Goal: Task Accomplishment & Management: Manage account settings

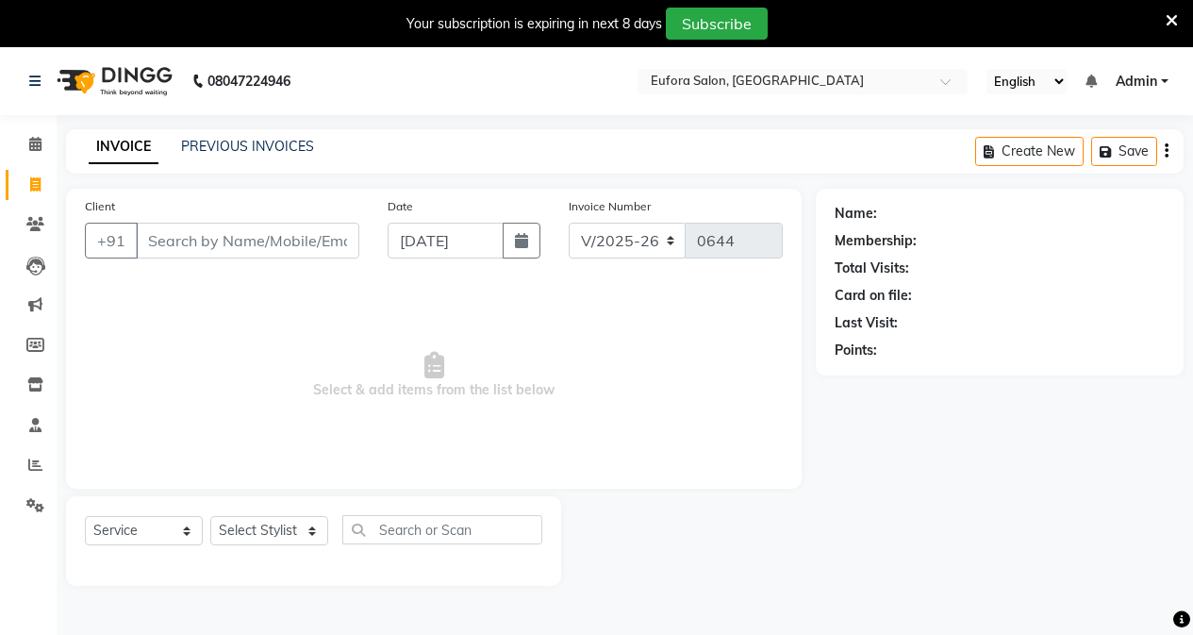
select select "6684"
select select "service"
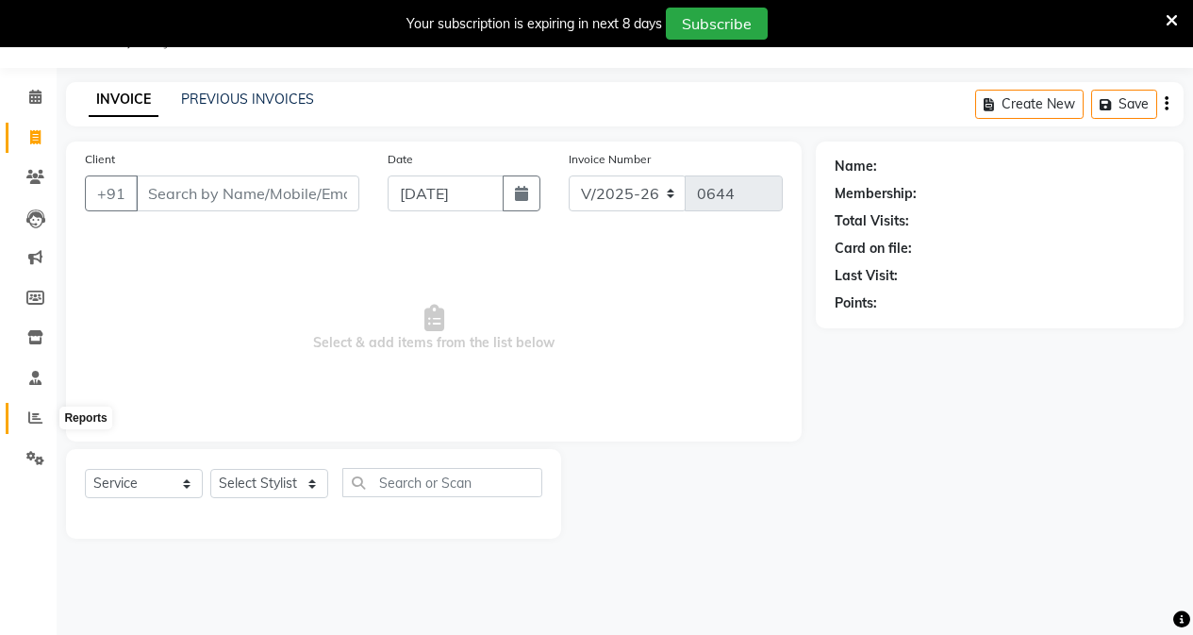
click at [46, 412] on span at bounding box center [35, 418] width 33 height 22
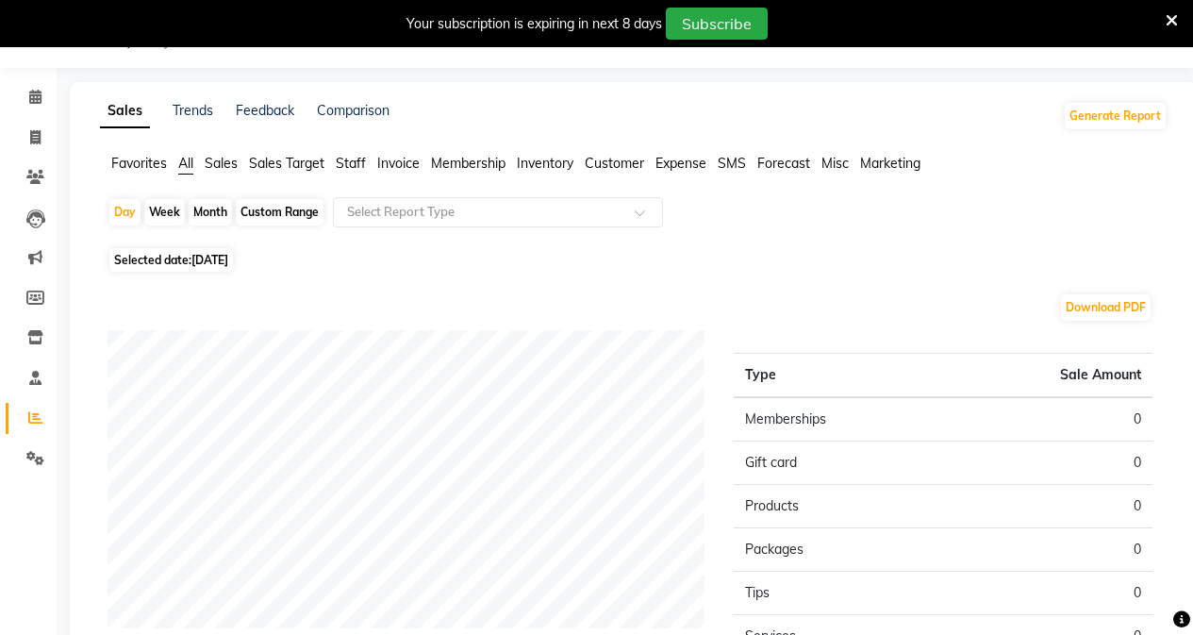
click at [298, 214] on div "Custom Range" at bounding box center [280, 212] width 88 height 26
select select "9"
select select "2025"
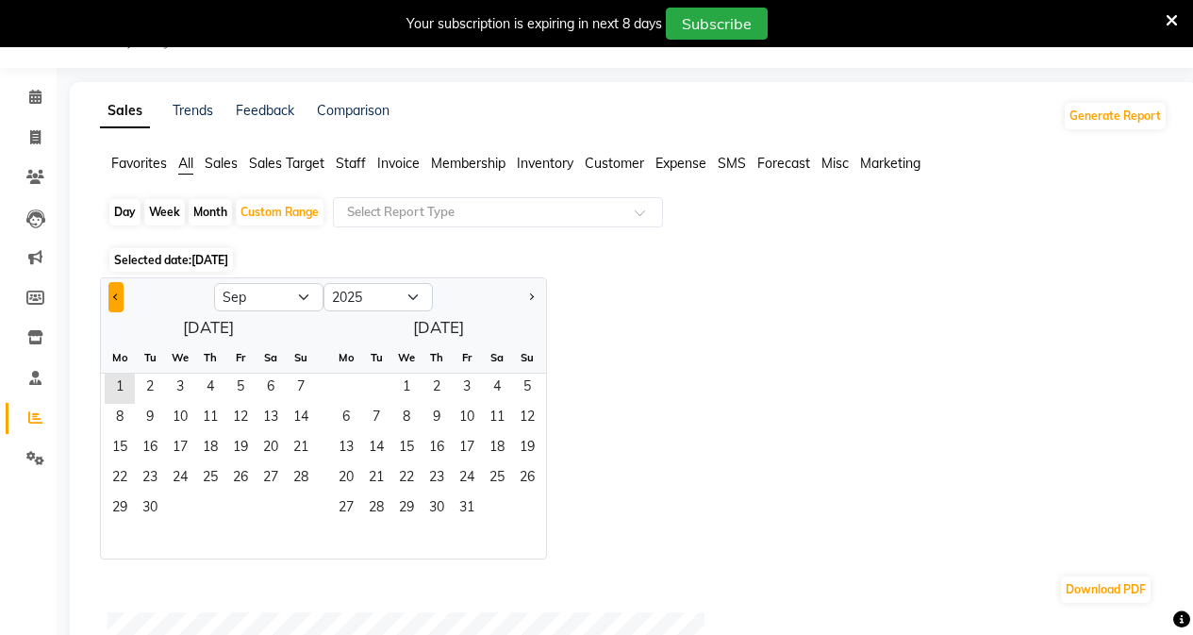
click at [112, 288] on button "Previous month" at bounding box center [115, 297] width 15 height 30
select select "8"
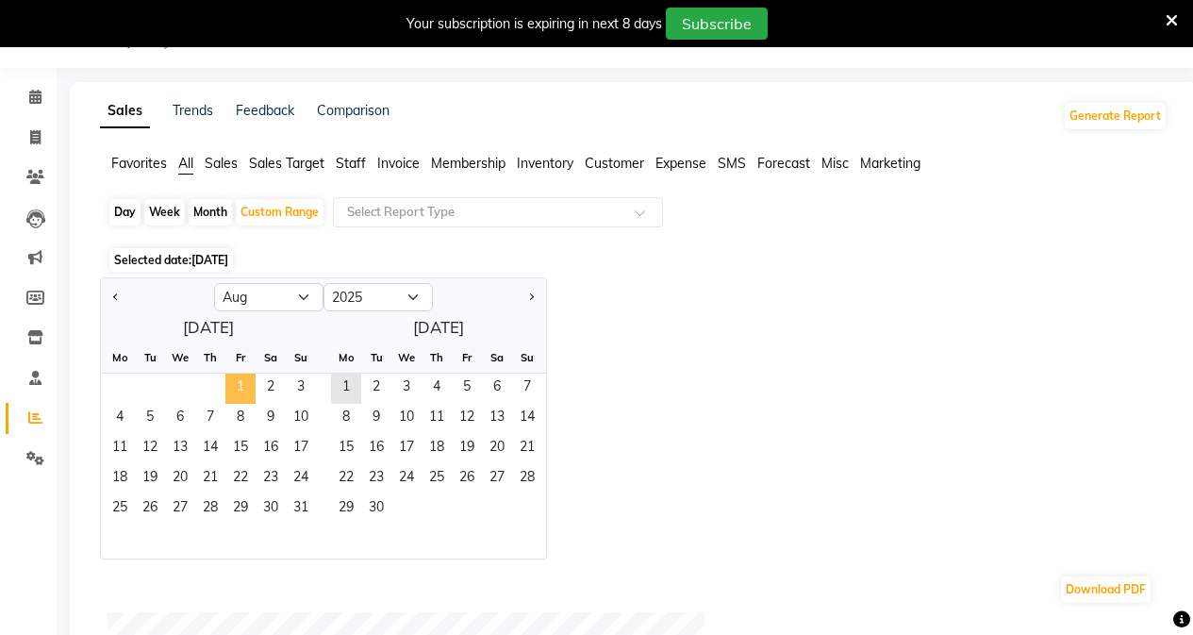
click at [230, 387] on span "1" at bounding box center [240, 388] width 30 height 30
click at [296, 505] on span "31" at bounding box center [301, 509] width 30 height 30
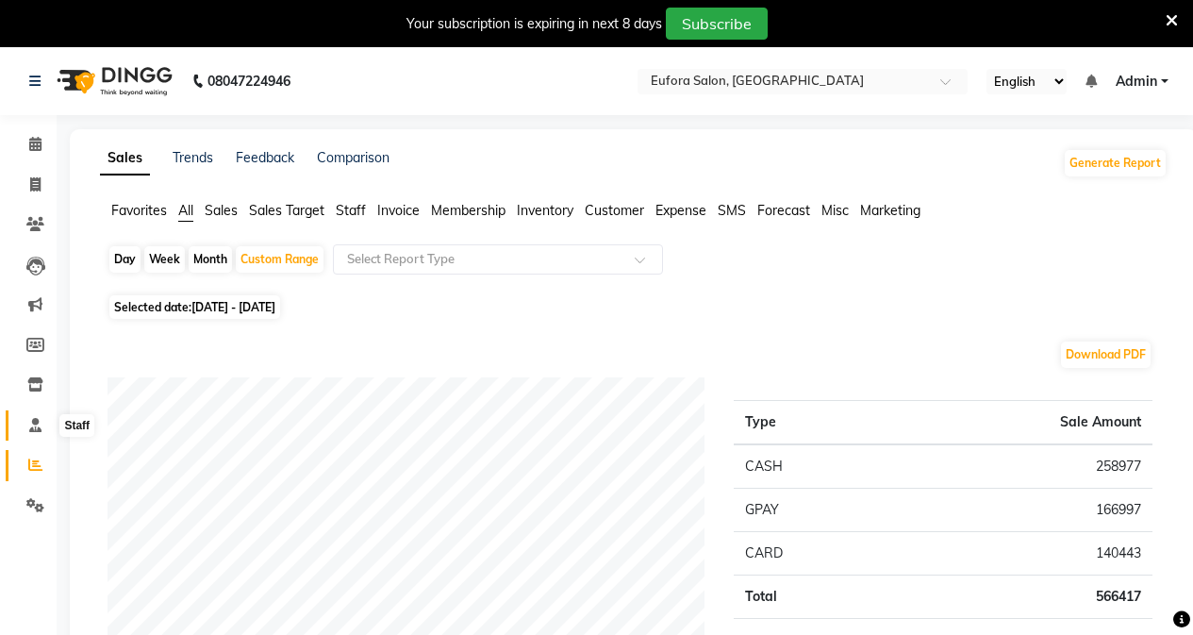
click at [36, 424] on icon at bounding box center [35, 425] width 12 height 14
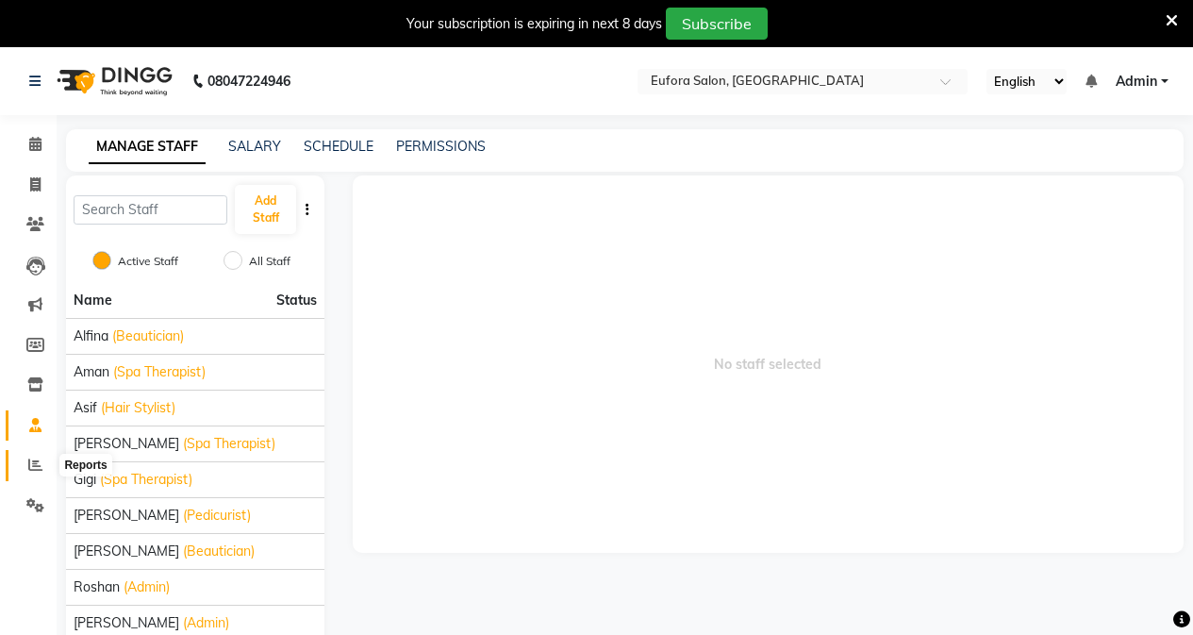
click at [30, 466] on icon at bounding box center [35, 464] width 14 height 14
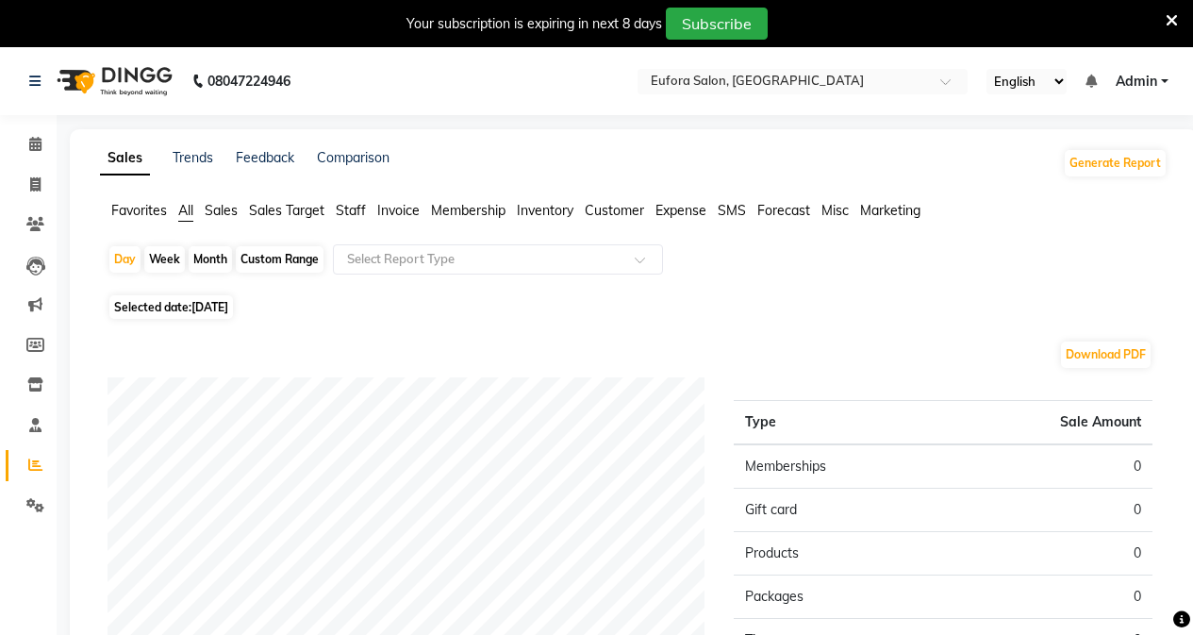
click at [301, 261] on div "Custom Range" at bounding box center [280, 259] width 88 height 26
select select "9"
select select "2025"
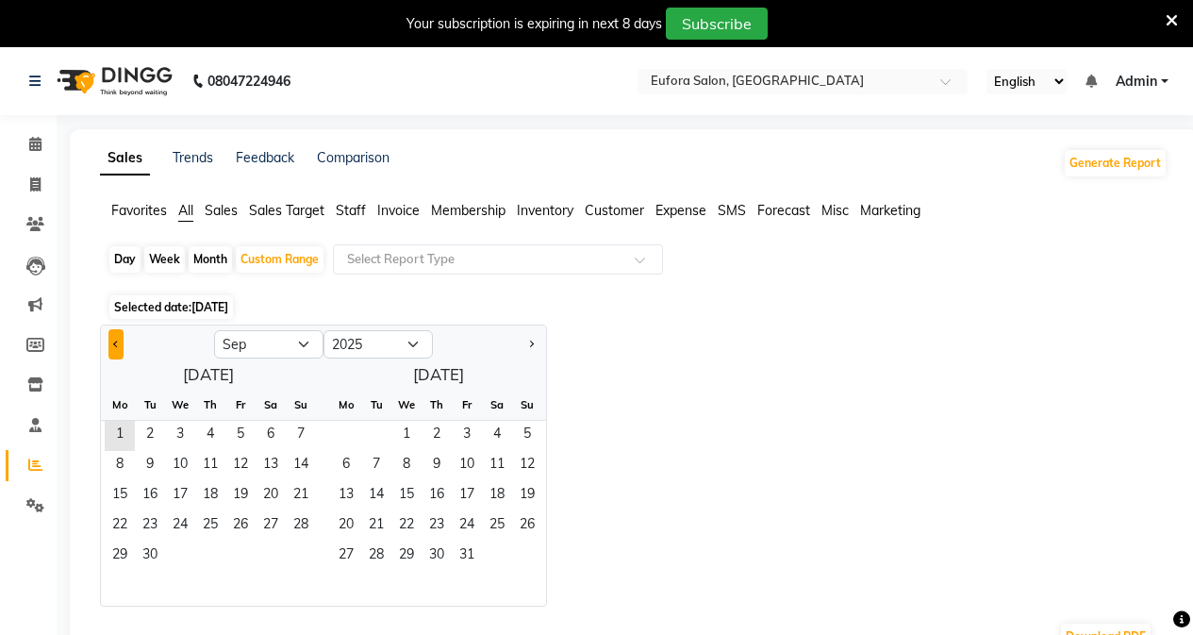
click at [119, 346] on button "Previous month" at bounding box center [115, 344] width 15 height 30
select select "8"
click at [241, 433] on span "1" at bounding box center [240, 436] width 30 height 30
click at [290, 556] on span "31" at bounding box center [301, 556] width 30 height 30
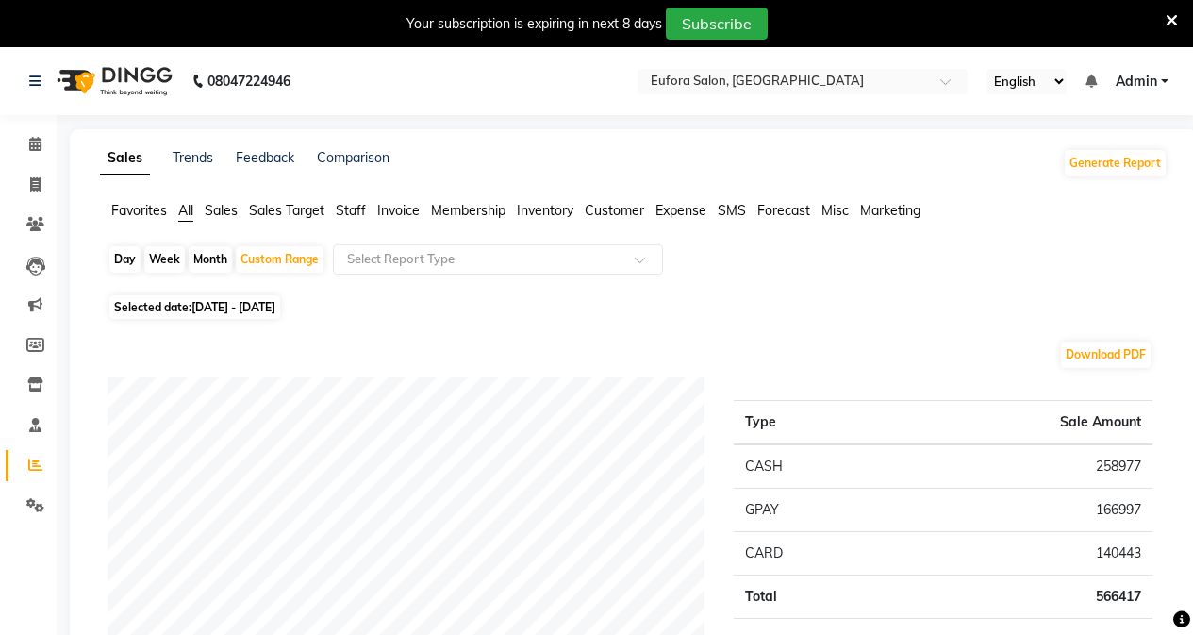
click at [366, 214] on span "Staff" at bounding box center [351, 210] width 30 height 17
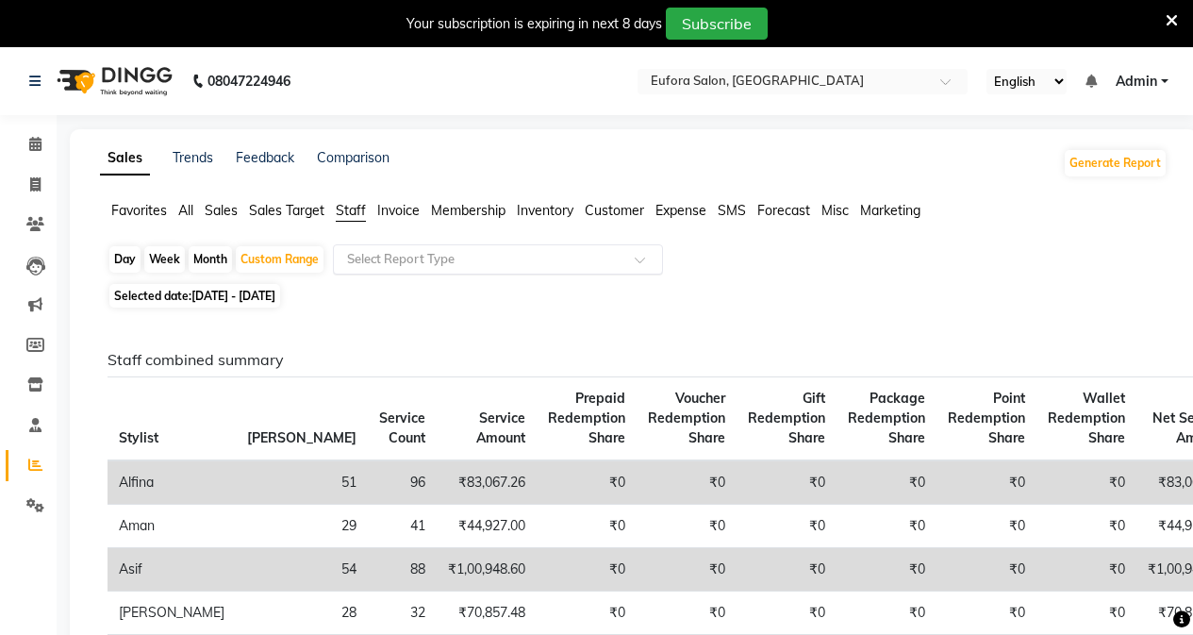
click at [480, 250] on input "text" at bounding box center [479, 259] width 272 height 19
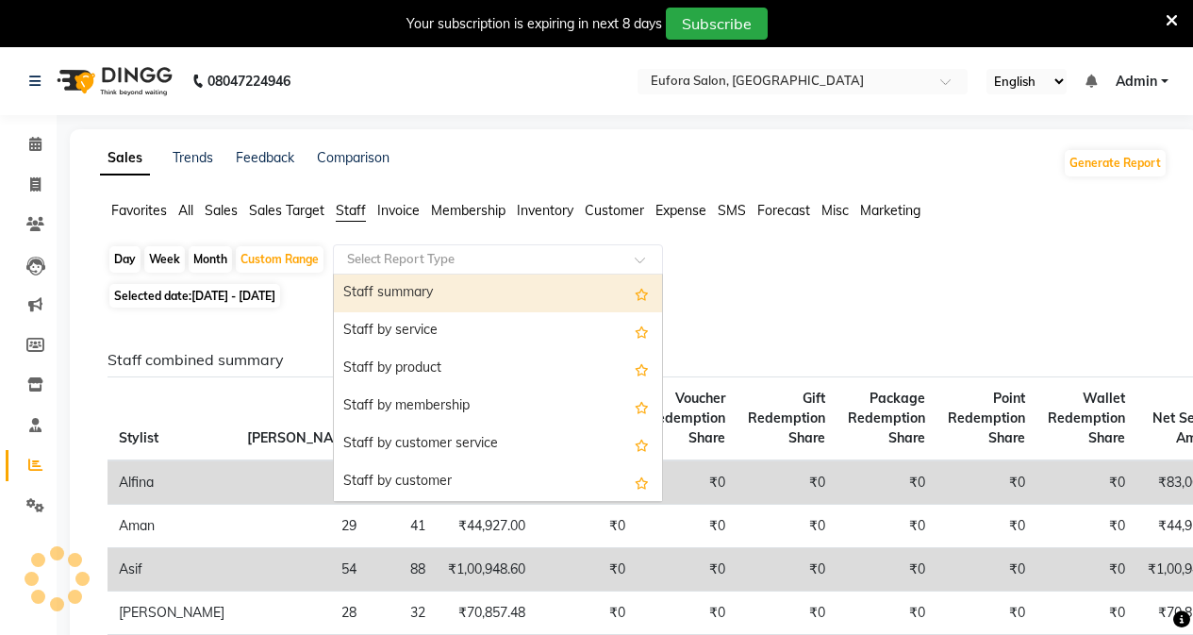
click at [480, 250] on input "text" at bounding box center [479, 259] width 272 height 19
click at [471, 258] on input "text" at bounding box center [479, 259] width 272 height 19
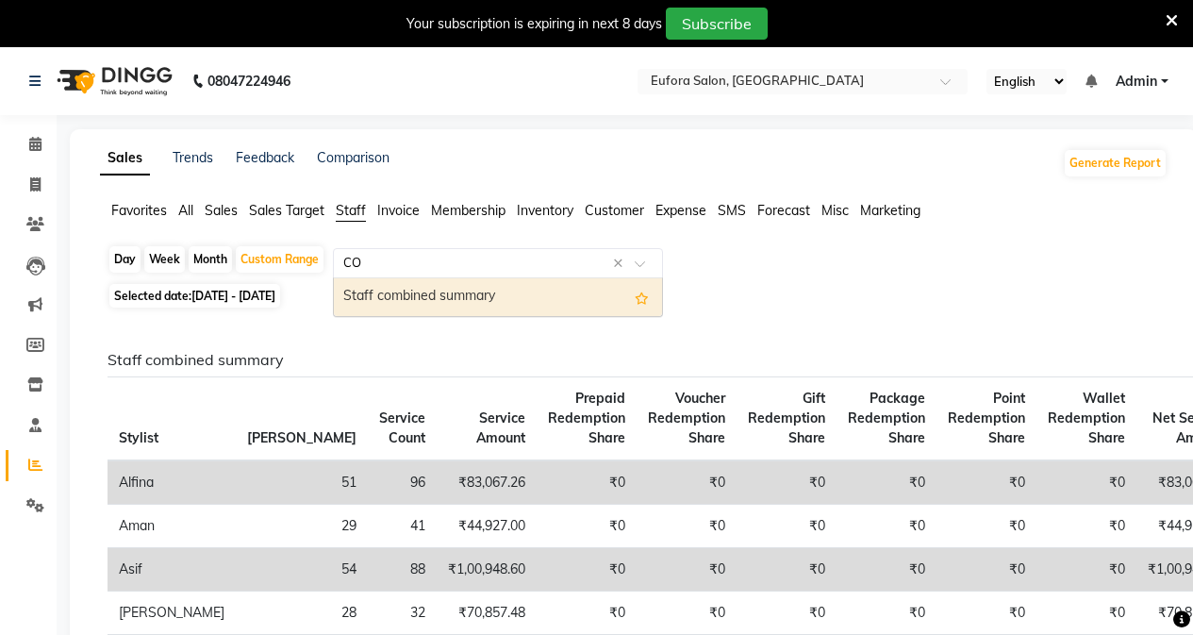
type input "COM"
click at [504, 306] on div "Staff combined summary" at bounding box center [498, 297] width 328 height 38
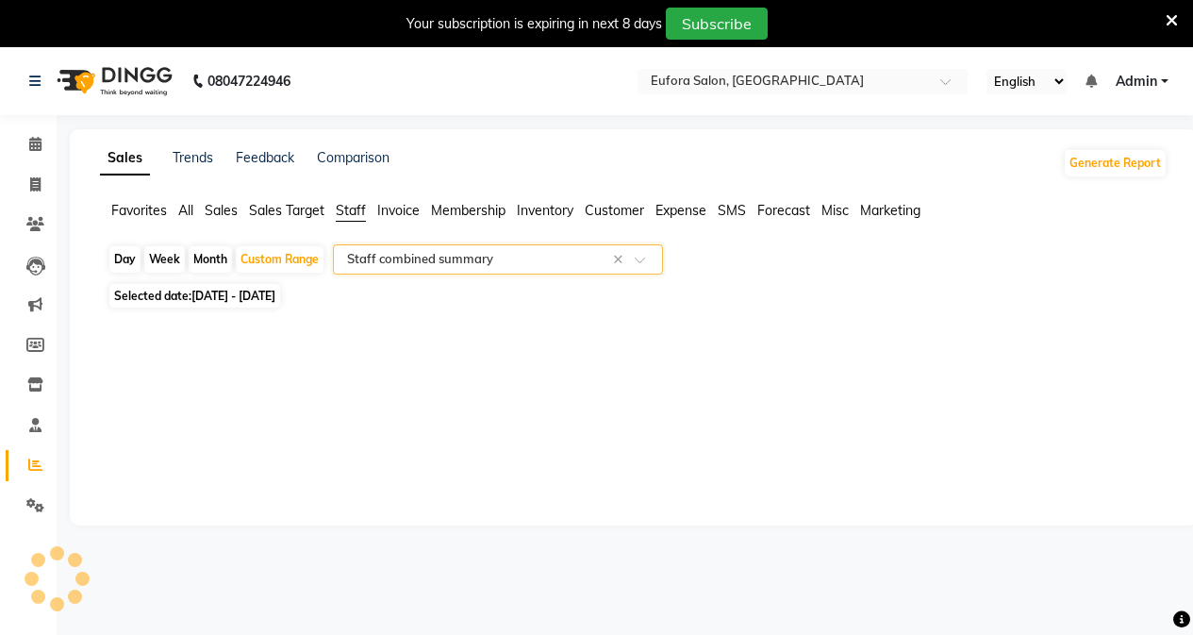
select select "filtered_report"
select select "pdf"
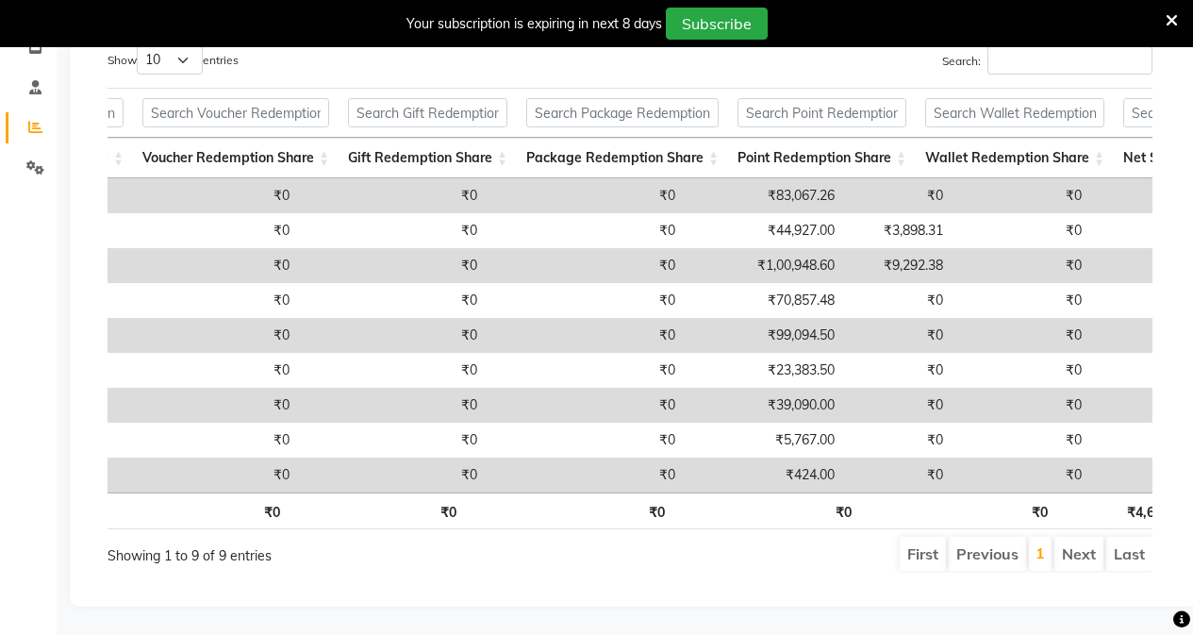
scroll to position [0, 1376]
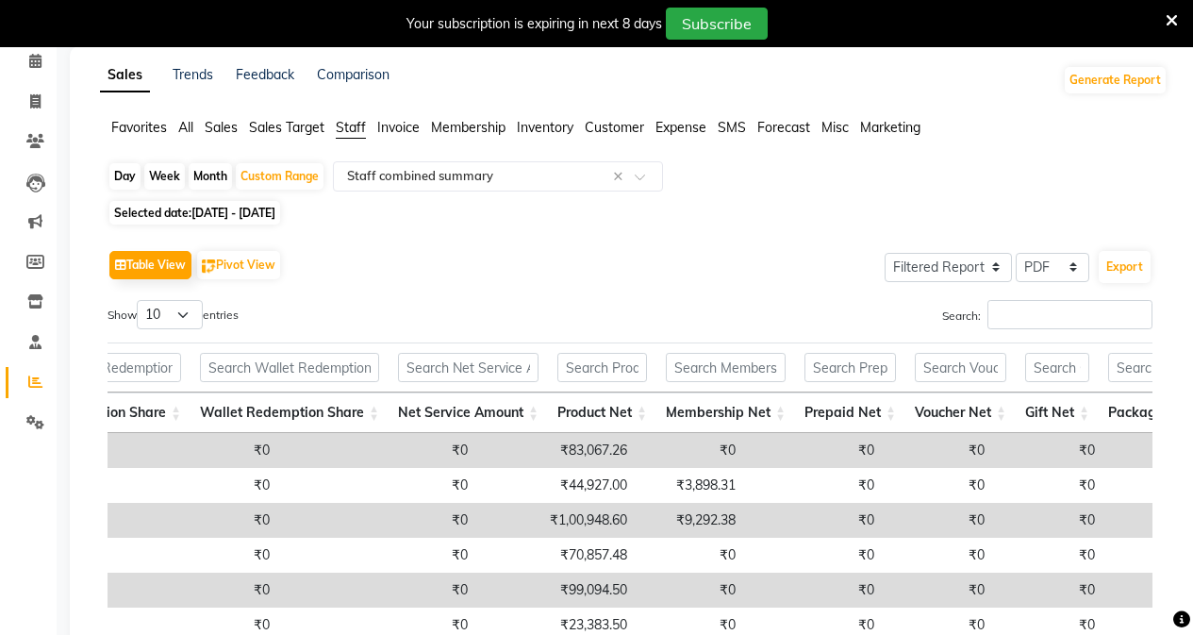
click at [228, 127] on span "Sales" at bounding box center [221, 127] width 33 height 17
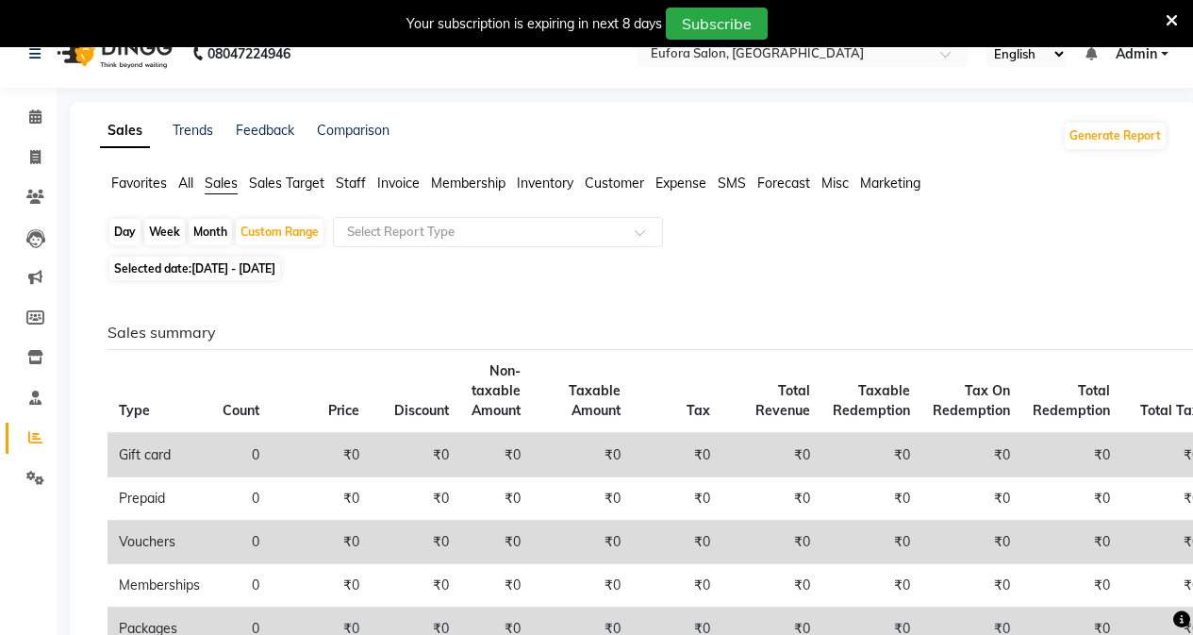
scroll to position [0, 0]
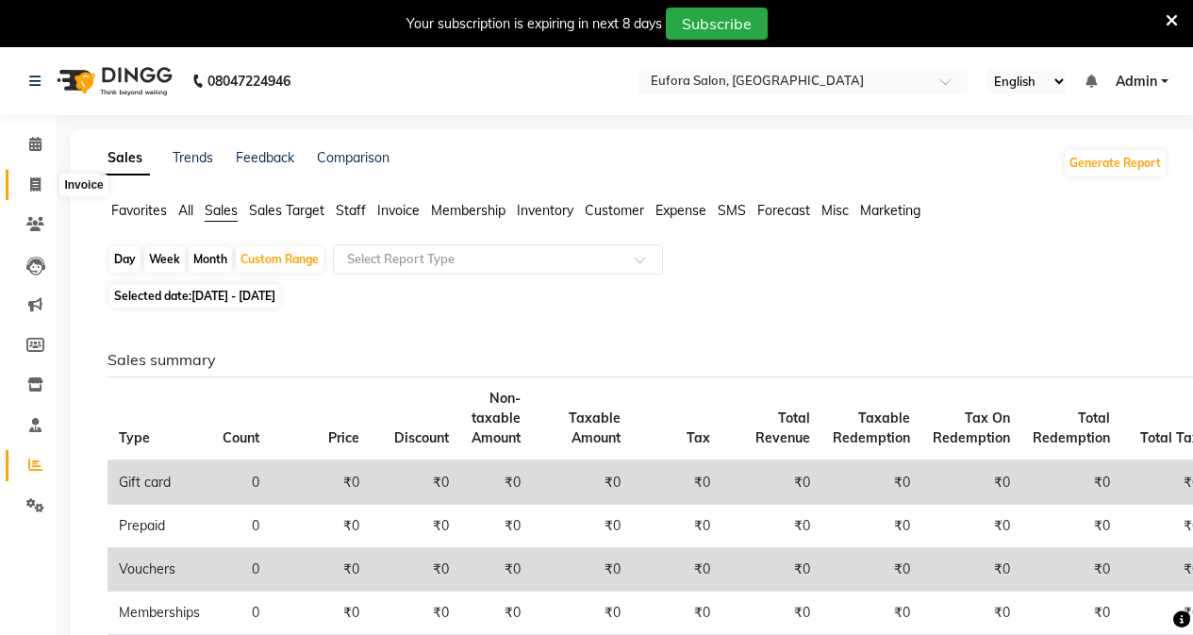
click at [32, 190] on icon at bounding box center [35, 184] width 10 height 14
select select "service"
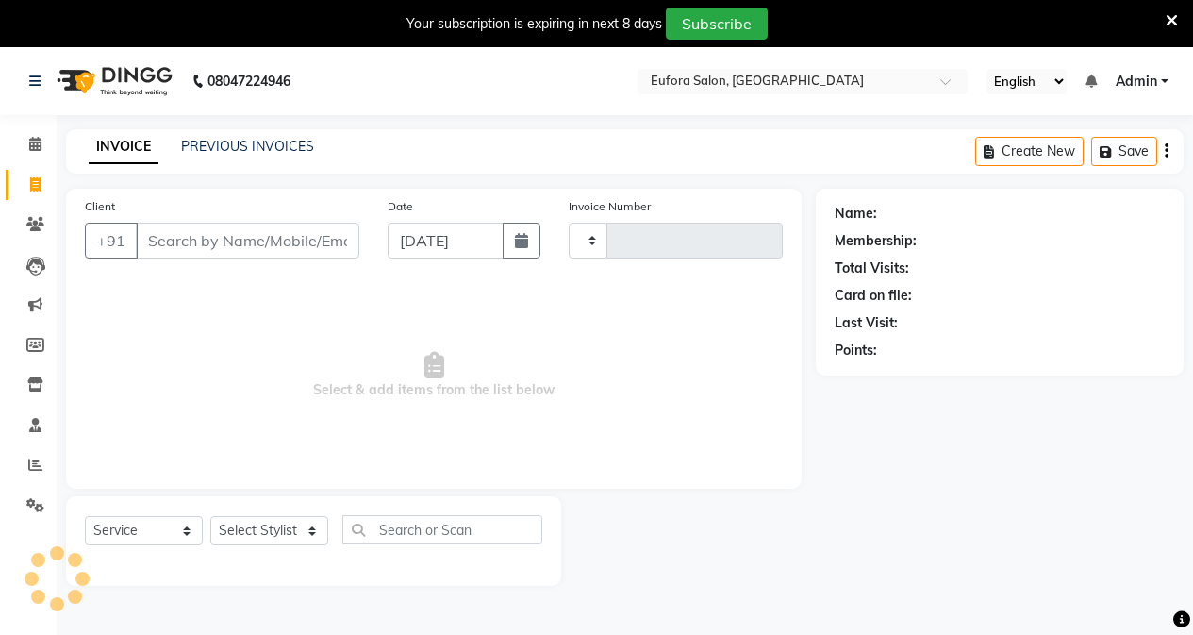
scroll to position [47, 0]
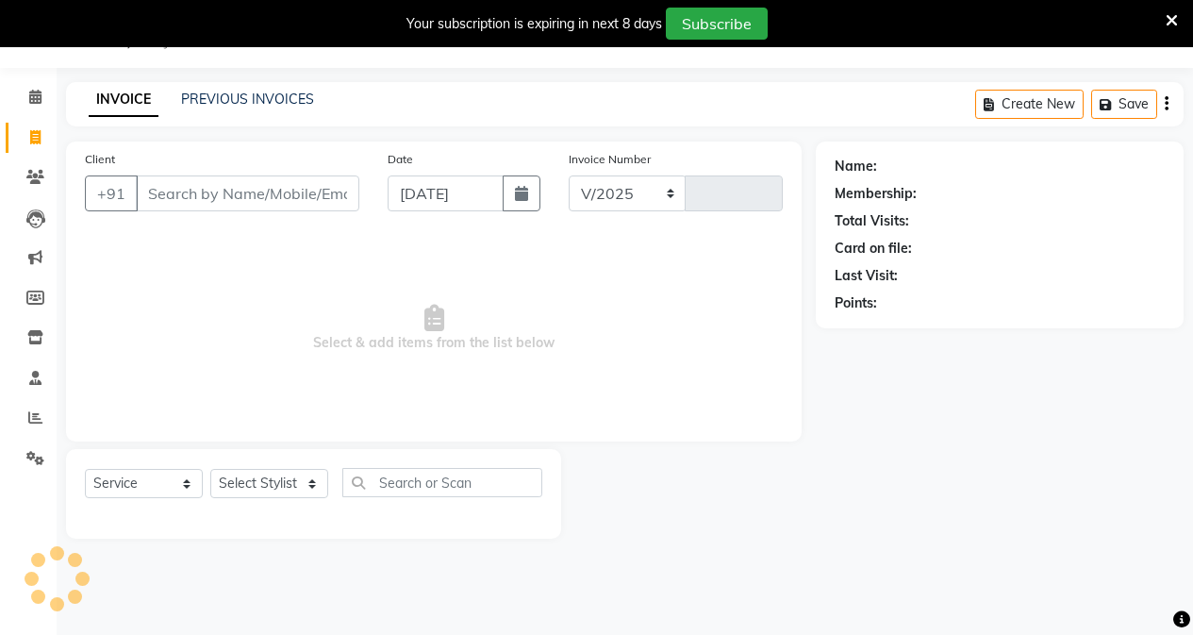
select select "6684"
type input "0644"
click at [268, 491] on select "Select Stylist [PERSON_NAME] [PERSON_NAME] Gigi [PERSON_NAME] Roshan [PERSON_NA…" at bounding box center [269, 483] width 118 height 29
select select "89189"
click at [210, 469] on select "Select Stylist [PERSON_NAME] [PERSON_NAME] Gigi [PERSON_NAME] Roshan [PERSON_NA…" at bounding box center [269, 483] width 118 height 29
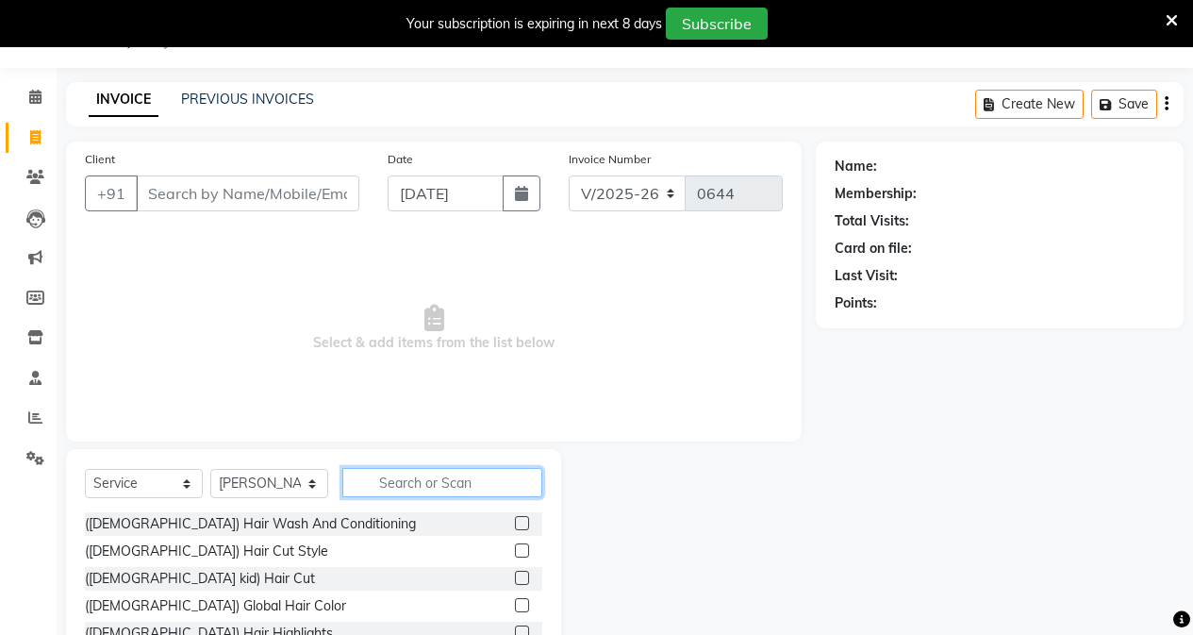
click at [417, 485] on input "text" at bounding box center [442, 482] width 200 height 29
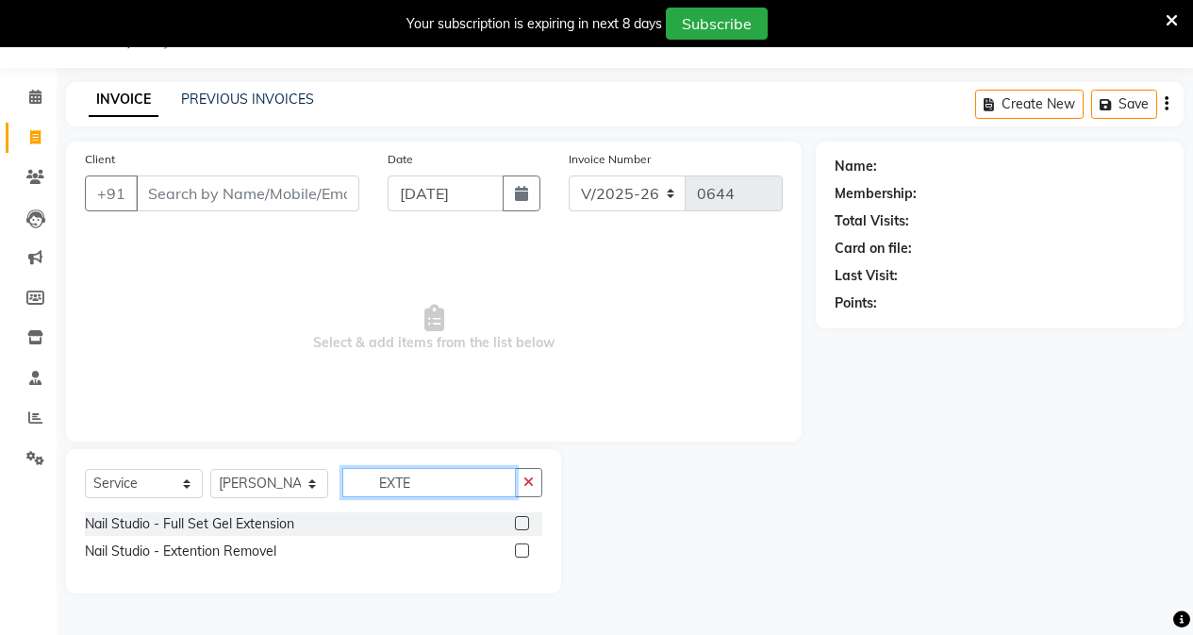
type input "EXTE"
click at [523, 521] on label at bounding box center [522, 523] width 14 height 14
click at [523, 521] on input "checkbox" at bounding box center [521, 524] width 12 height 12
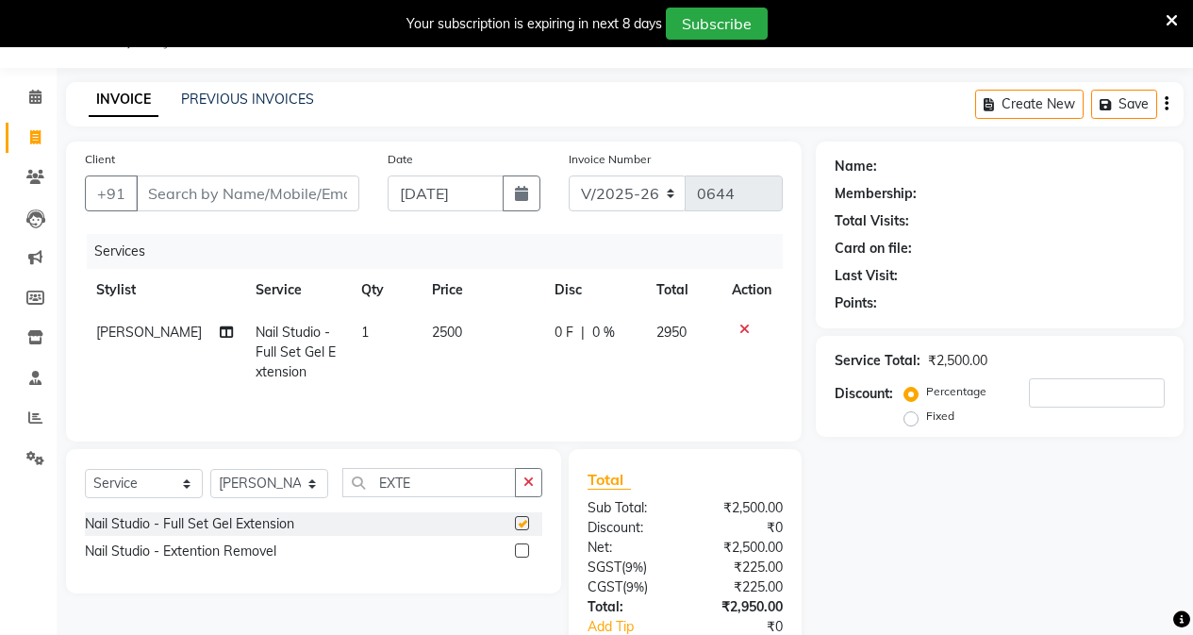
checkbox input "false"
click at [456, 321] on td "2500" at bounding box center [482, 352] width 123 height 82
select select "89189"
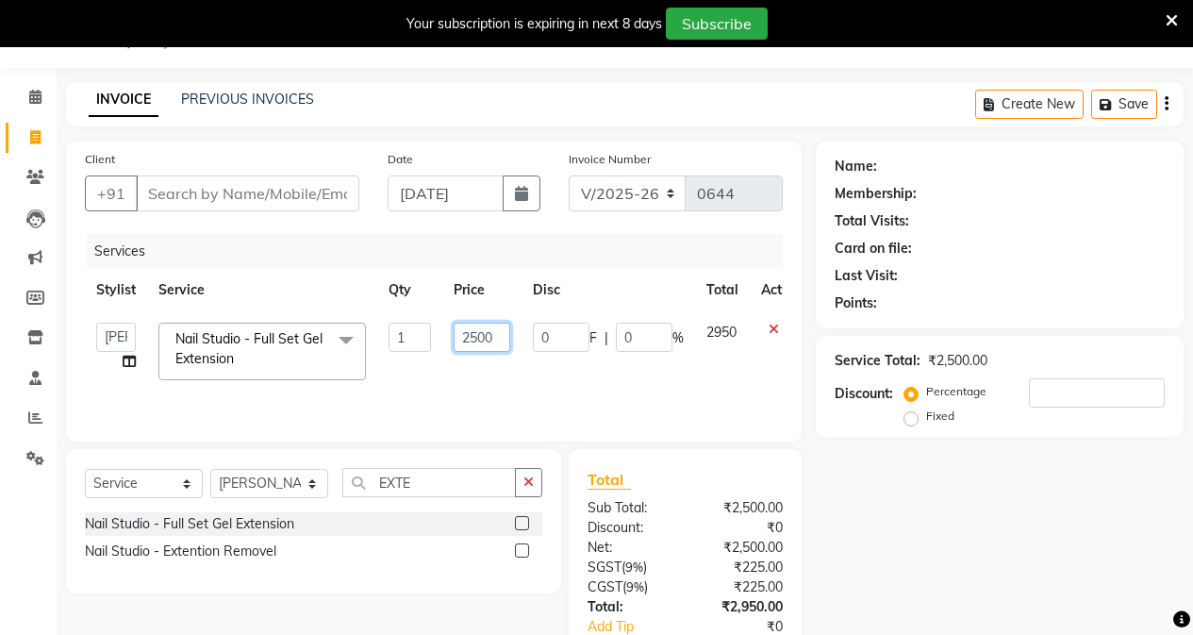
drag, startPoint x: 496, startPoint y: 336, endPoint x: 437, endPoint y: 337, distance: 59.4
click at [437, 337] on tr "[PERSON_NAME] [PERSON_NAME] Gigi [PERSON_NAME] Roshan [PERSON_NAME] Nail Studio…" at bounding box center [448, 351] width 727 height 80
type input "2200"
click at [649, 373] on tr "[PERSON_NAME] [PERSON_NAME] Gigi [PERSON_NAME] Roshan [PERSON_NAME] Nail Studio…" at bounding box center [448, 351] width 727 height 80
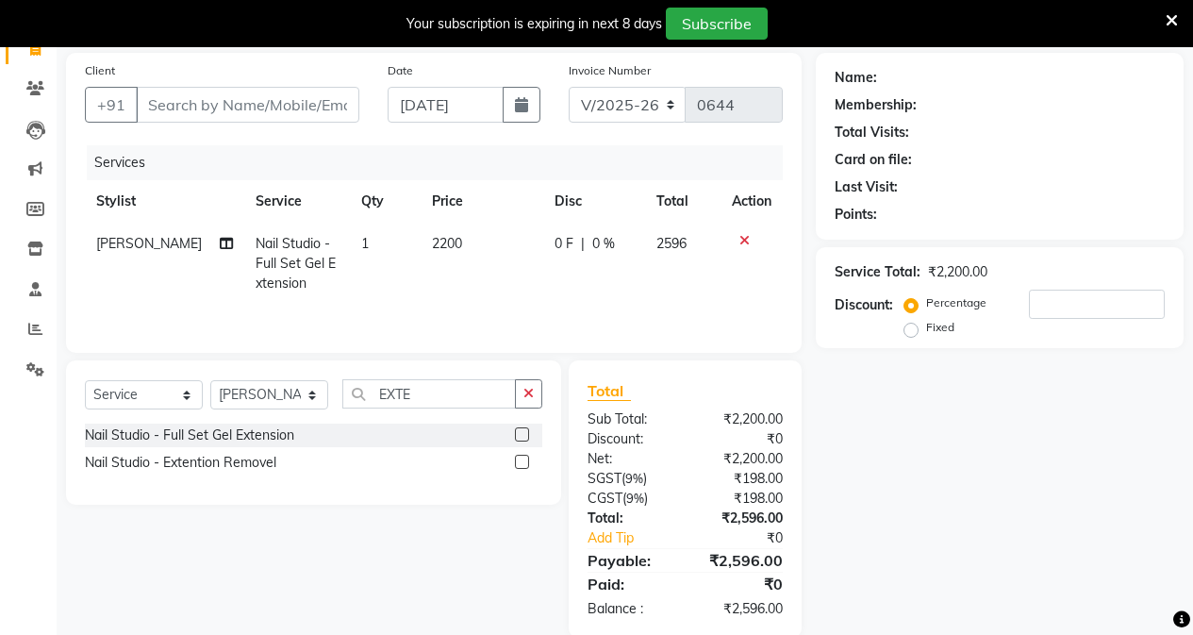
scroll to position [167, 0]
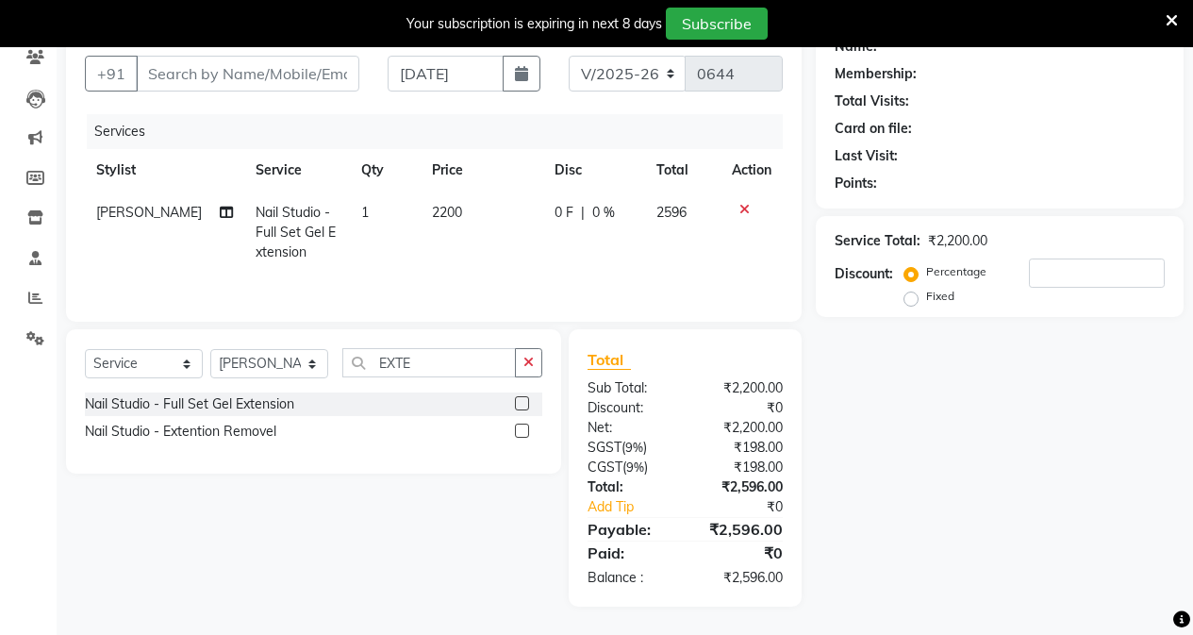
click at [449, 207] on td "2200" at bounding box center [482, 232] width 123 height 82
select select "89189"
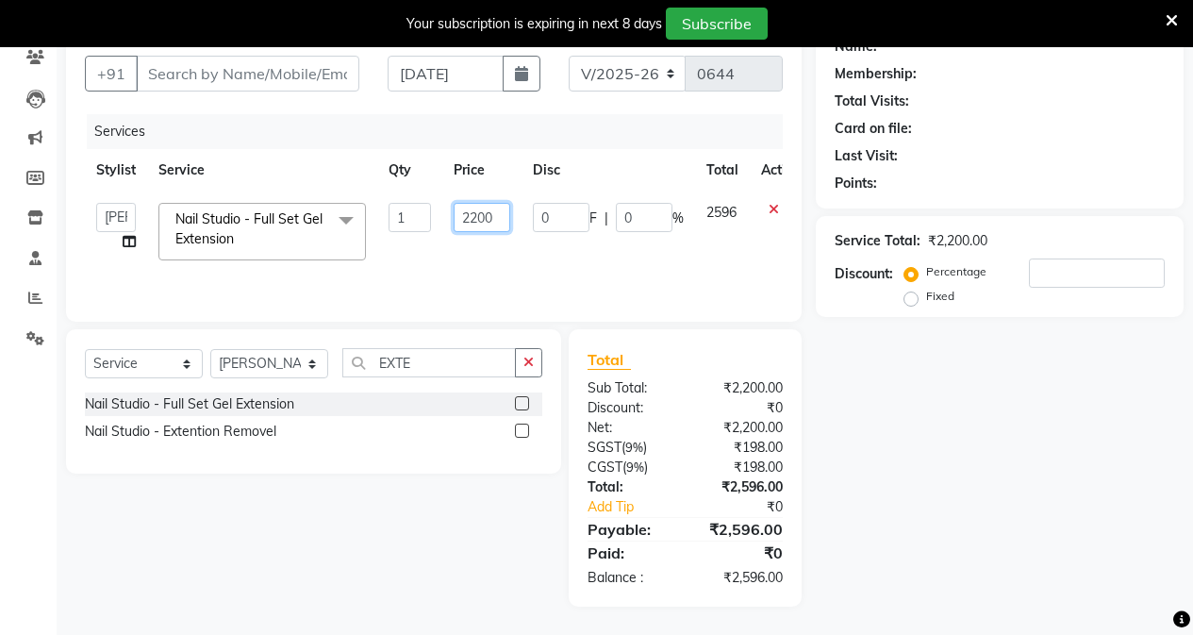
drag, startPoint x: 494, startPoint y: 213, endPoint x: 428, endPoint y: 225, distance: 67.1
click at [428, 225] on tr "[PERSON_NAME] [PERSON_NAME] Gigi [PERSON_NAME] Roshan [PERSON_NAME] Nail Studio…" at bounding box center [448, 231] width 727 height 80
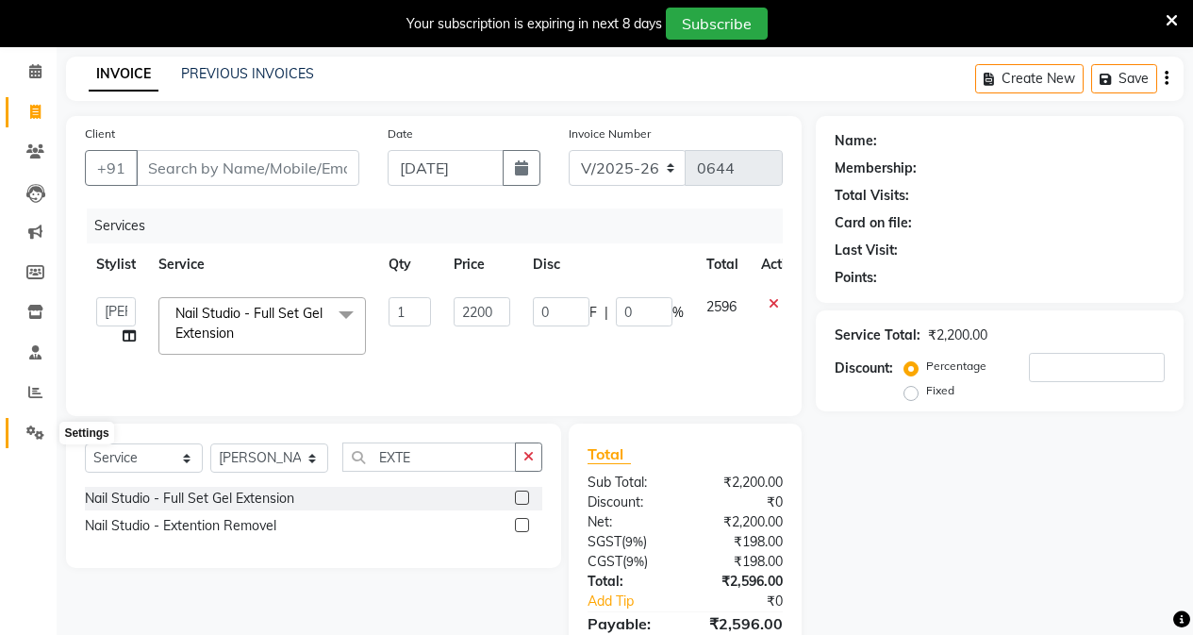
click at [34, 427] on icon at bounding box center [35, 432] width 18 height 14
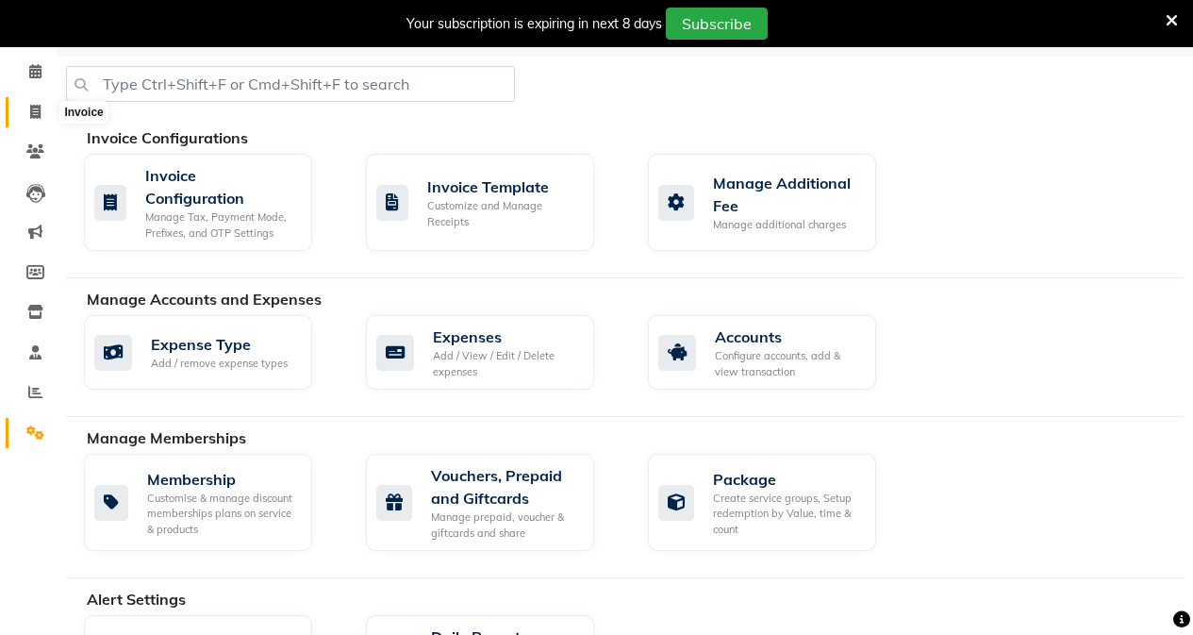
click at [40, 119] on span at bounding box center [35, 113] width 33 height 22
select select "service"
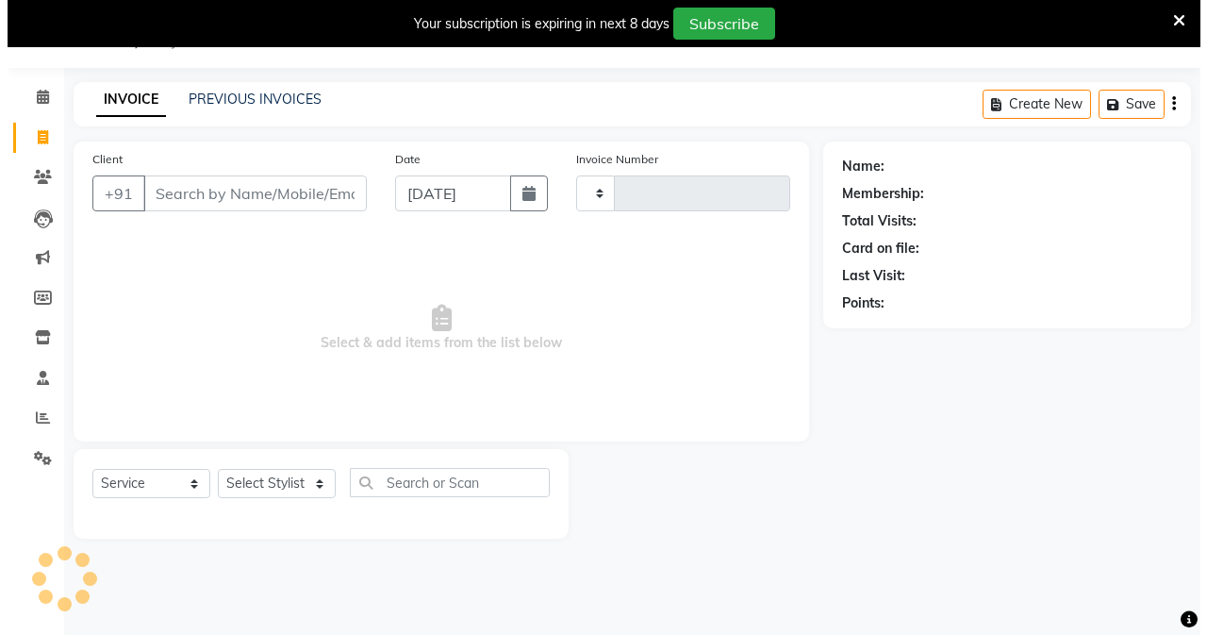
scroll to position [47, 0]
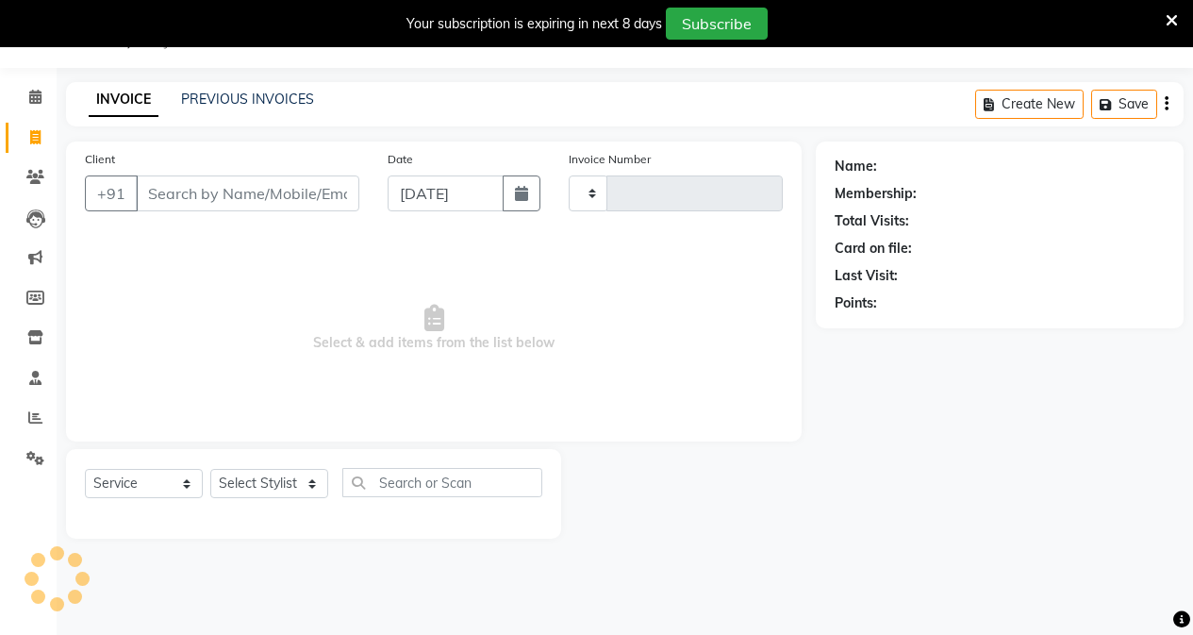
type input "0644"
select select "6684"
click at [178, 199] on input "Client" at bounding box center [247, 193] width 223 height 36
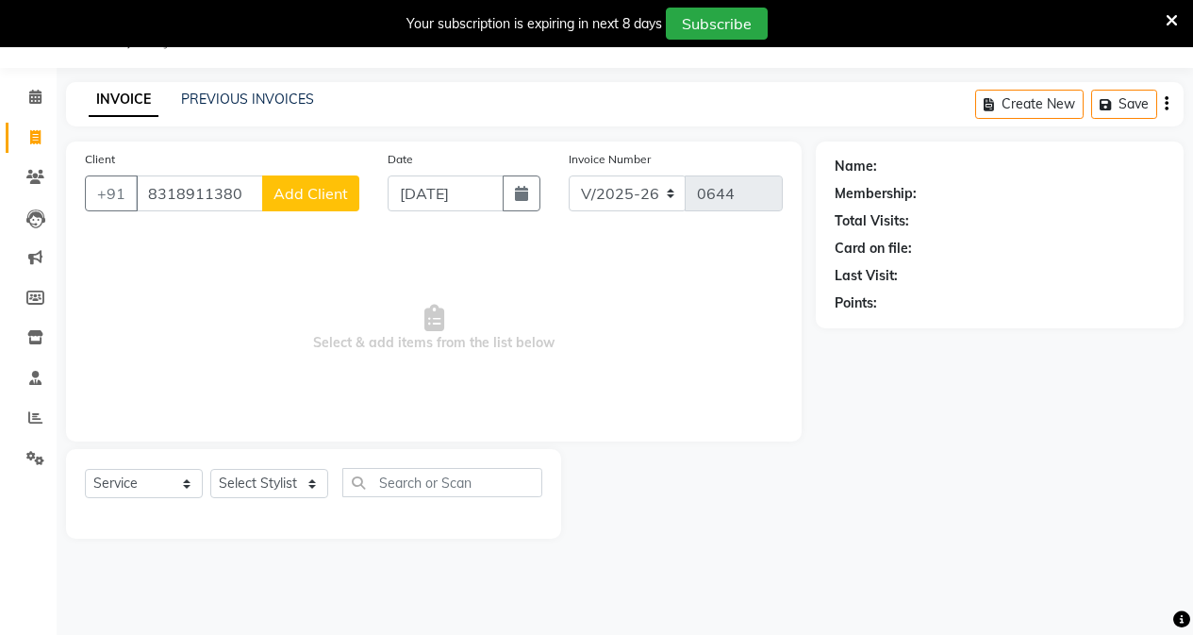
type input "8318911380"
click at [302, 202] on span "Add Client" at bounding box center [310, 193] width 74 height 19
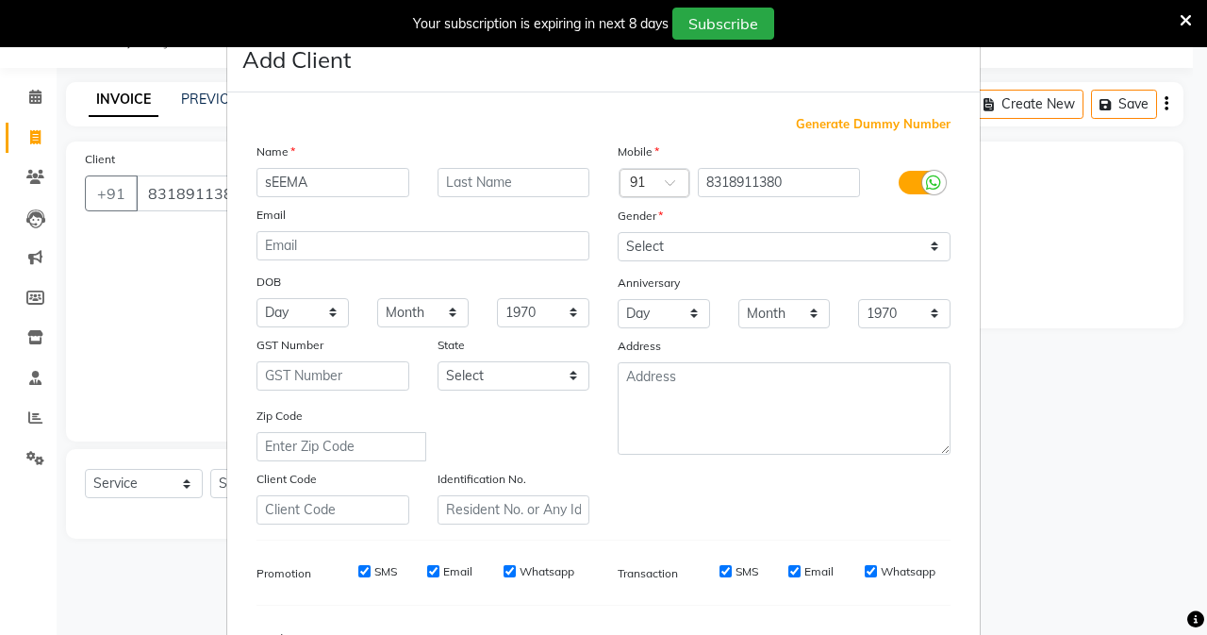
drag, startPoint x: 306, startPoint y: 183, endPoint x: 144, endPoint y: 194, distance: 161.7
click at [144, 194] on ngb-modal-window "Add Client Generate Dummy Number Name sEEMA Email DOB Day 01 02 03 04 05 06 07 …" at bounding box center [603, 317] width 1207 height 635
type input "Seema"
click at [493, 186] on input "text" at bounding box center [514, 182] width 153 height 29
type input "Sing"
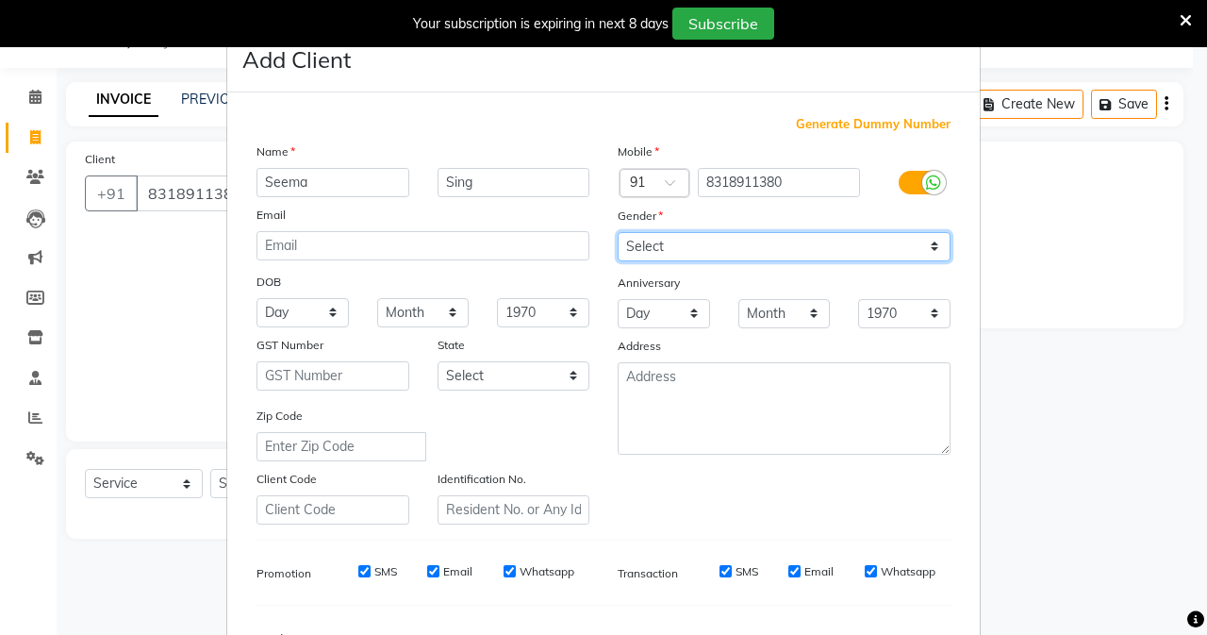
click at [688, 240] on select "Select [DEMOGRAPHIC_DATA] [DEMOGRAPHIC_DATA] Other Prefer Not To Say" at bounding box center [784, 246] width 333 height 29
select select "[DEMOGRAPHIC_DATA]"
click at [618, 232] on select "Select [DEMOGRAPHIC_DATA] [DEMOGRAPHIC_DATA] Other Prefer Not To Say" at bounding box center [784, 246] width 333 height 29
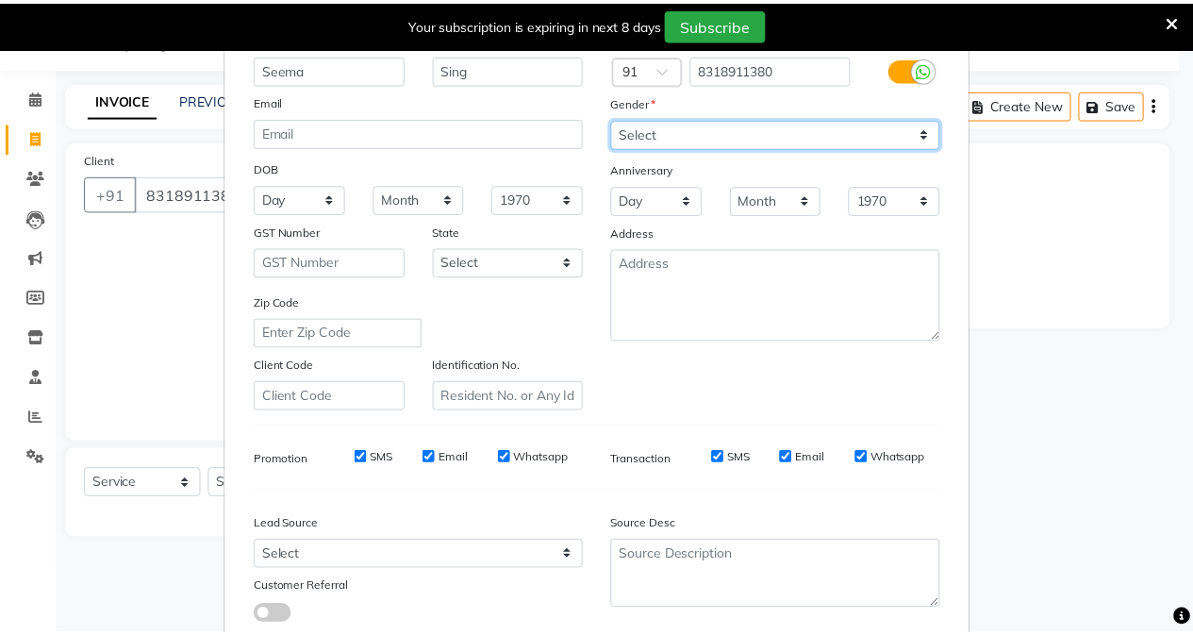
scroll to position [236, 0]
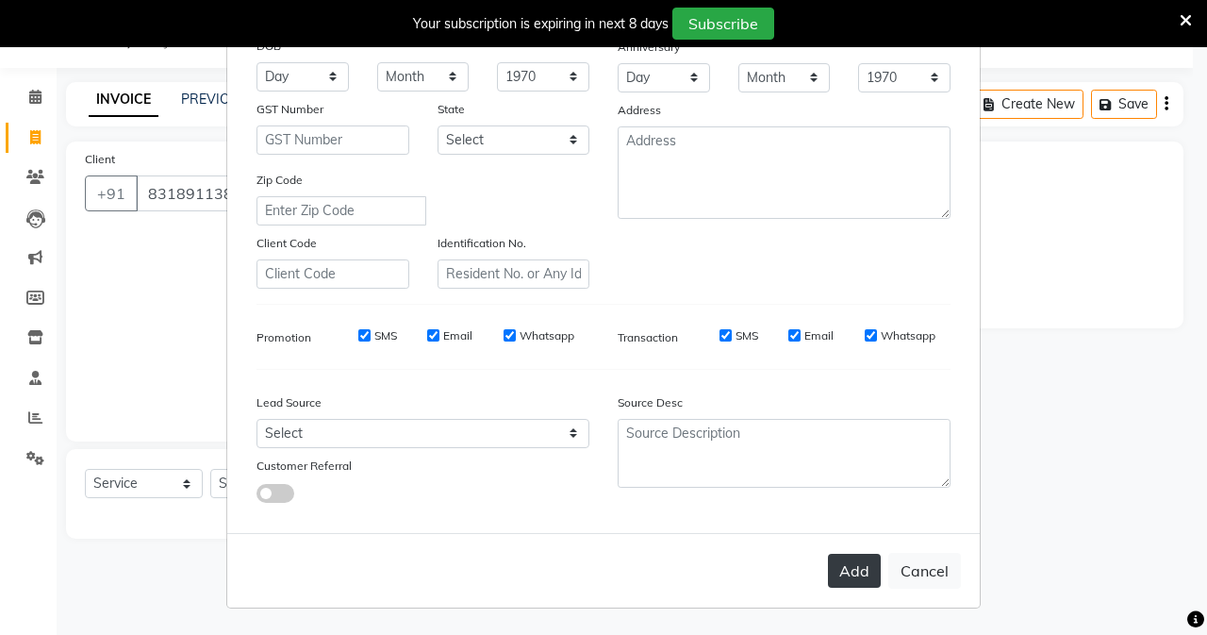
click at [861, 567] on button "Add" at bounding box center [854, 571] width 53 height 34
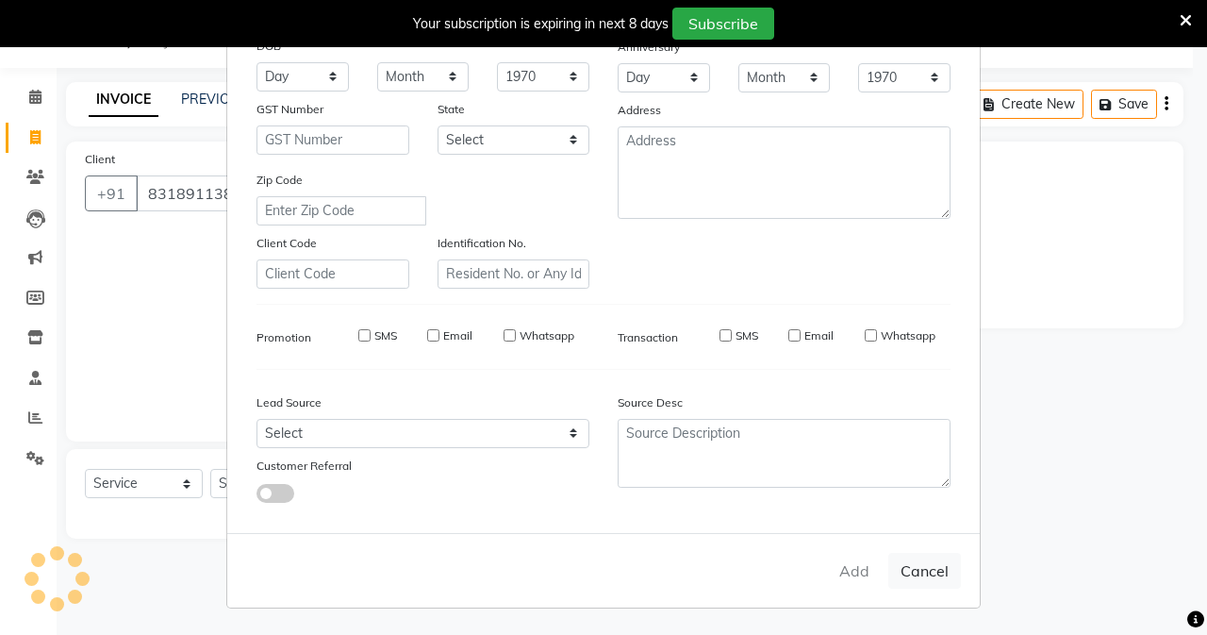
select select
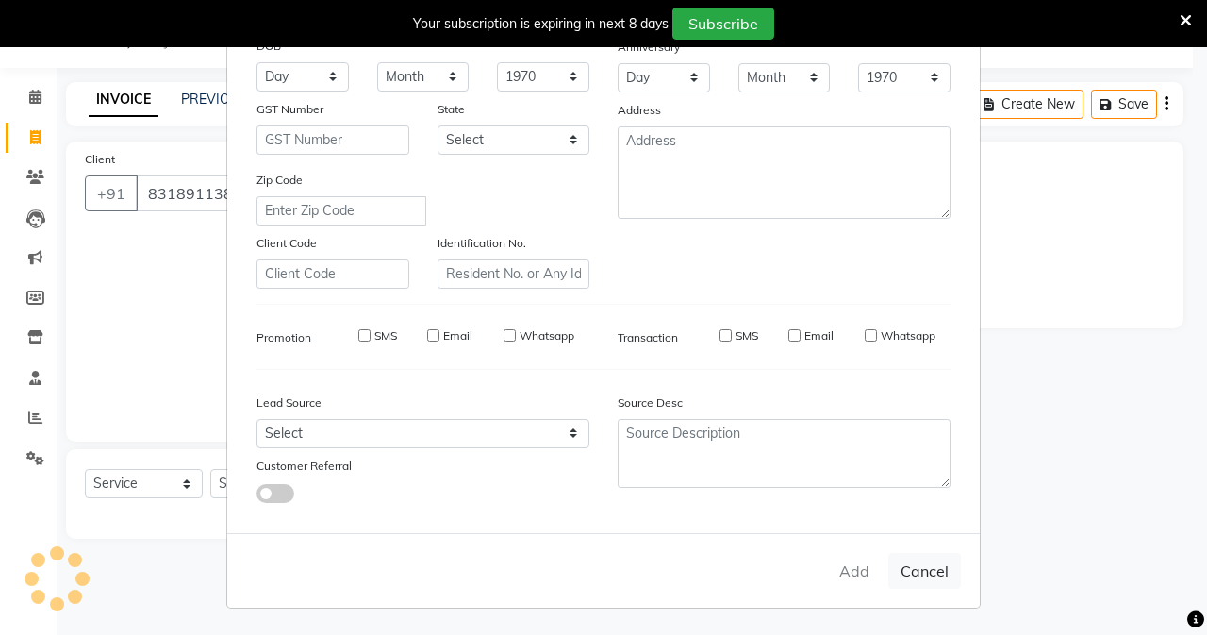
select select
checkbox input "false"
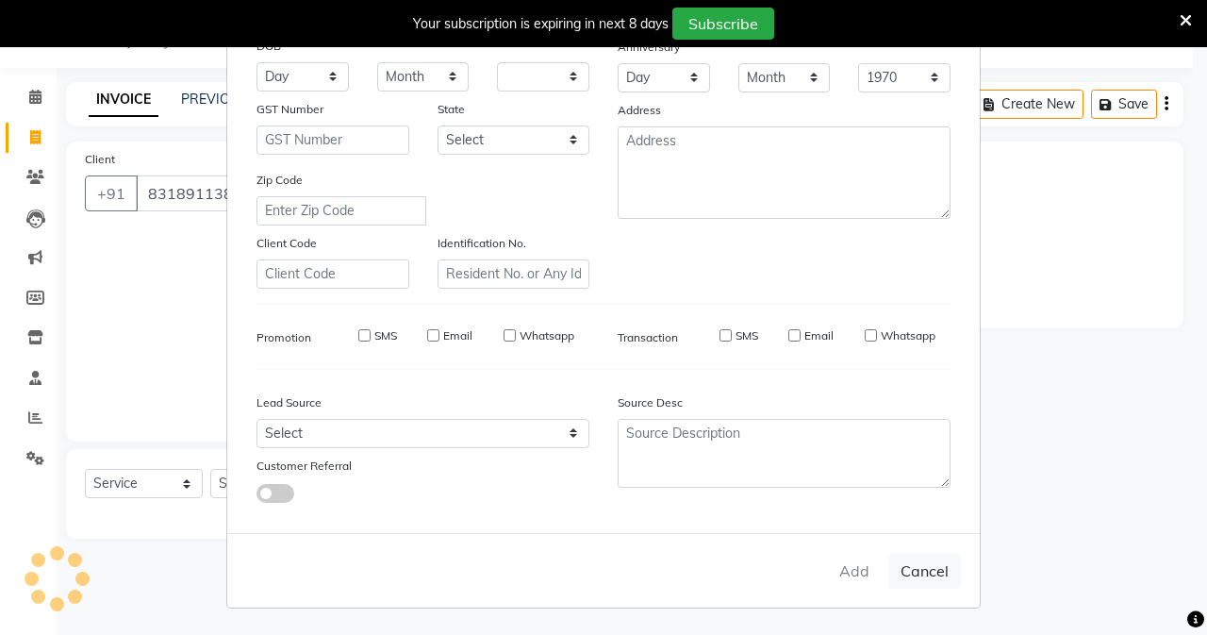
checkbox input "false"
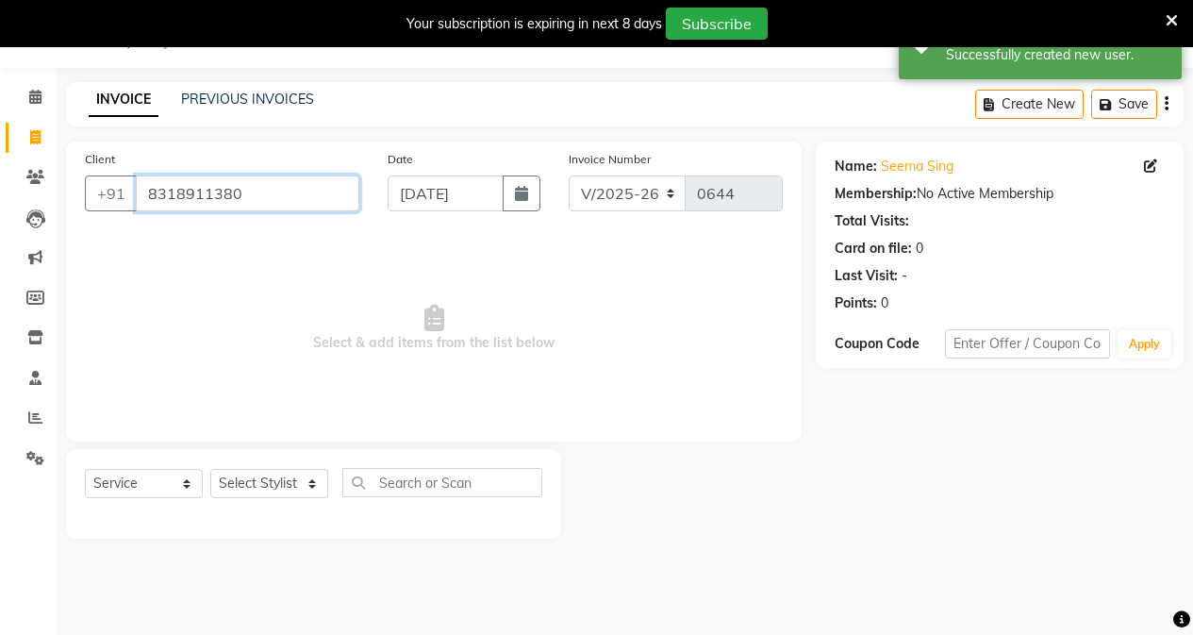
drag, startPoint x: 256, startPoint y: 202, endPoint x: 43, endPoint y: 195, distance: 212.3
click at [43, 195] on app-home "08047224946 Select Location × Eufora Salon, [GEOGRAPHIC_DATA] English ENGLISH E…" at bounding box center [596, 283] width 1193 height 567
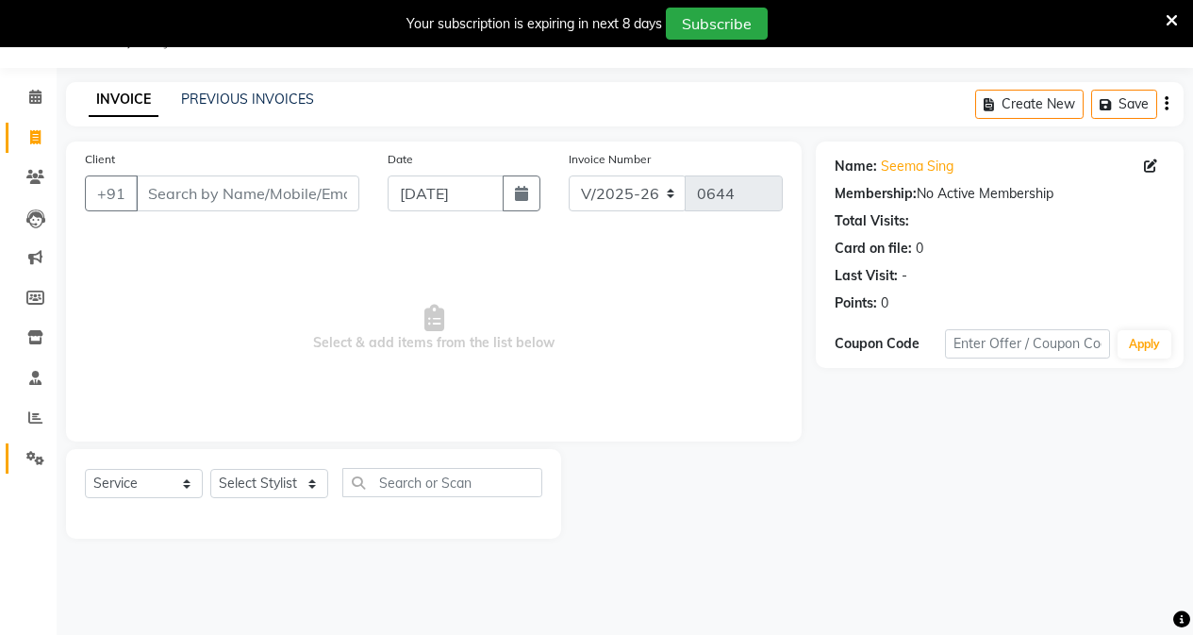
click at [37, 470] on link "Settings" at bounding box center [28, 458] width 45 height 31
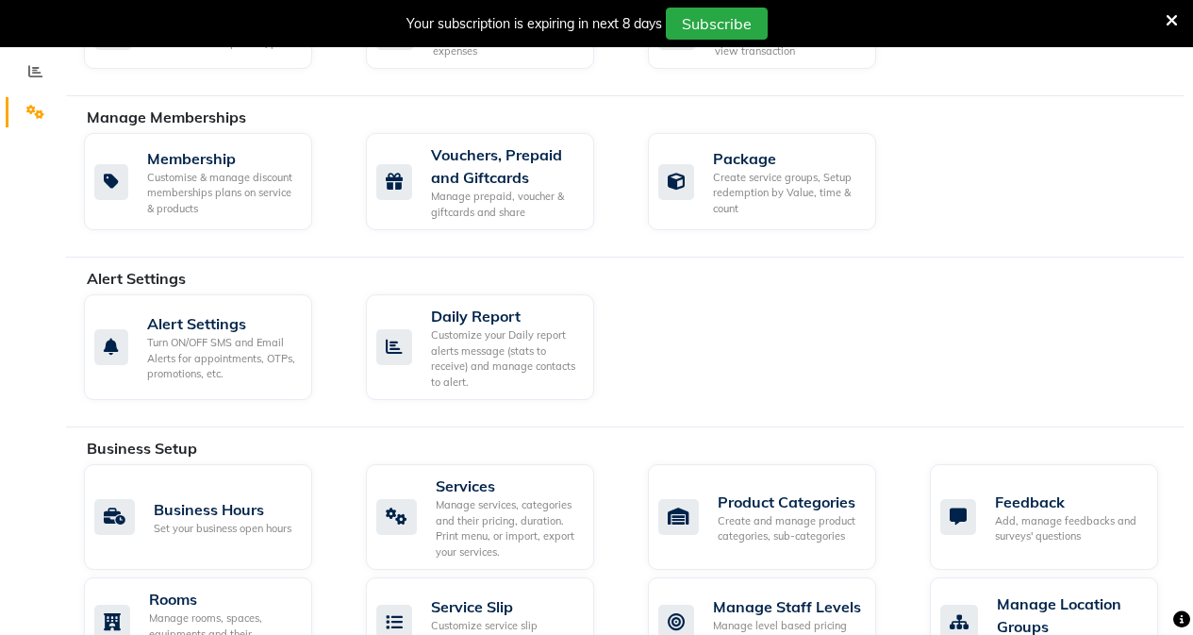
scroll to position [424, 0]
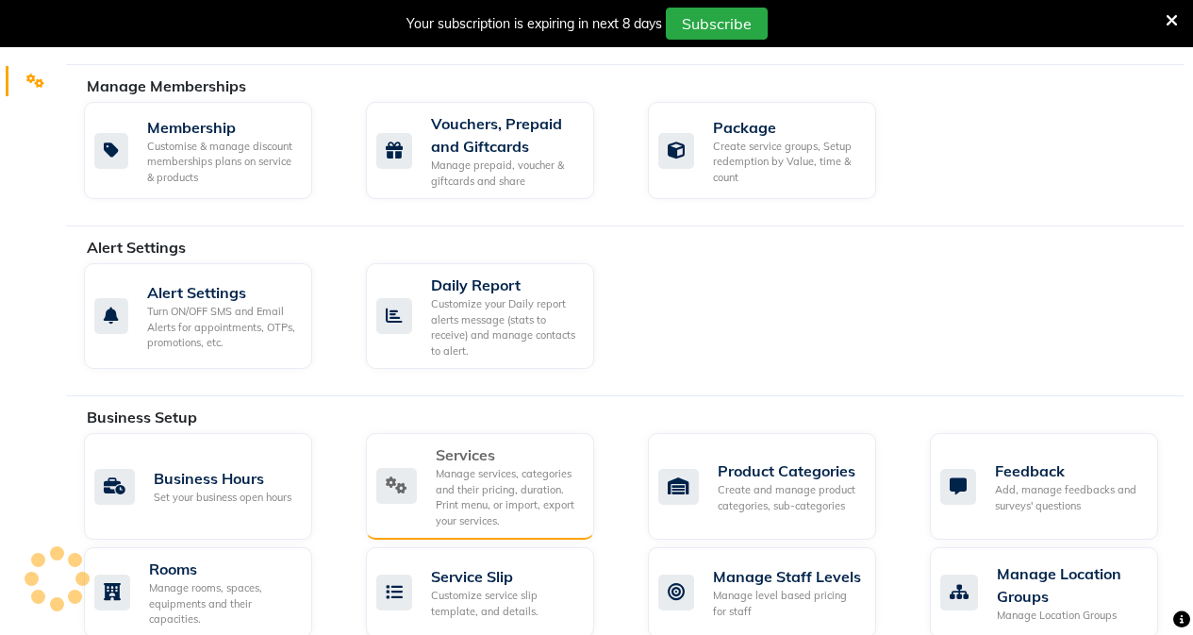
click at [508, 462] on div "Services" at bounding box center [507, 454] width 143 height 23
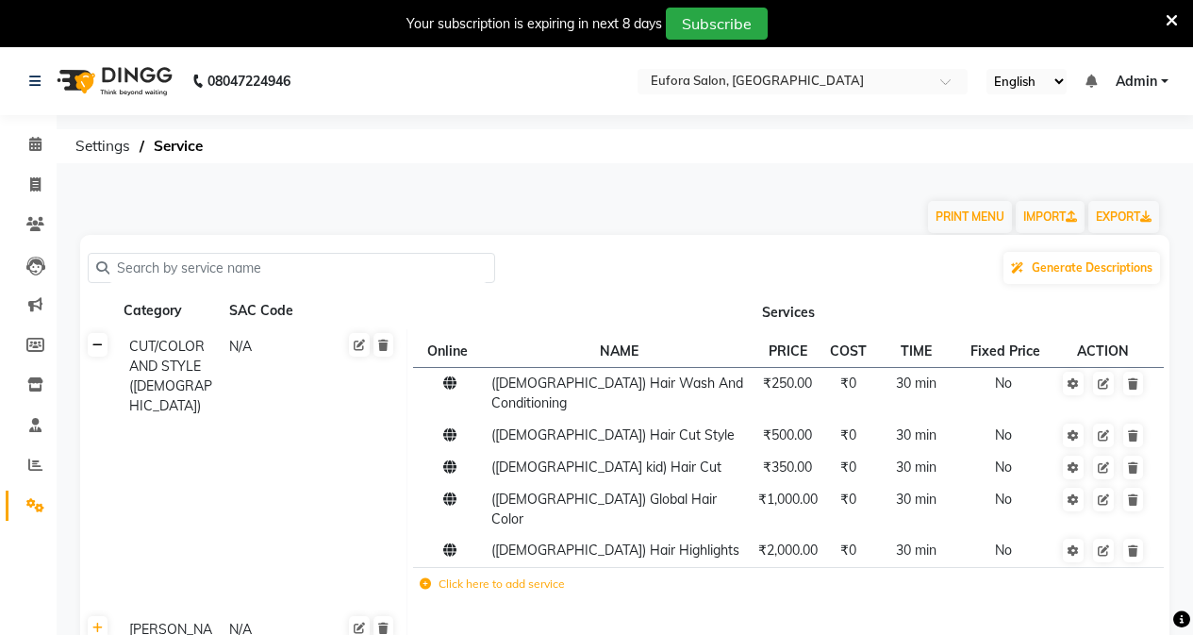
click at [102, 348] on icon at bounding box center [97, 344] width 10 height 11
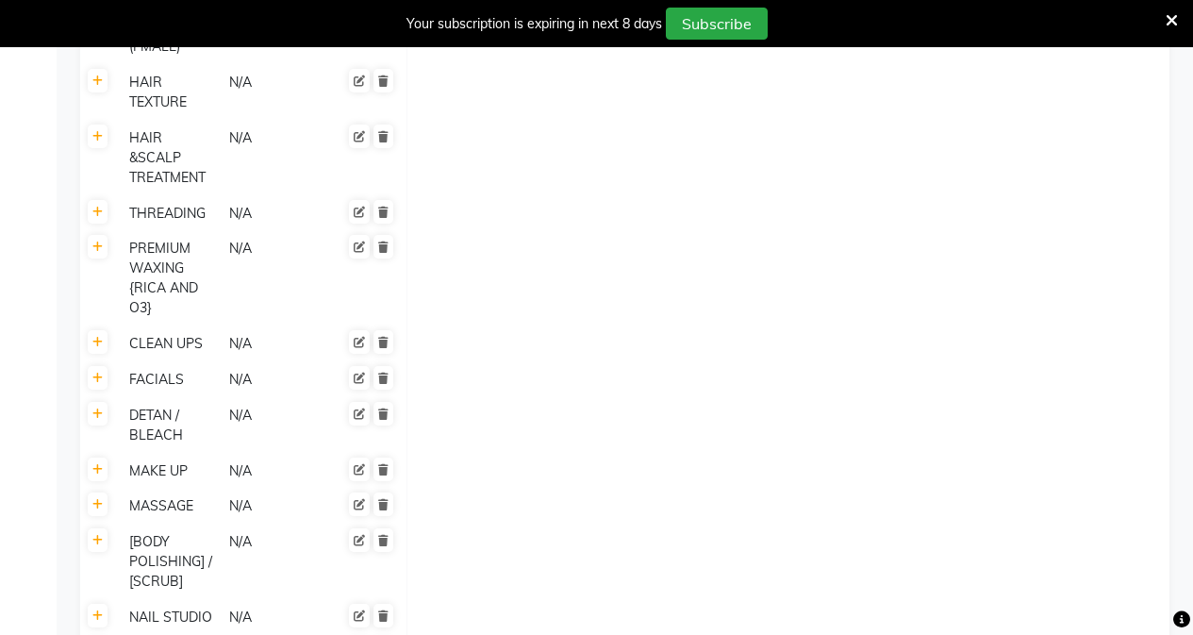
scroll to position [911, 0]
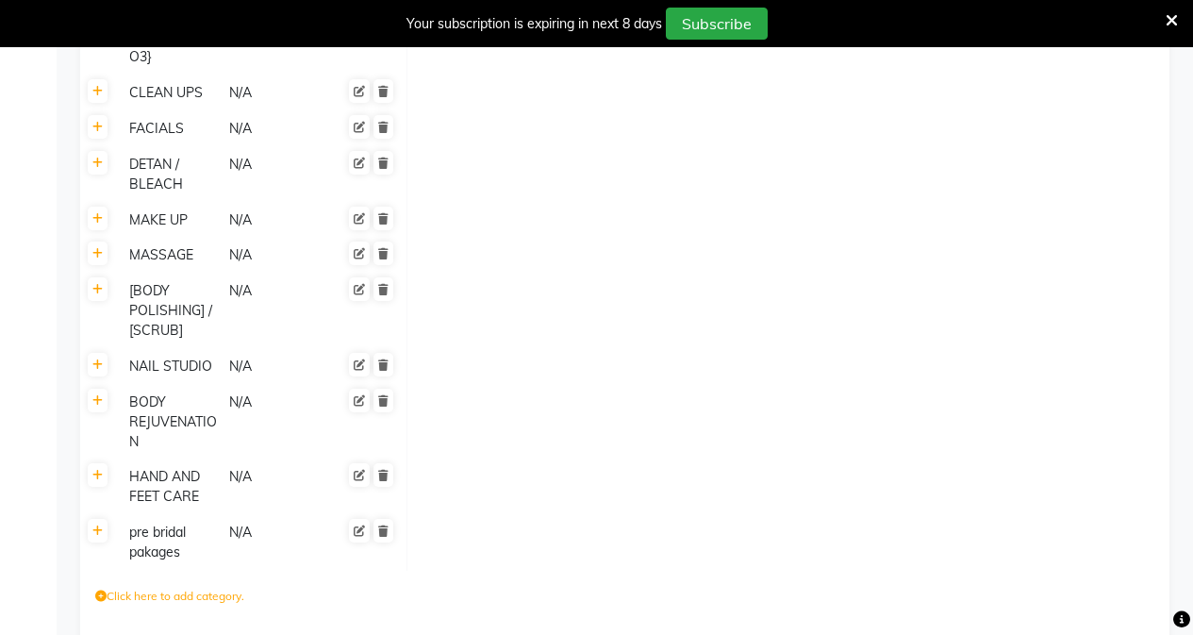
click at [223, 588] on label "Click here to add category." at bounding box center [169, 596] width 149 height 17
type input "Eyelashes"
click at [457, 595] on icon "submit" at bounding box center [452, 600] width 10 height 11
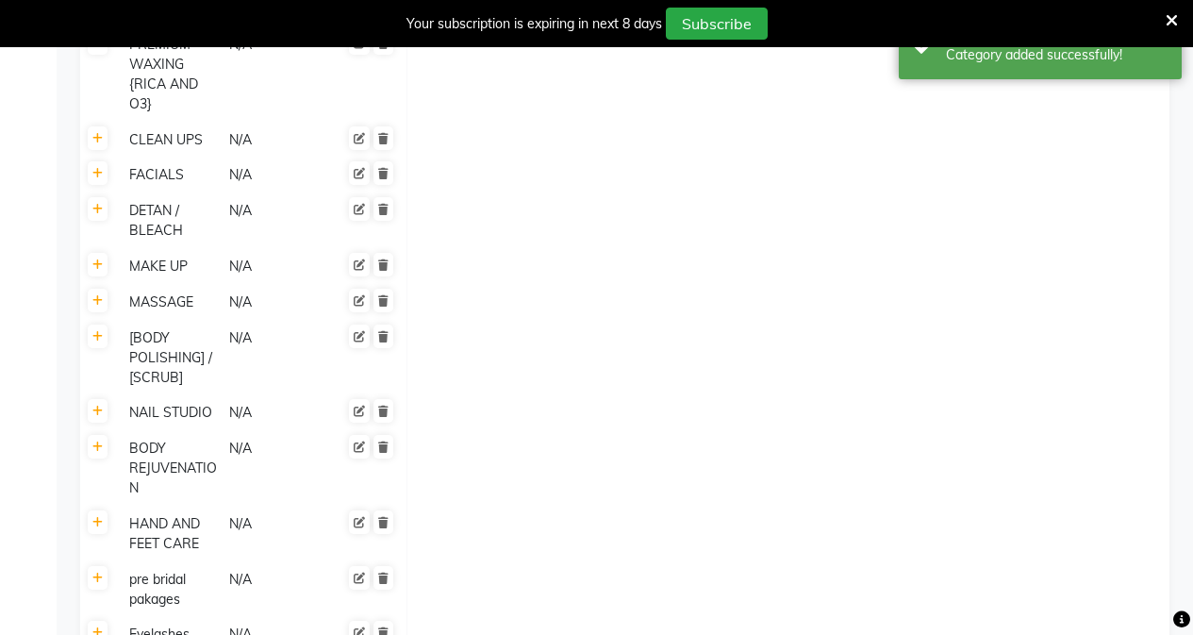
scroll to position [1020, 0]
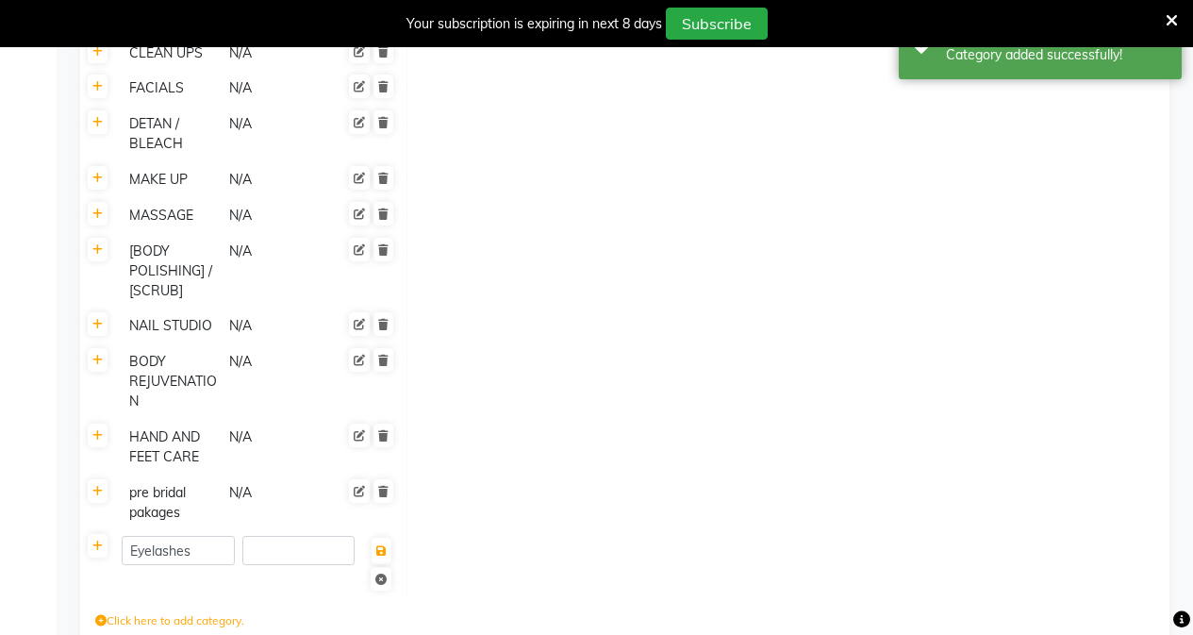
scroll to position [1144, 0]
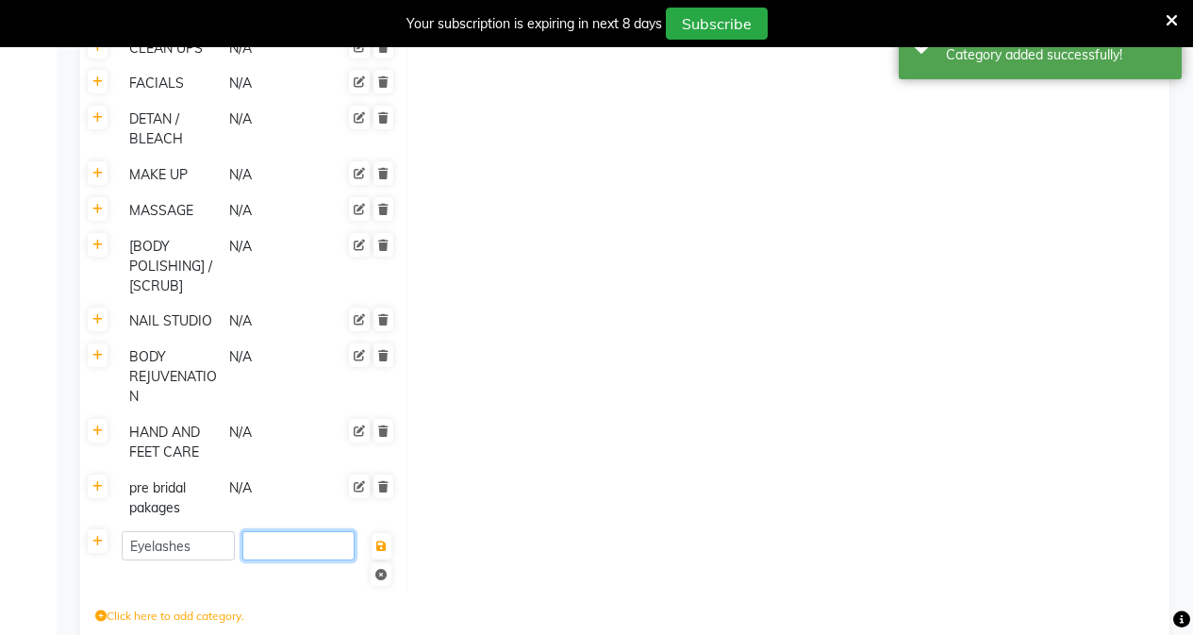
click at [290, 531] on input "number" at bounding box center [298, 545] width 113 height 29
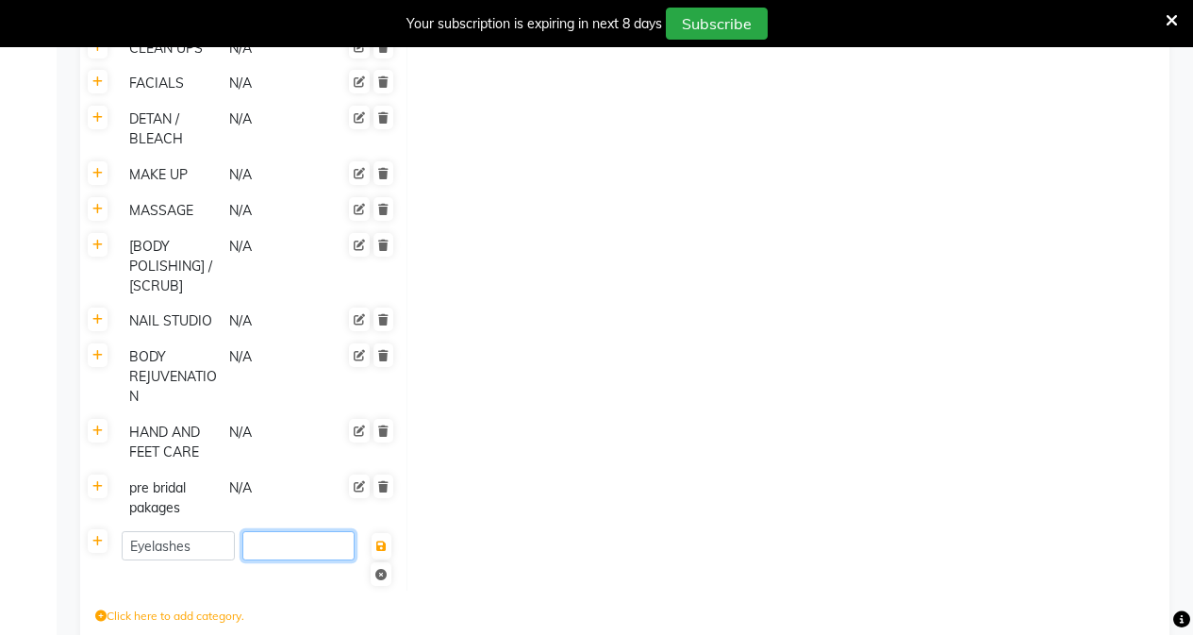
click at [290, 531] on input "number" at bounding box center [298, 545] width 113 height 29
type input "2"
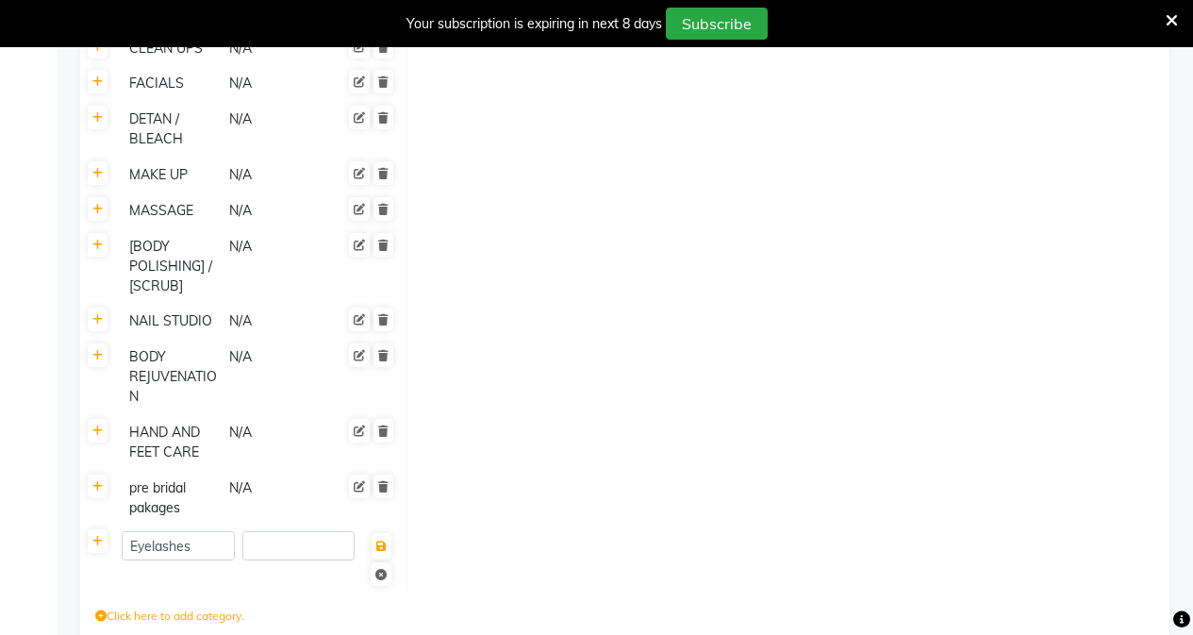
click at [484, 525] on td at bounding box center [788, 557] width 763 height 65
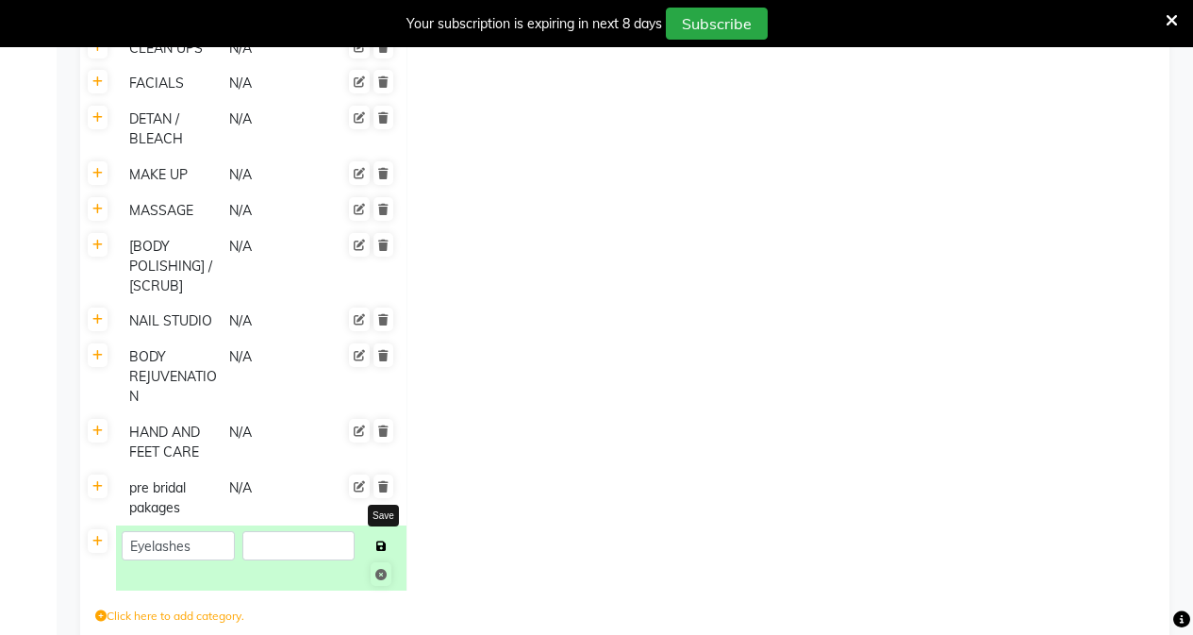
click at [381, 540] on icon at bounding box center [381, 545] width 10 height 11
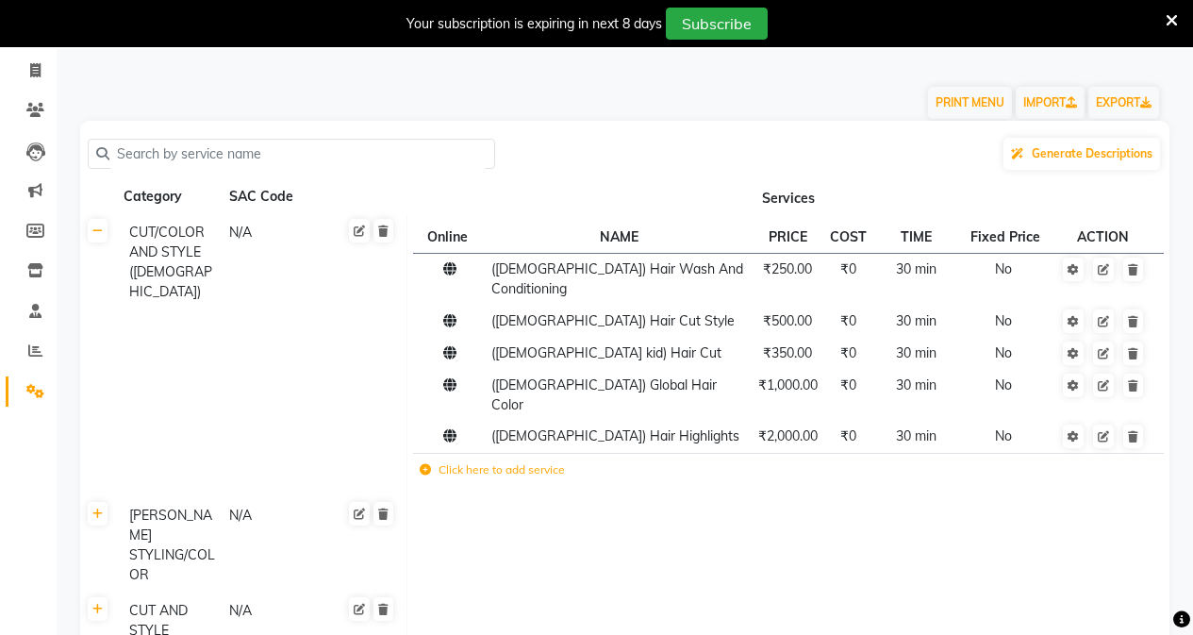
scroll to position [0, 0]
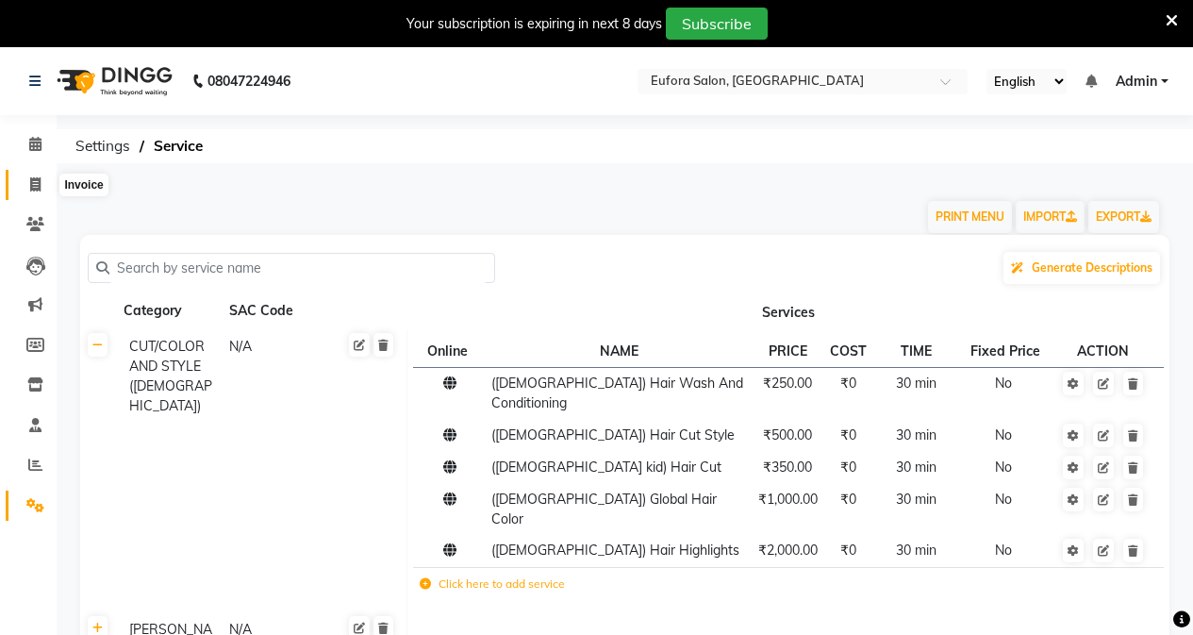
click at [25, 181] on span at bounding box center [35, 185] width 33 height 22
select select "service"
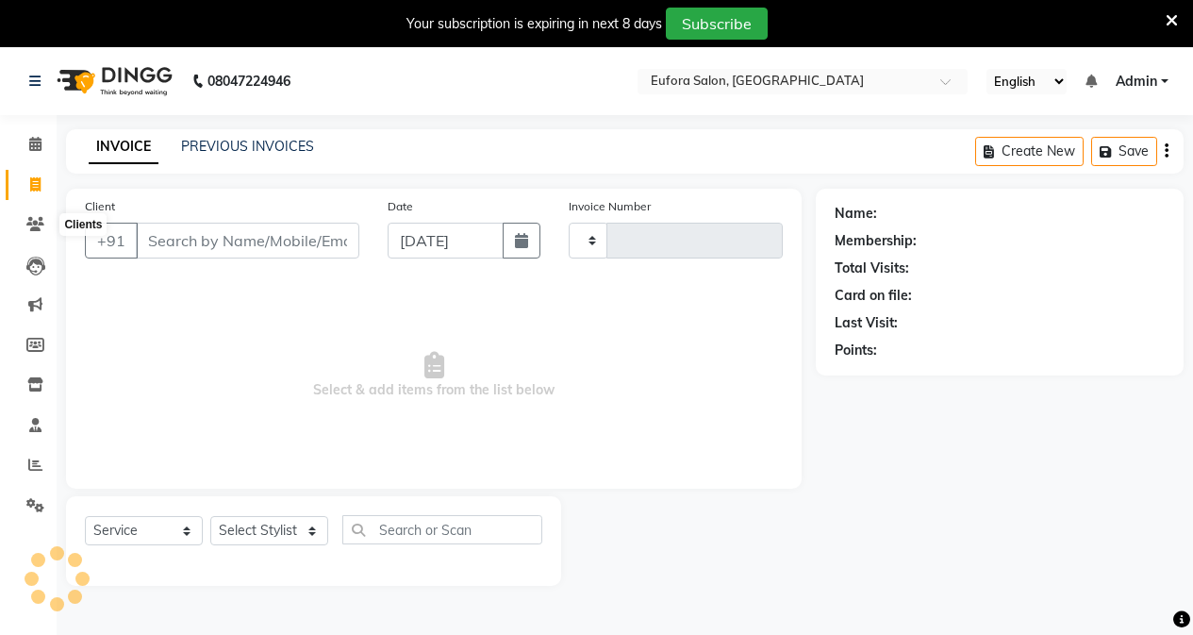
scroll to position [47, 0]
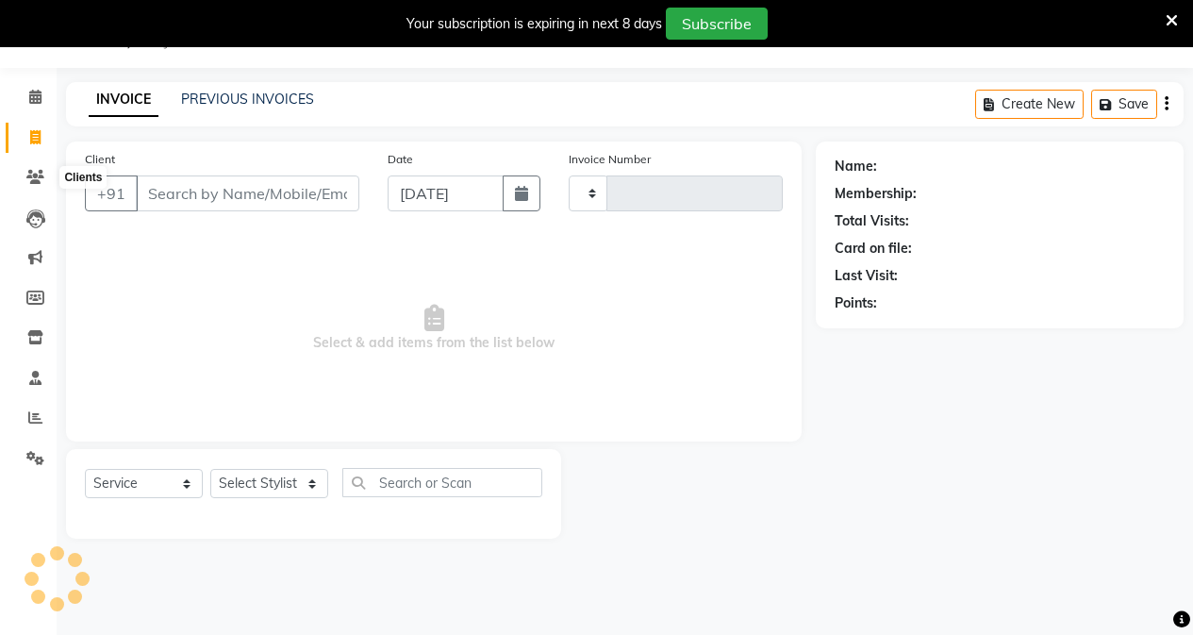
type input "0644"
select select "6684"
click at [173, 189] on input "Client" at bounding box center [247, 193] width 223 height 36
type input "8318911380"
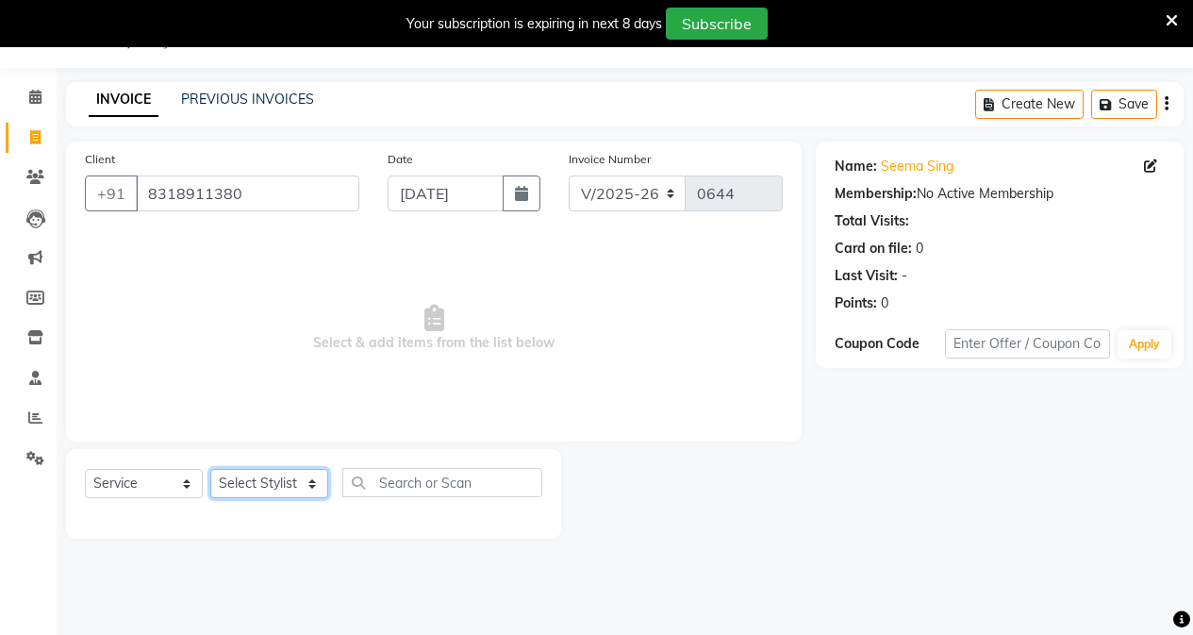
click at [272, 491] on select "Select Stylist [PERSON_NAME] [PERSON_NAME] Gigi [PERSON_NAME] Roshan [PERSON_NA…" at bounding box center [269, 483] width 118 height 29
select select "89189"
click at [210, 469] on select "Select Stylist [PERSON_NAME] [PERSON_NAME] Gigi [PERSON_NAME] Roshan [PERSON_NA…" at bounding box center [269, 483] width 118 height 29
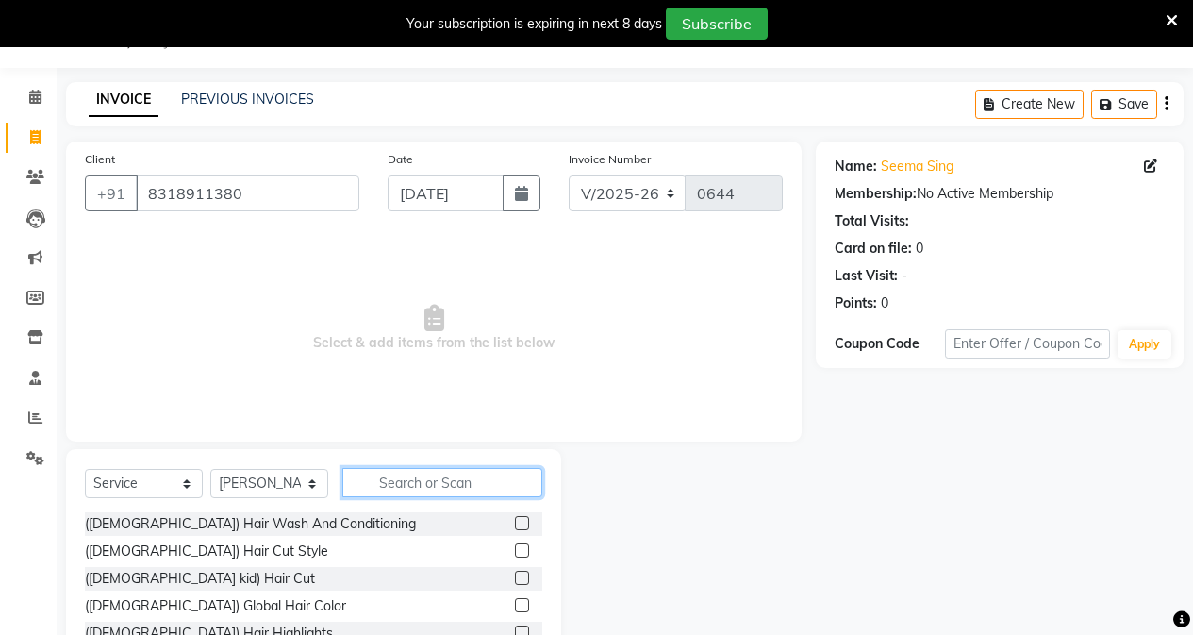
click at [402, 491] on input "text" at bounding box center [442, 482] width 200 height 29
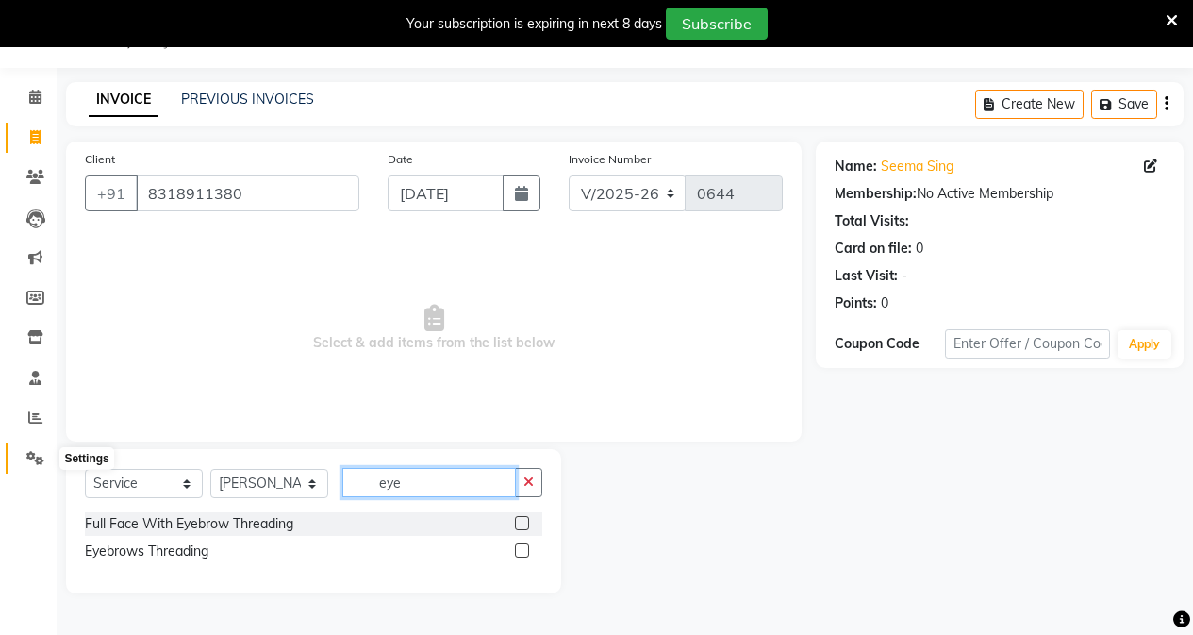
type input "eye"
click at [32, 452] on icon at bounding box center [35, 458] width 18 height 14
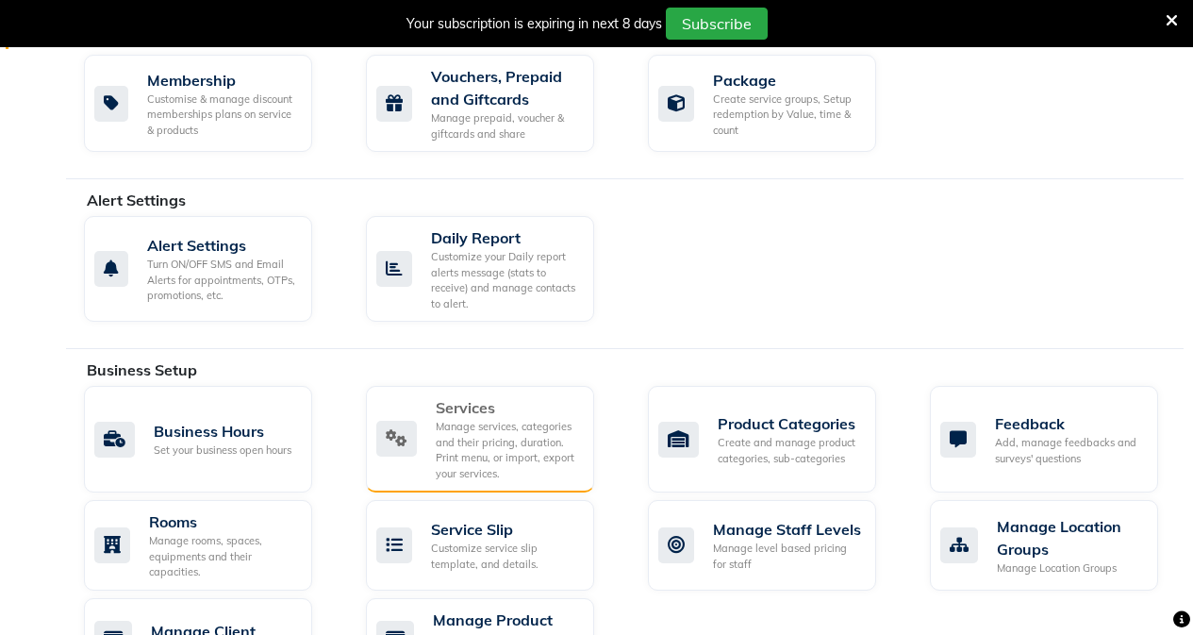
click at [543, 439] on div "Manage services, categories and their pricing, duration. Print menu, or import,…" at bounding box center [507, 450] width 143 height 62
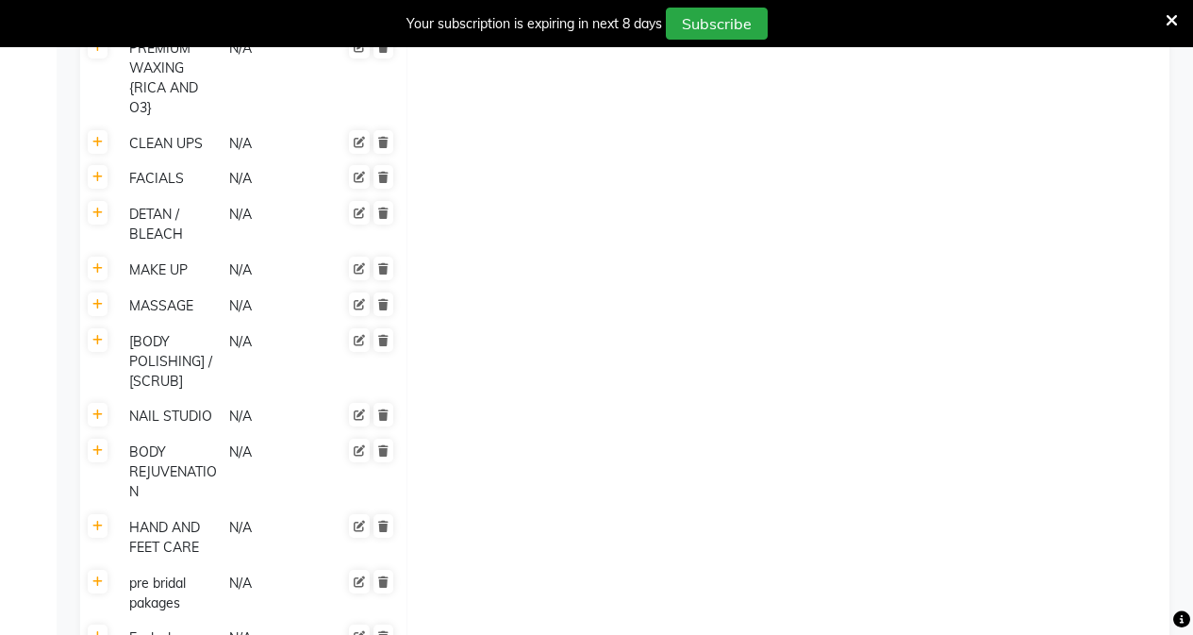
scroll to position [1115, 0]
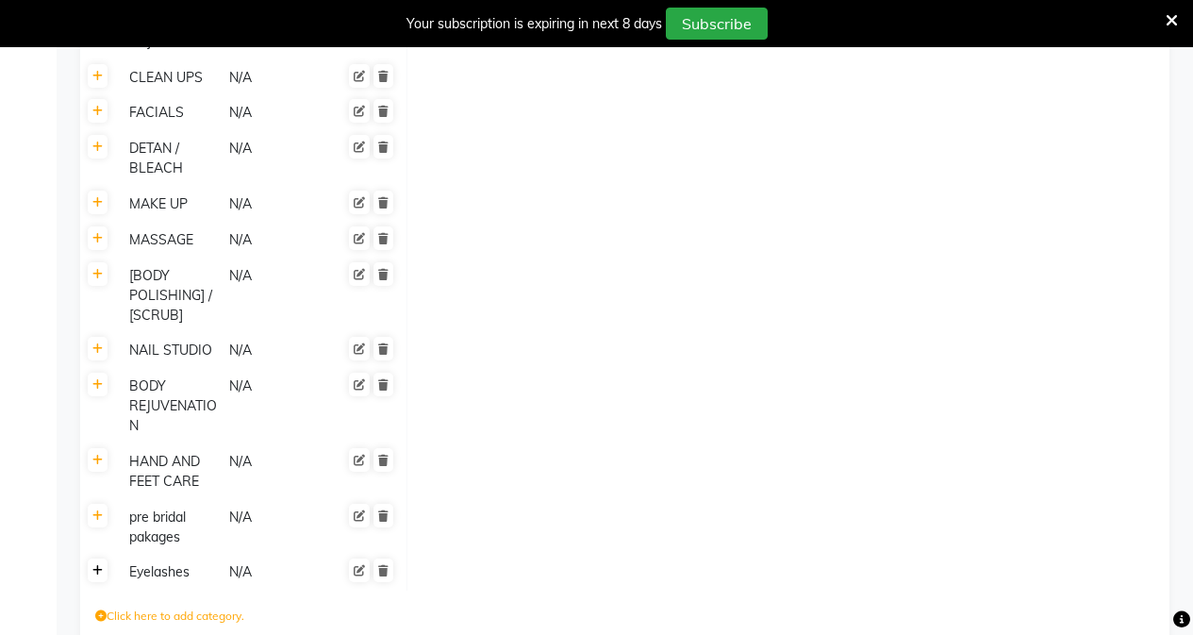
click at [97, 565] on icon at bounding box center [97, 570] width 10 height 11
click at [512, 570] on label "Click here to add service" at bounding box center [492, 578] width 145 height 17
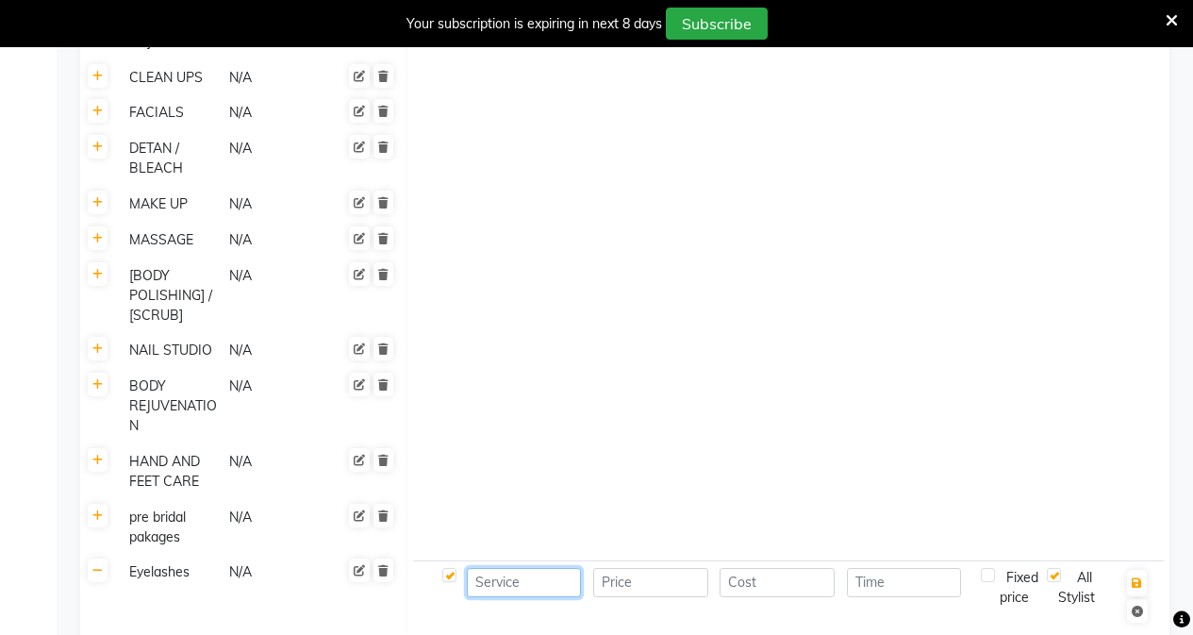
click at [489, 568] on input at bounding box center [524, 582] width 115 height 29
type input "extensions"
click at [619, 568] on input "number" at bounding box center [650, 582] width 115 height 29
type input "2000"
click at [744, 568] on input "number" at bounding box center [777, 582] width 115 height 29
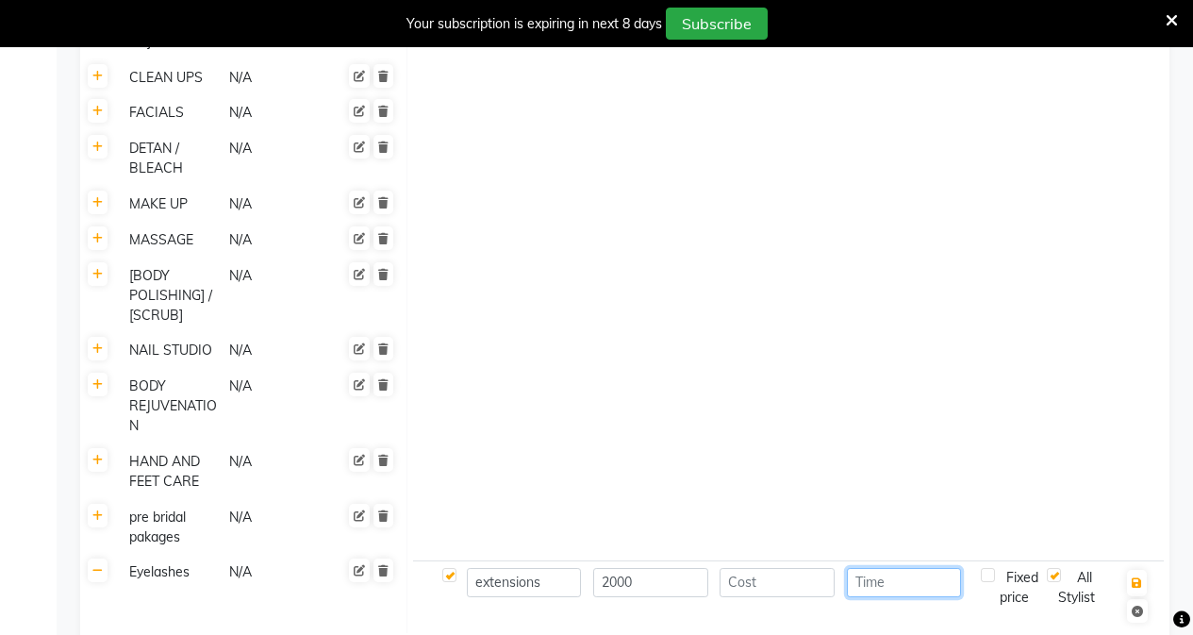
click at [857, 568] on input "number" at bounding box center [904, 582] width 115 height 29
type input "30"
click at [779, 568] on input "number" at bounding box center [778, 582] width 122 height 29
type input "1500"
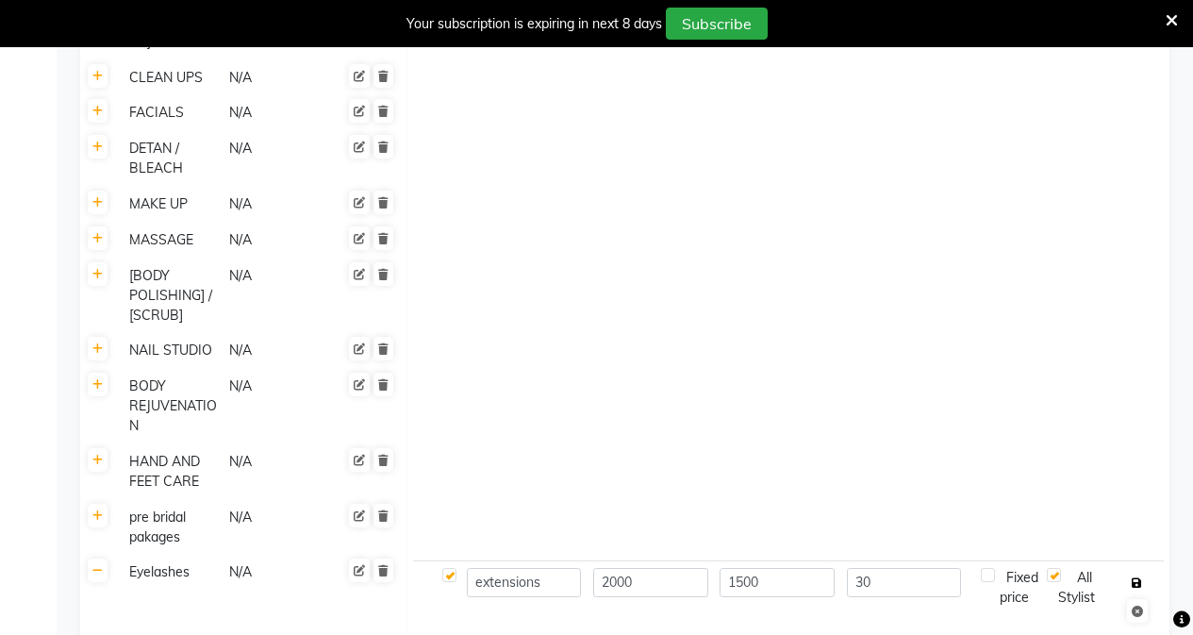
click at [1133, 577] on icon "button" at bounding box center [1137, 582] width 10 height 11
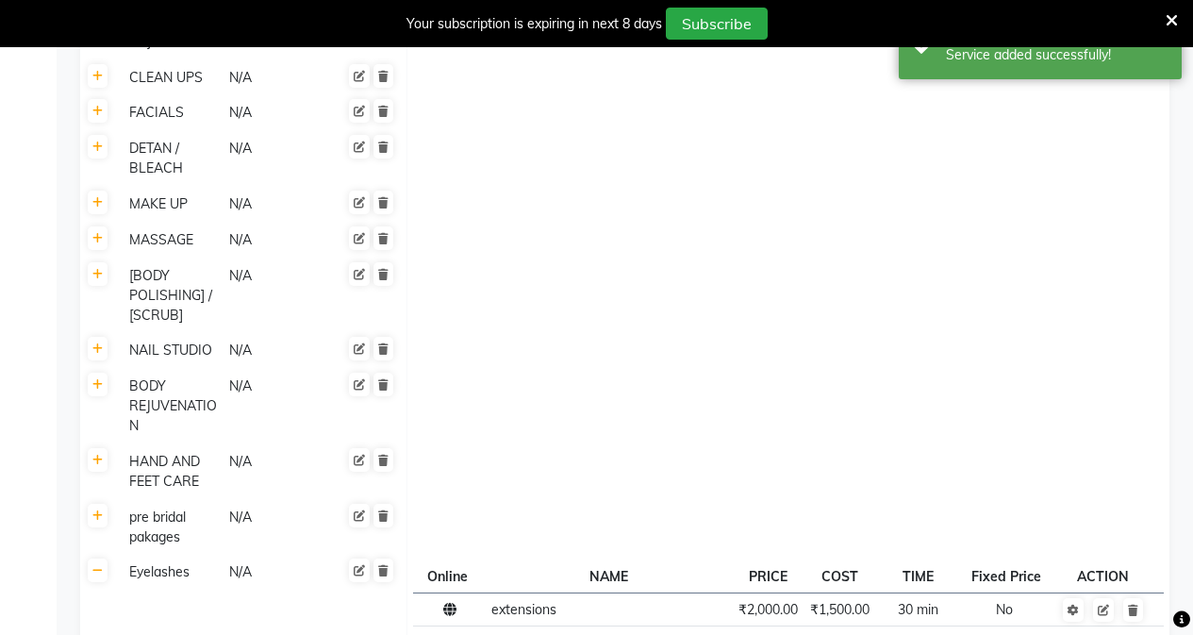
scroll to position [1195, 0]
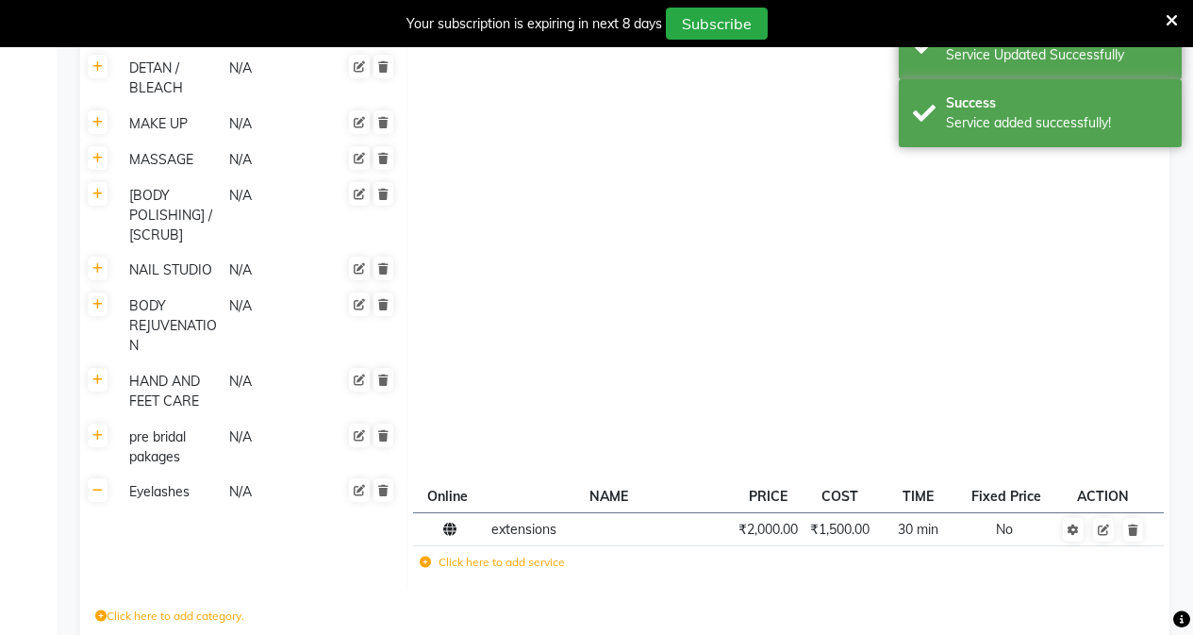
click at [95, 485] on icon at bounding box center [97, 490] width 10 height 11
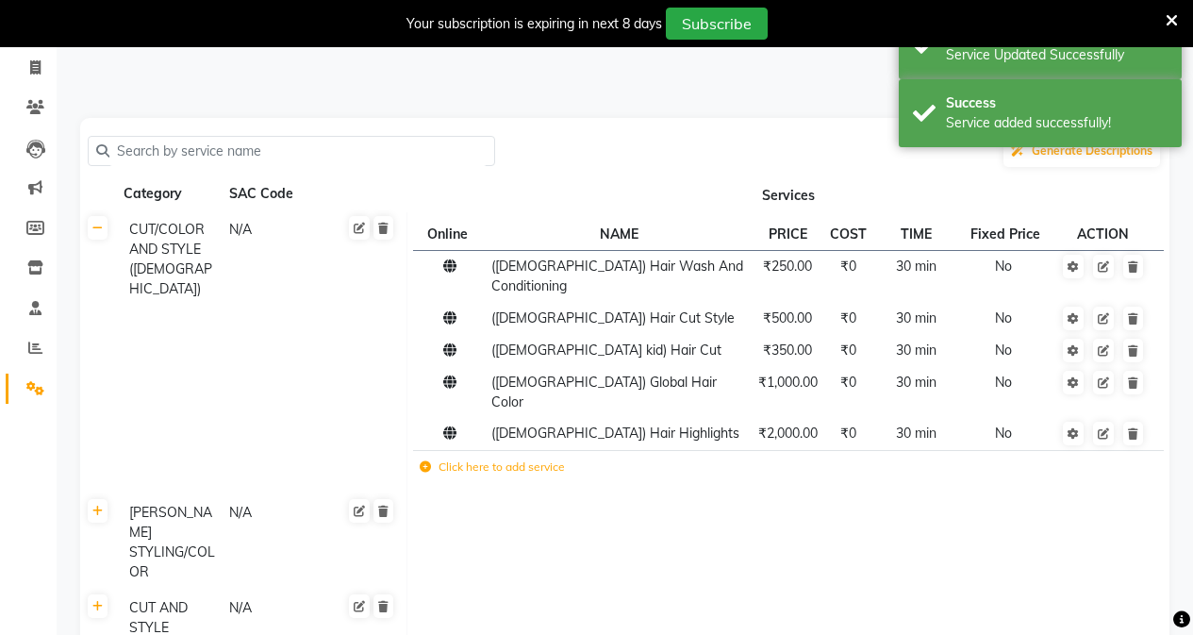
scroll to position [0, 0]
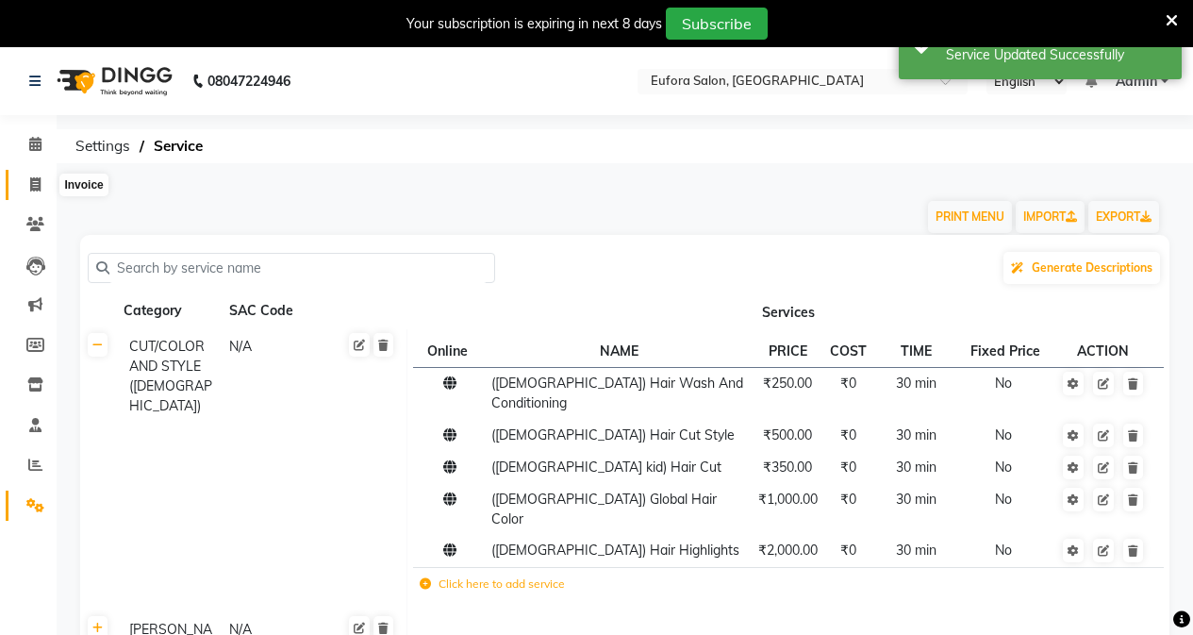
click at [29, 192] on span at bounding box center [35, 185] width 33 height 22
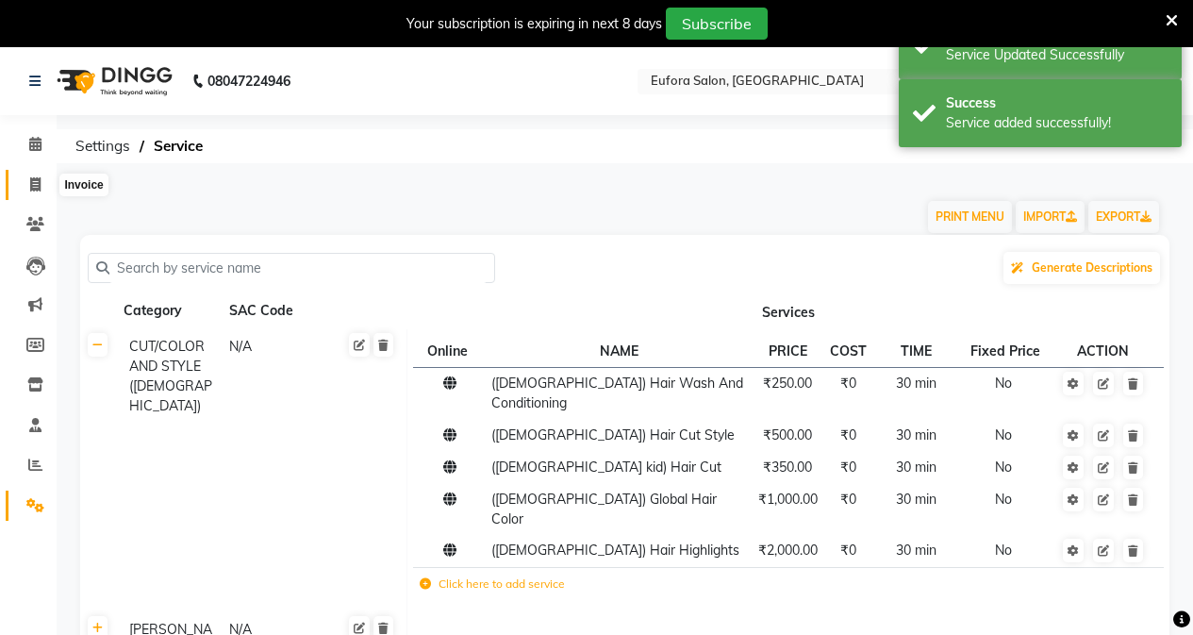
select select "service"
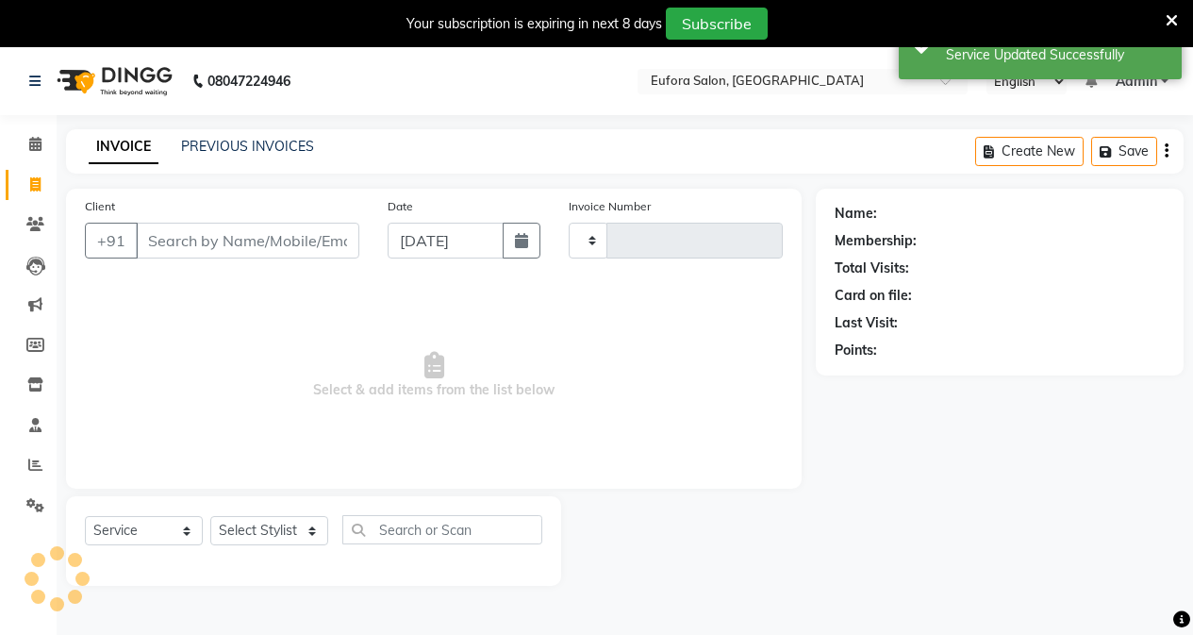
scroll to position [47, 0]
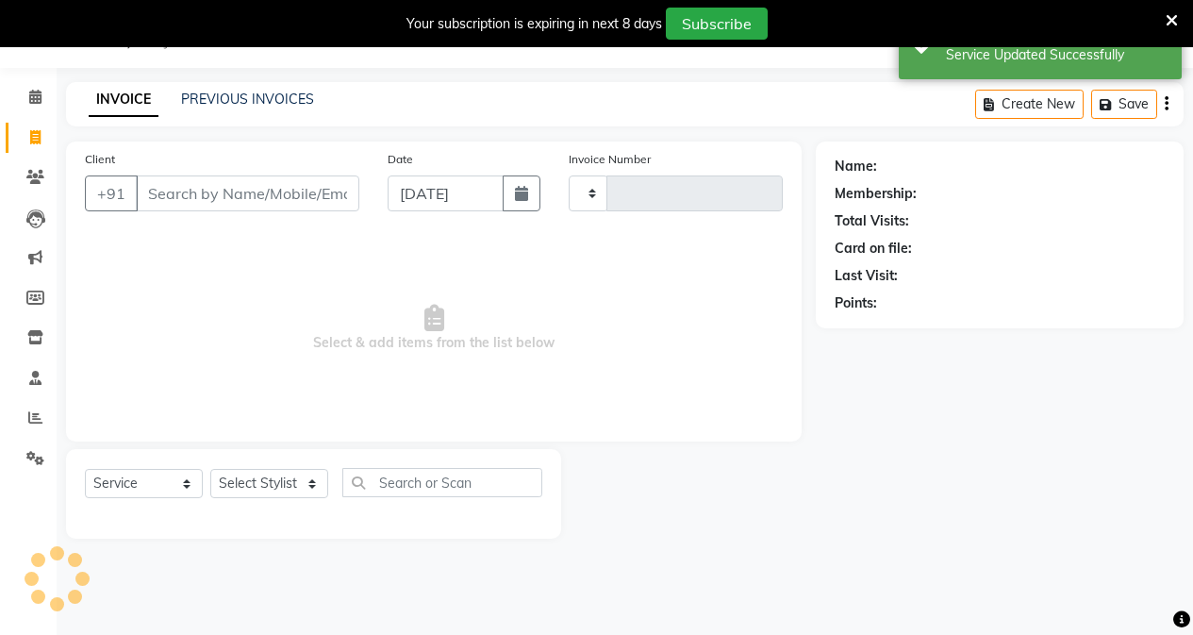
type input "0644"
select select "6684"
type input "8318911380"
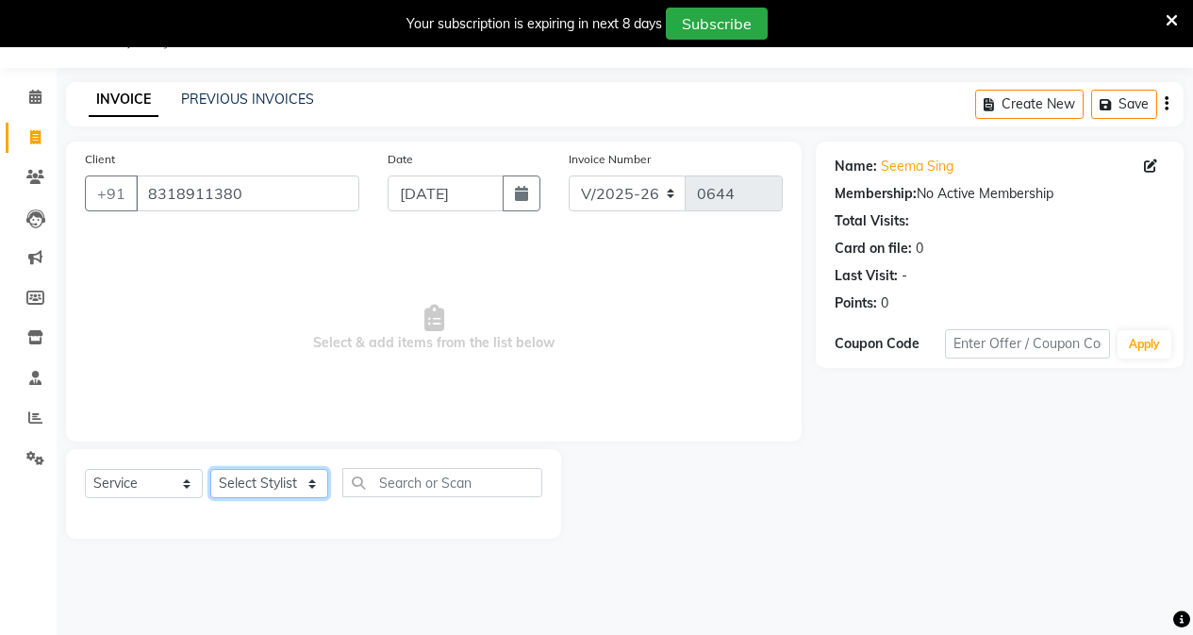
click at [260, 478] on select "Select Stylist [PERSON_NAME] [PERSON_NAME] Gigi [PERSON_NAME] Roshan [PERSON_NA…" at bounding box center [269, 483] width 118 height 29
select select "89189"
click at [210, 469] on select "Select Stylist [PERSON_NAME] [PERSON_NAME] Gigi [PERSON_NAME] Roshan [PERSON_NA…" at bounding box center [269, 483] width 118 height 29
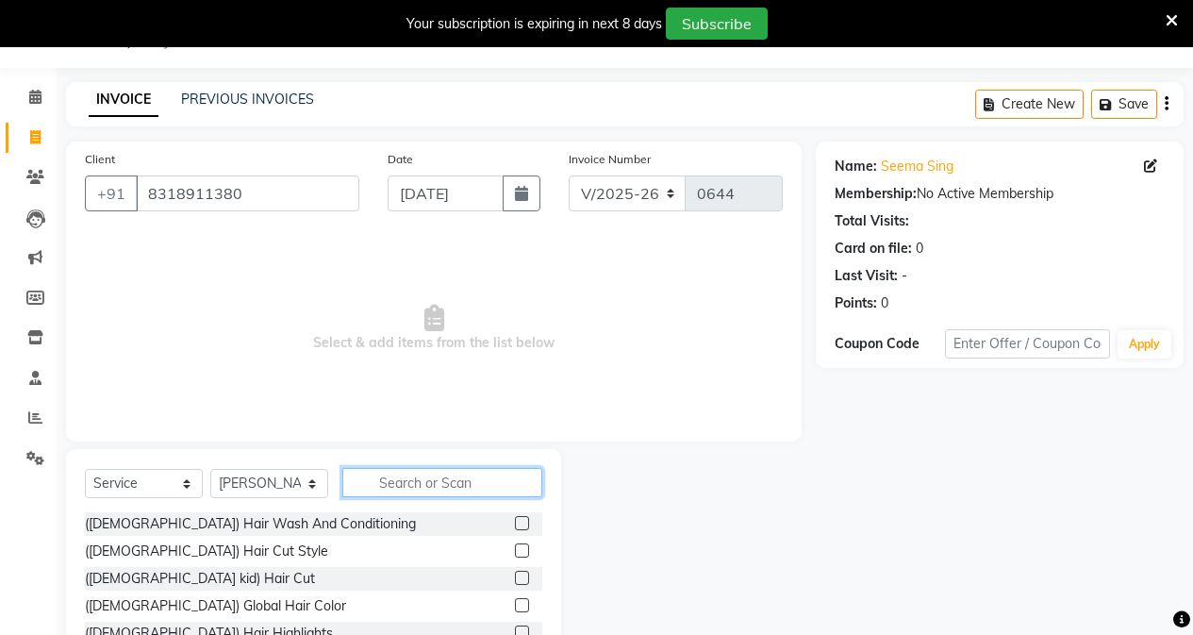
click at [388, 473] on input "text" at bounding box center [442, 482] width 200 height 29
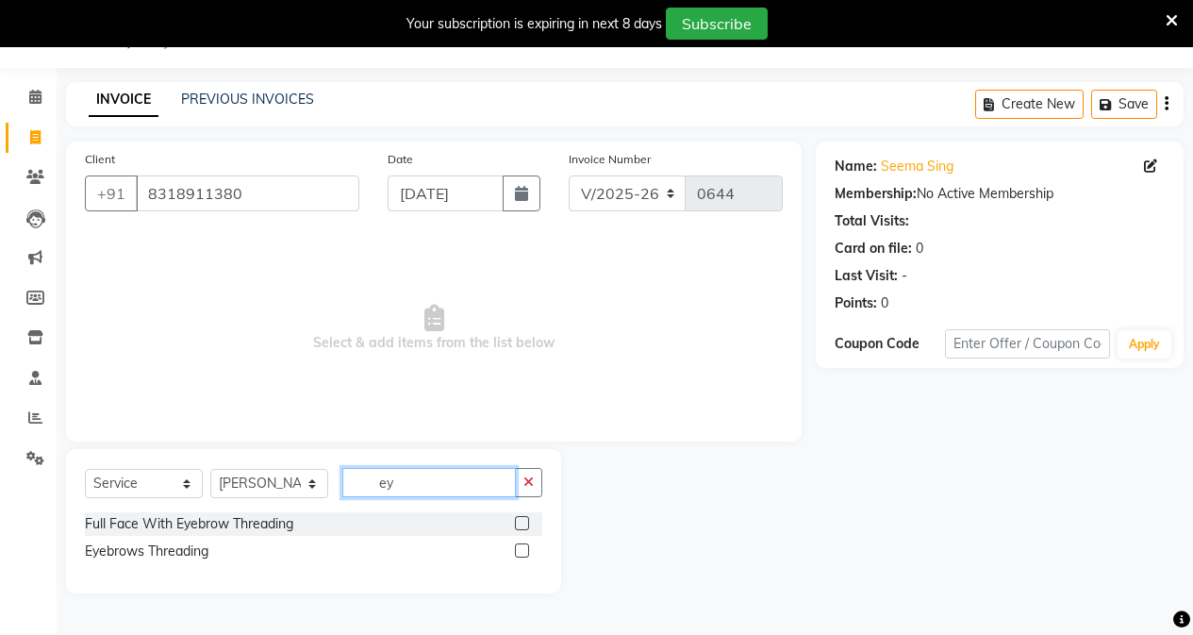
type input "eye"
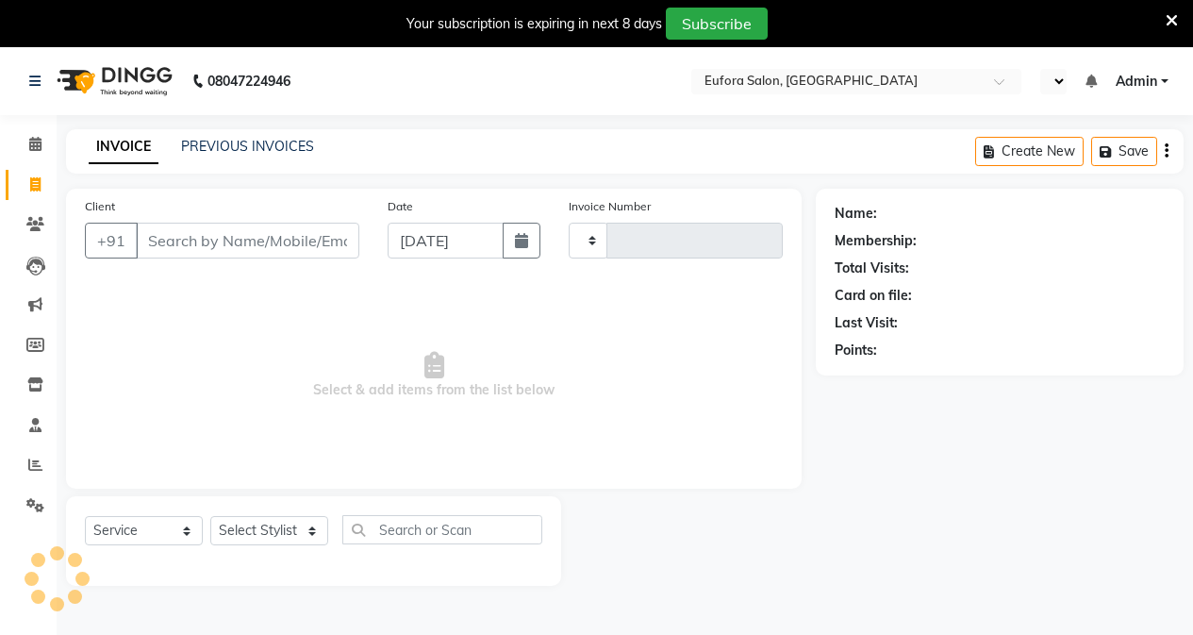
select select "service"
select select "en"
click at [1176, 24] on icon at bounding box center [1172, 20] width 12 height 17
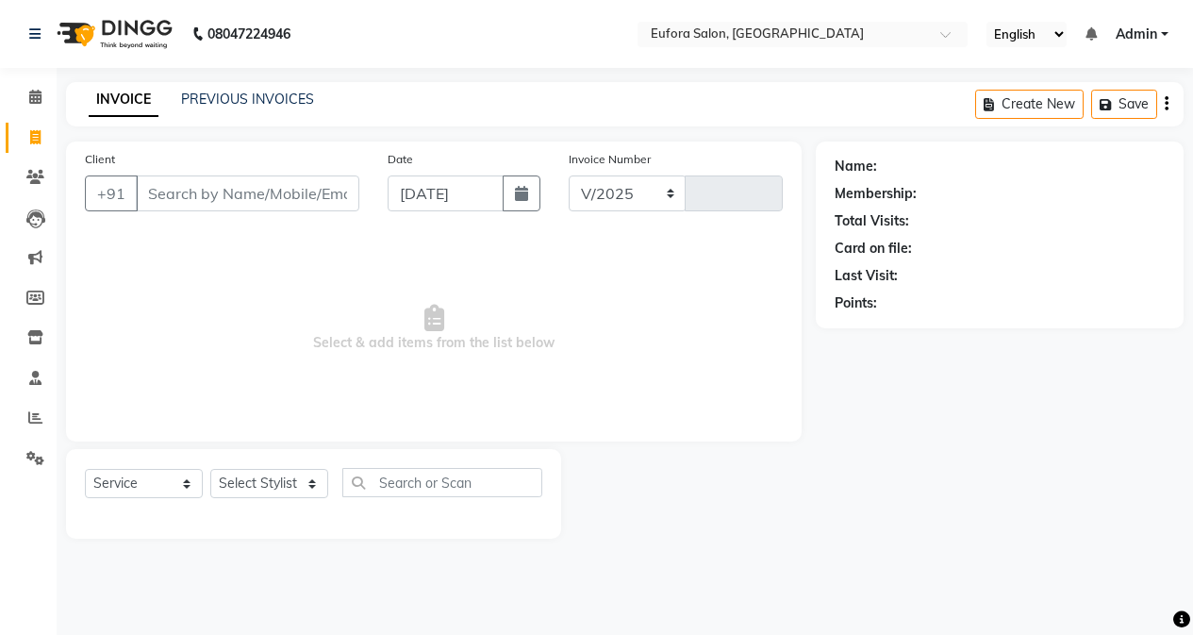
select select "6684"
type input "0644"
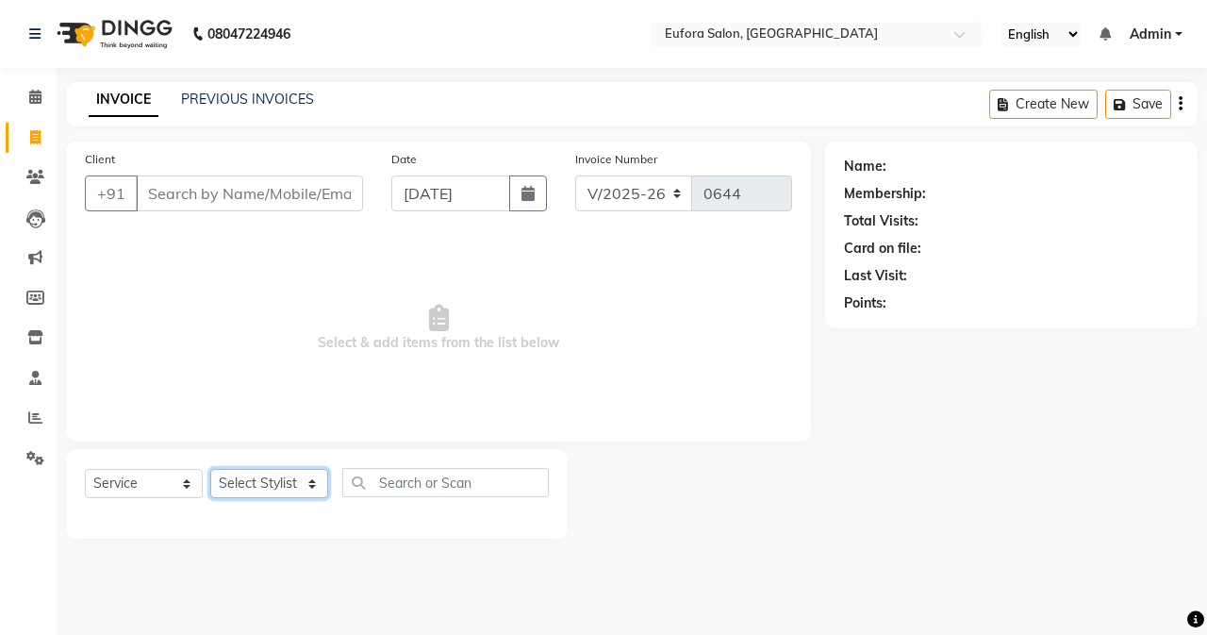
click at [289, 481] on select "Select Stylist" at bounding box center [269, 483] width 118 height 29
select select "89189"
click at [210, 469] on select "Select Stylist [PERSON_NAME] [PERSON_NAME] Gigi [PERSON_NAME] Roshan [PERSON_NA…" at bounding box center [269, 483] width 118 height 29
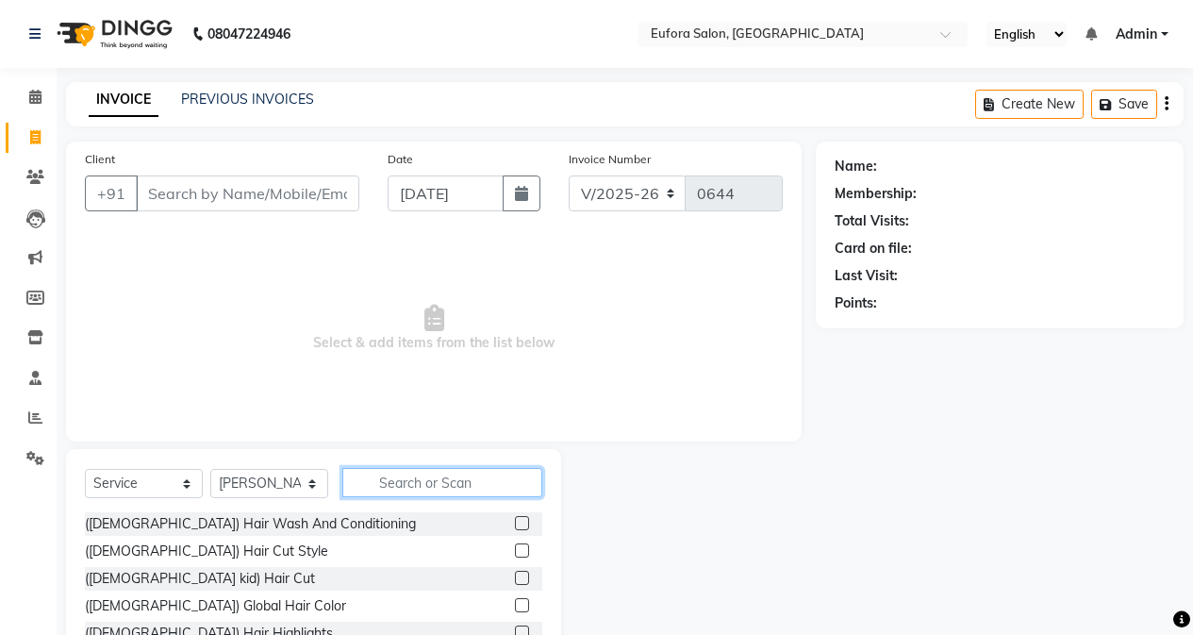
click at [386, 475] on input "text" at bounding box center [442, 482] width 200 height 29
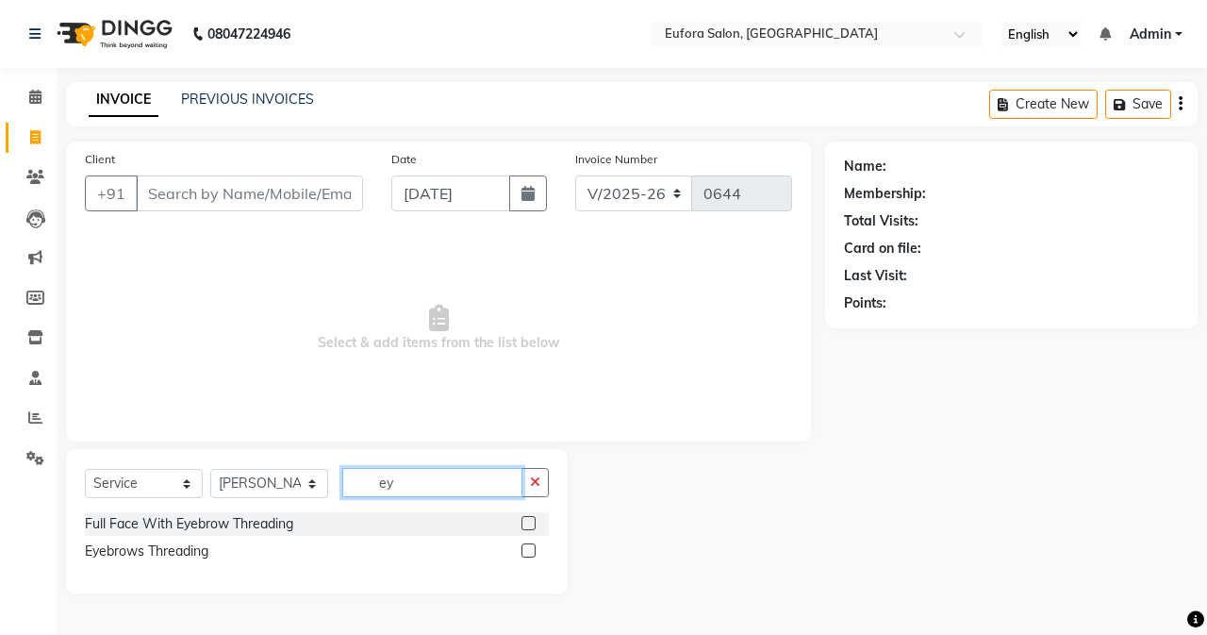
type input "e"
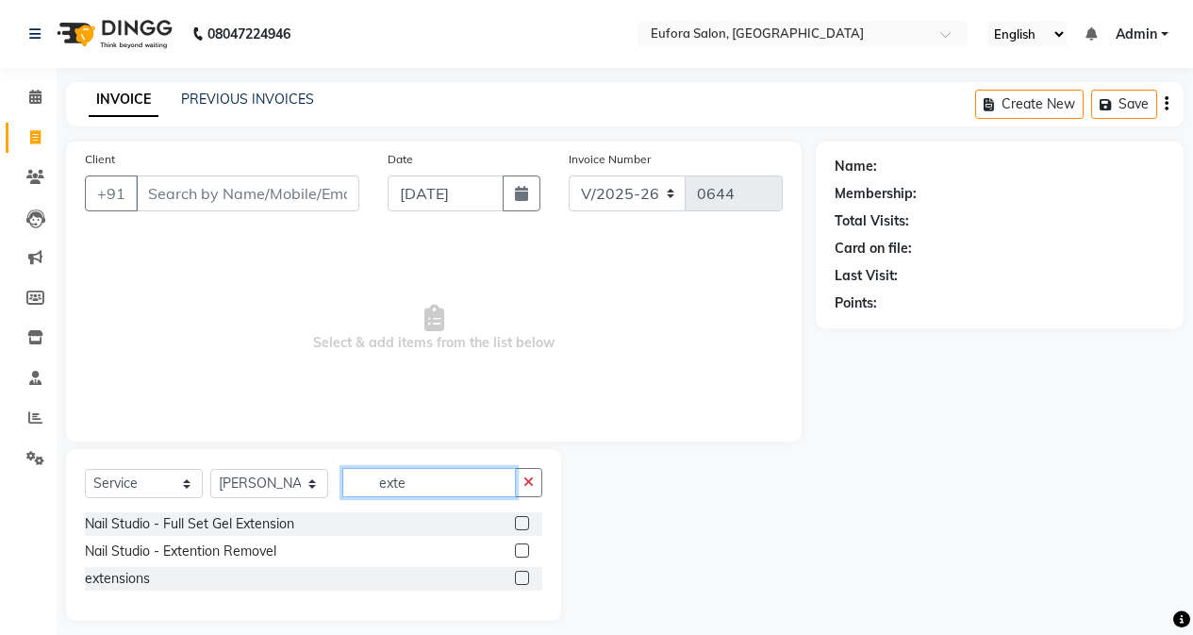
type input "exte"
click at [521, 583] on label at bounding box center [522, 578] width 14 height 14
click at [521, 583] on input "checkbox" at bounding box center [521, 578] width 12 height 12
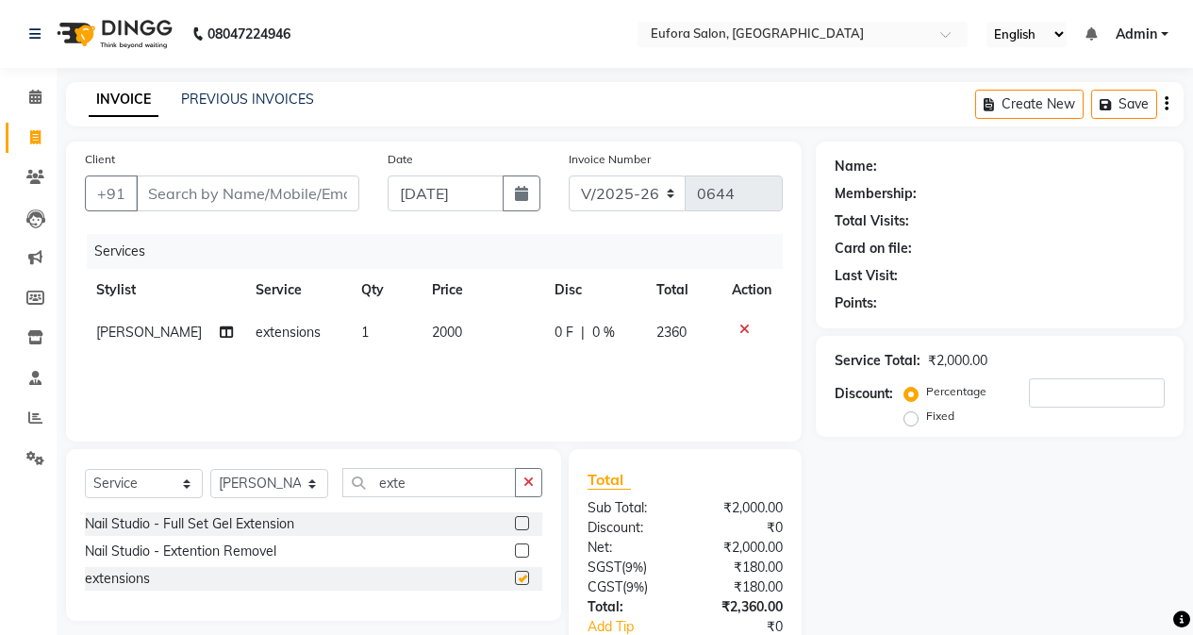
checkbox input "false"
click at [186, 193] on input "Client" at bounding box center [247, 193] width 223 height 36
paste input "8318911380"
type input "8318911380"
type input "0"
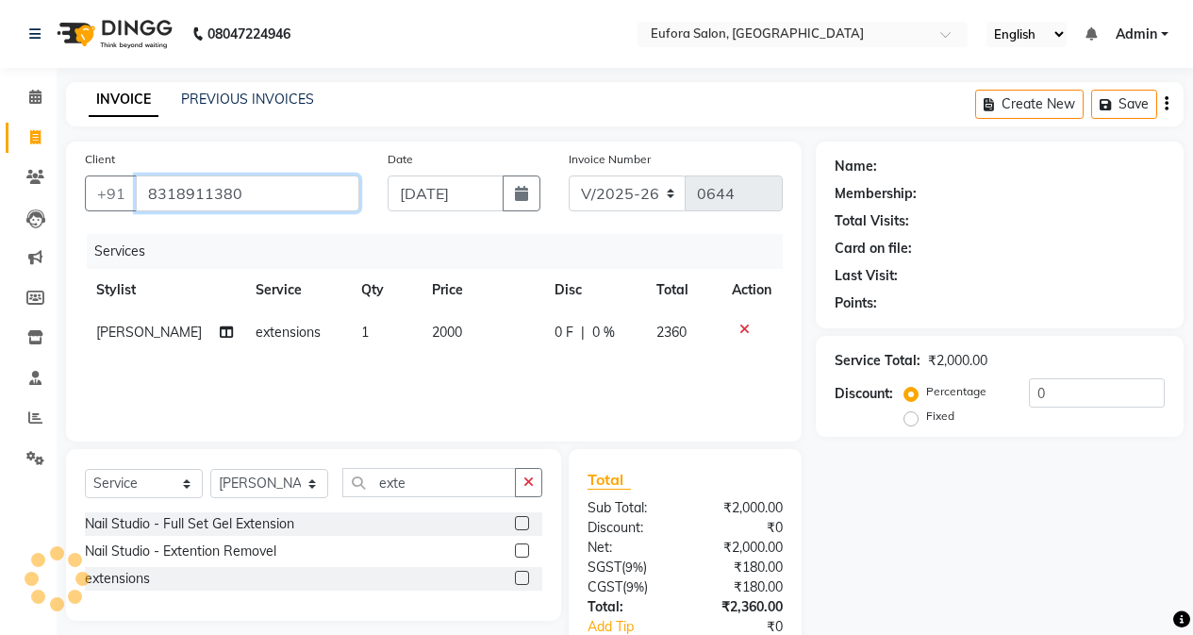
type input "8318911380"
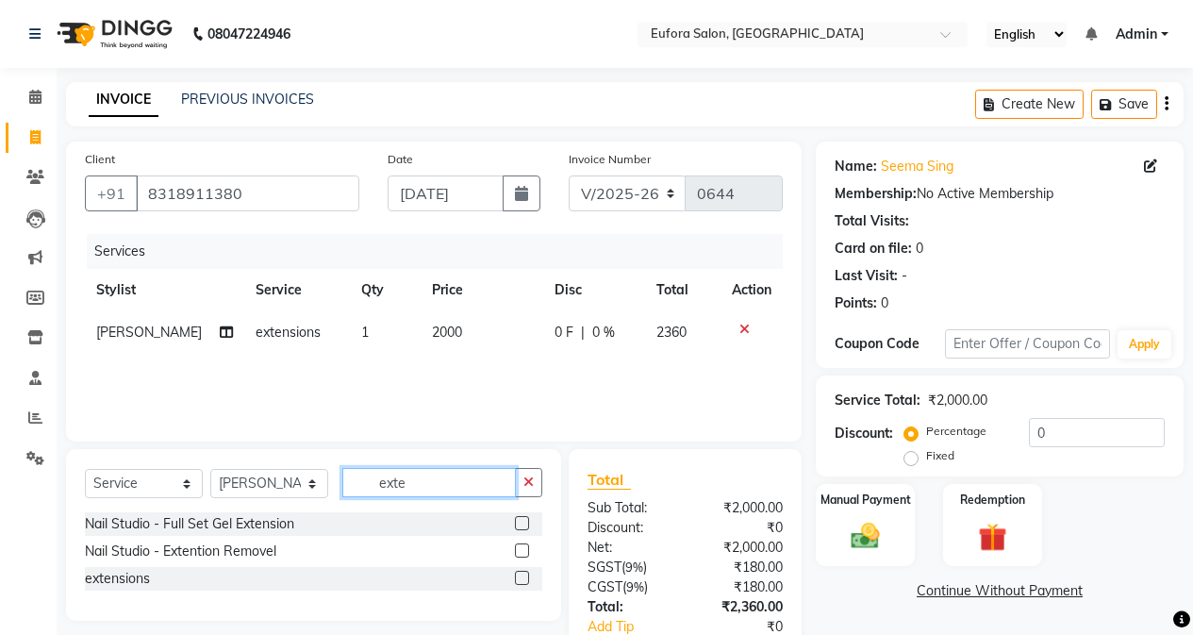
drag, startPoint x: 431, startPoint y: 474, endPoint x: 344, endPoint y: 479, distance: 86.9
click at [344, 479] on input "exte" at bounding box center [429, 482] width 174 height 29
click at [498, 317] on td "2000" at bounding box center [482, 332] width 123 height 42
select select "89189"
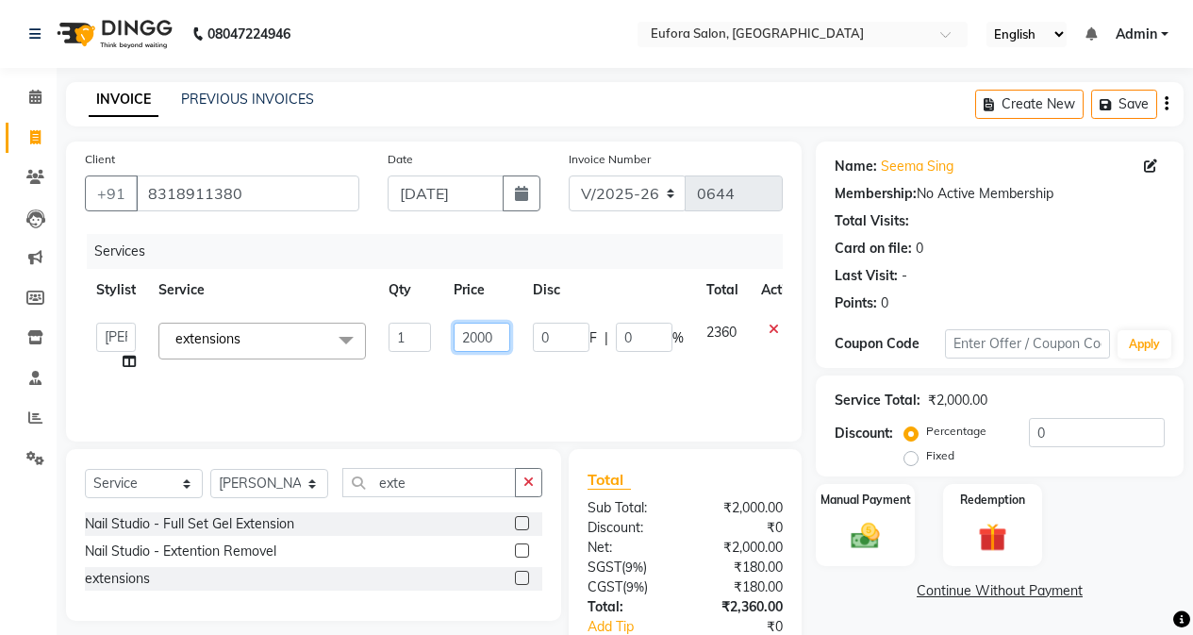
drag, startPoint x: 498, startPoint y: 336, endPoint x: 406, endPoint y: 351, distance: 92.7
click at [406, 351] on tr "Alfina Aman Asif Christy Gigi John Kim Roshan shanawaz Taruna extensions x (Mal…" at bounding box center [448, 347] width 727 height 72
type input "1850"
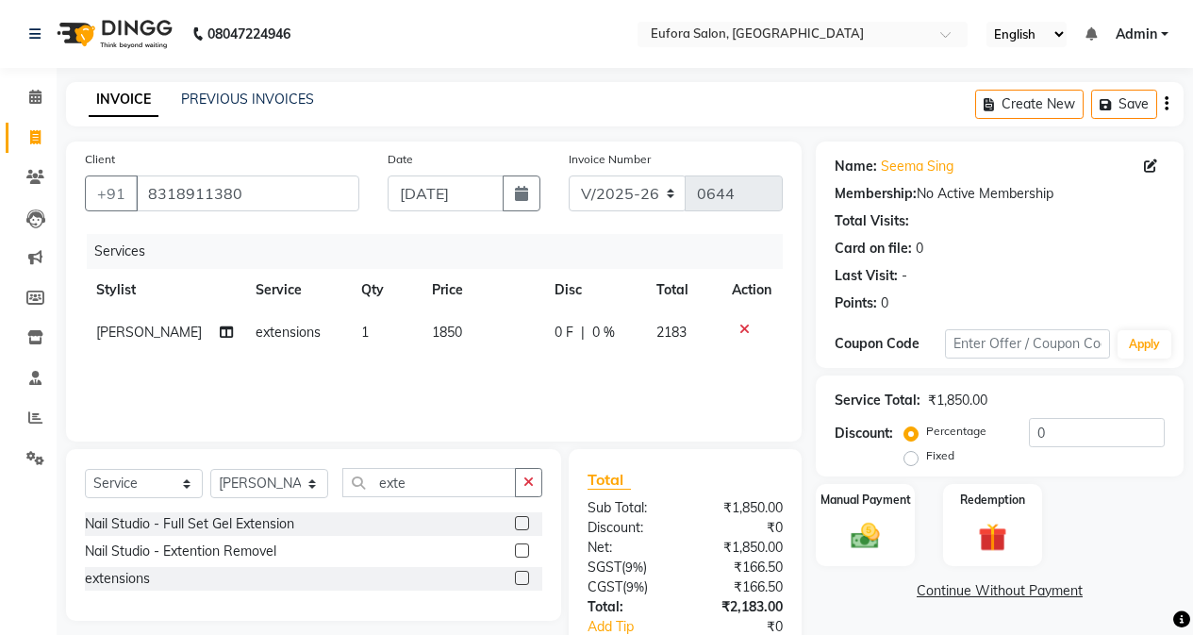
click at [504, 373] on div "Services Stylist Service Qty Price Disc Total Action Kim extensions 1 1850 0 F …" at bounding box center [434, 328] width 698 height 189
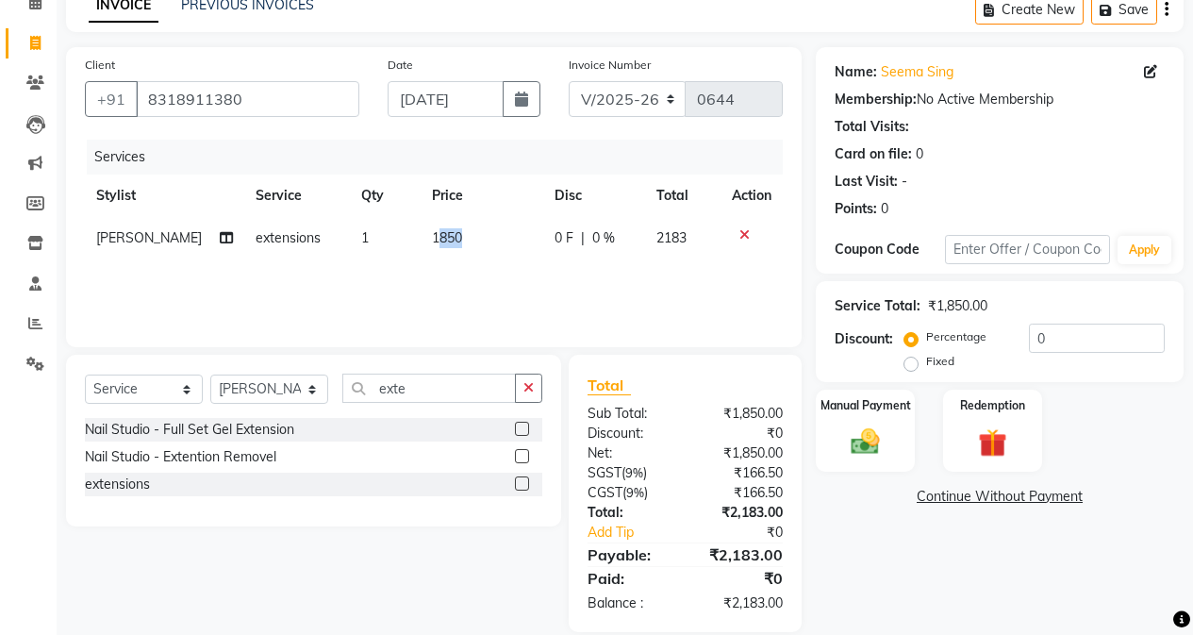
drag, startPoint x: 424, startPoint y: 236, endPoint x: 505, endPoint y: 241, distance: 80.4
click at [505, 241] on td "1850" at bounding box center [482, 238] width 123 height 42
select select "89189"
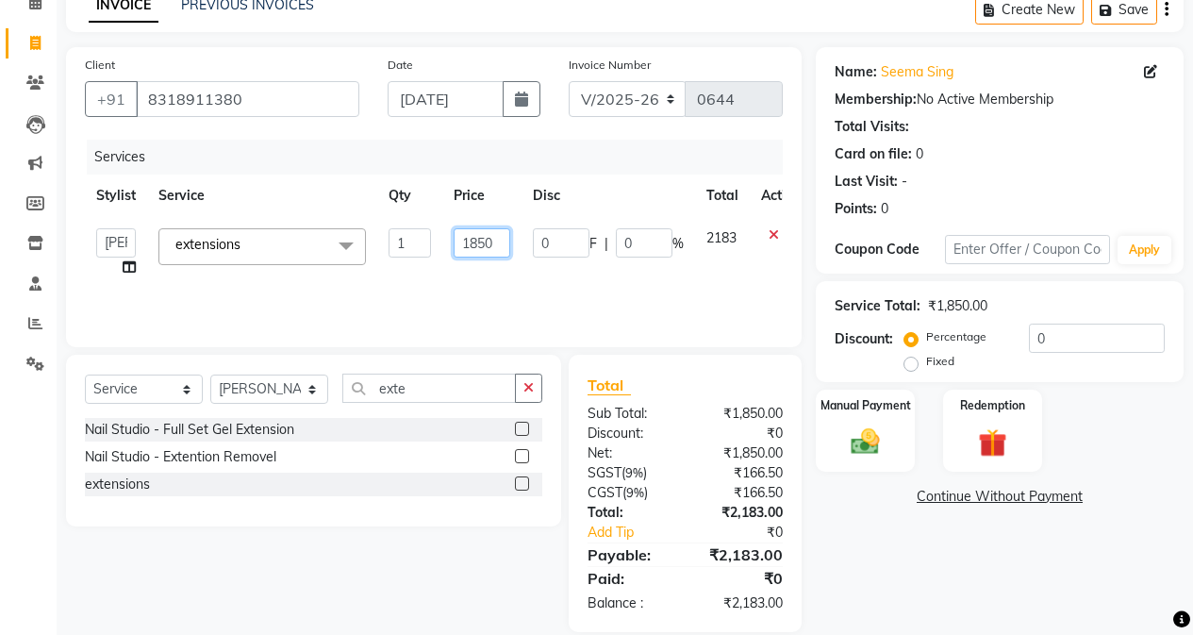
drag, startPoint x: 472, startPoint y: 245, endPoint x: 531, endPoint y: 249, distance: 58.6
click at [531, 249] on tr "Alfina Aman Asif Christy Gigi John Kim Roshan shanawaz Taruna extensions x (Mal…" at bounding box center [448, 253] width 727 height 72
type input "1900"
click at [514, 256] on td "1900" at bounding box center [481, 253] width 79 height 72
select select "89189"
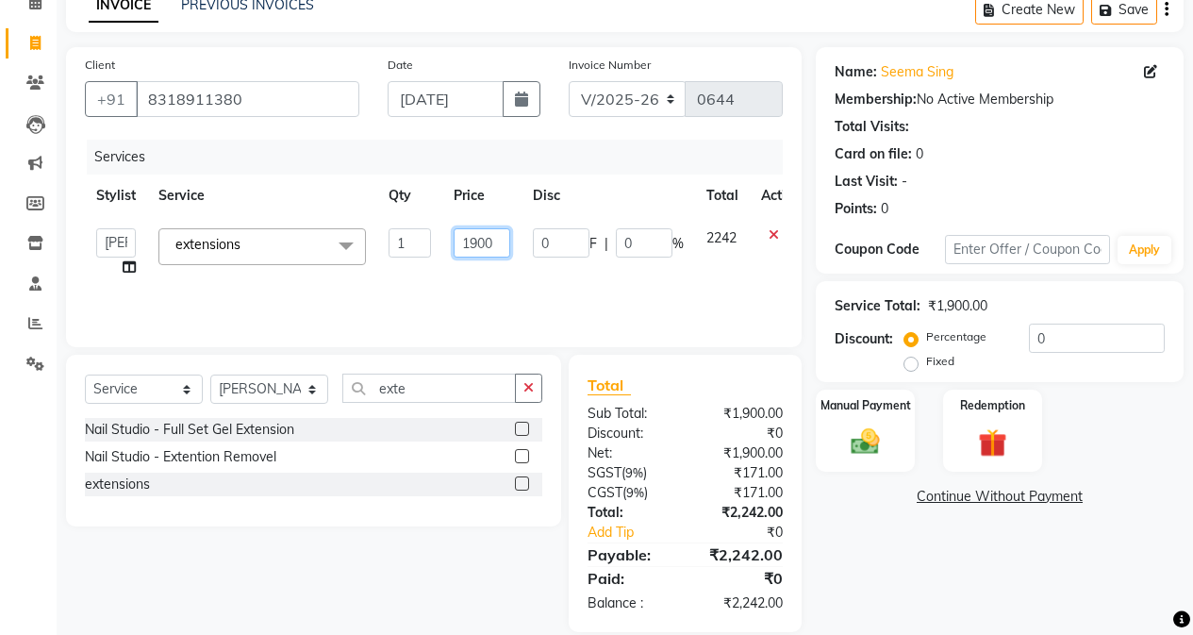
drag, startPoint x: 472, startPoint y: 242, endPoint x: 547, endPoint y: 248, distance: 75.7
click at [547, 248] on tr "Alfina Aman Asif Christy Gigi John Kim Roshan shanawaz Taruna extensions x (Mal…" at bounding box center [448, 253] width 727 height 72
type input "1900"
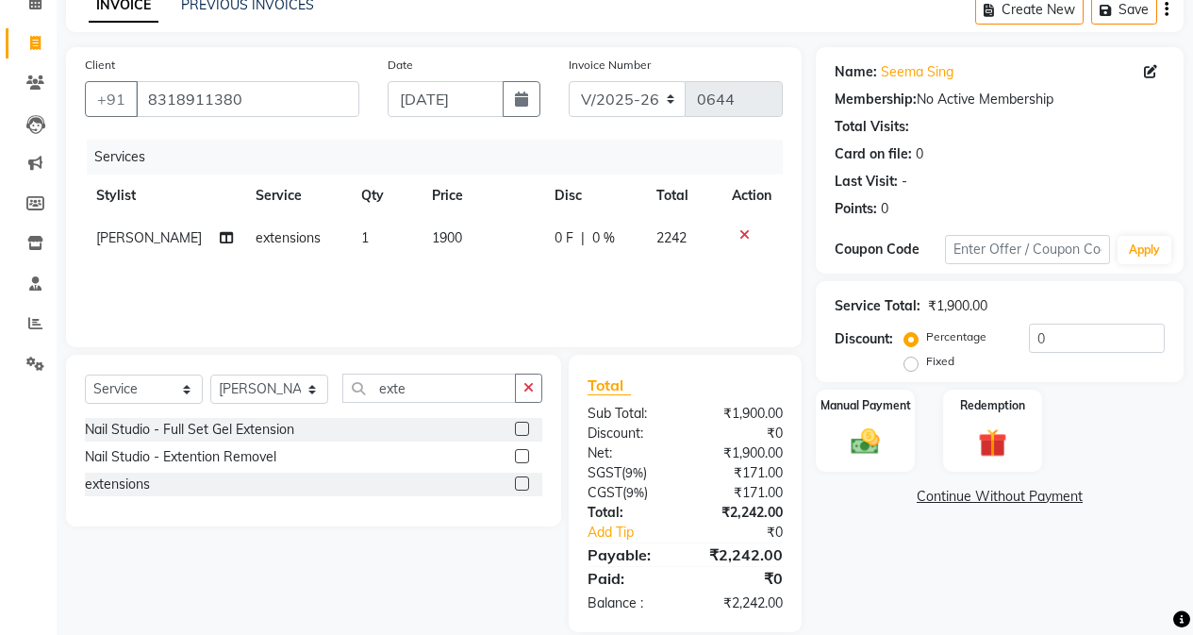
click at [472, 289] on div "Services Stylist Service Qty Price Disc Total Action Kim extensions 1 1900 0 F …" at bounding box center [434, 234] width 698 height 189
drag, startPoint x: 426, startPoint y: 241, endPoint x: 482, endPoint y: 247, distance: 55.9
click at [482, 247] on td "1900" at bounding box center [482, 238] width 123 height 42
select select "89189"
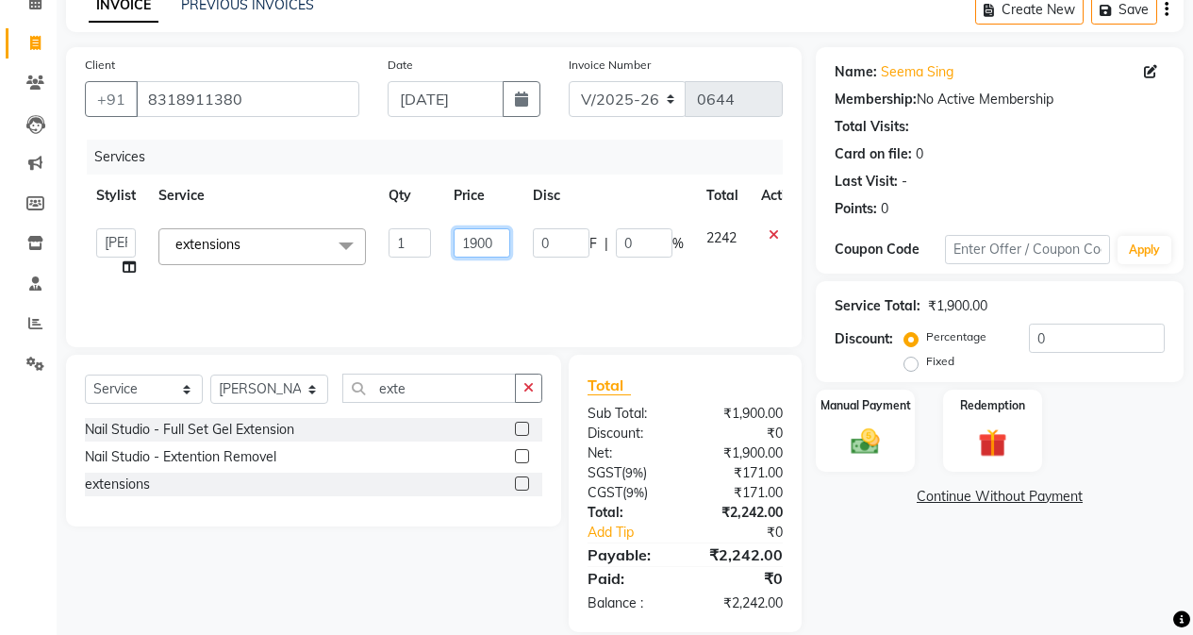
click at [482, 247] on input "1900" at bounding box center [482, 242] width 57 height 29
type input "1950"
click at [520, 262] on div "Services Stylist Service Qty Price Disc Total Action Alfina Aman Asif Christy G…" at bounding box center [434, 234] width 698 height 189
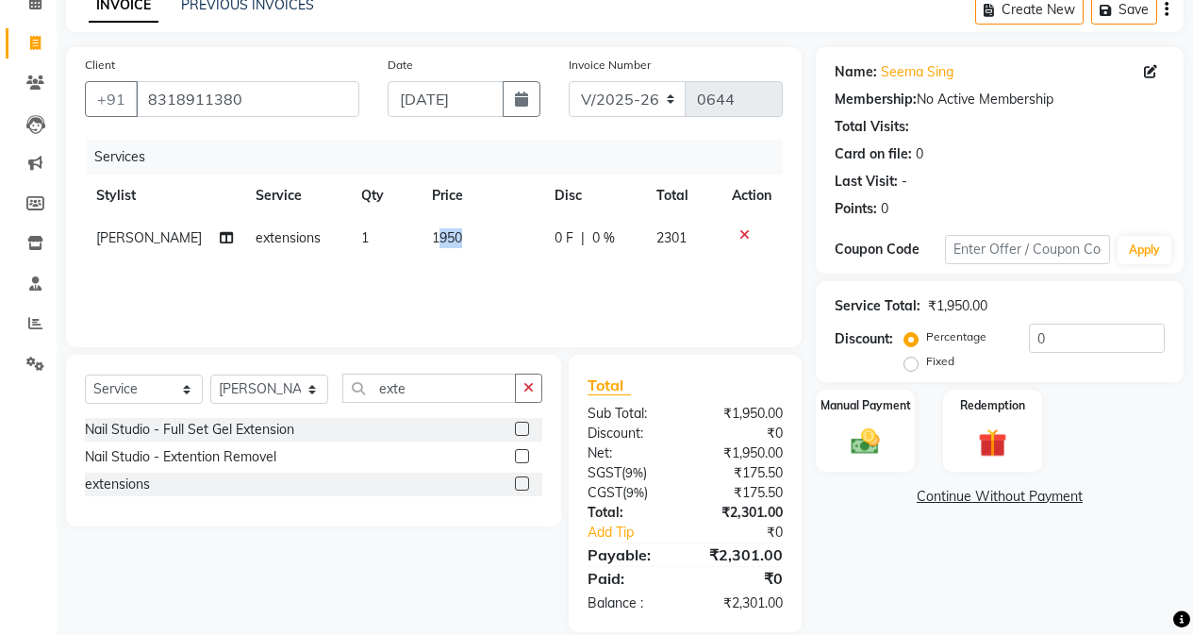
drag, startPoint x: 423, startPoint y: 243, endPoint x: 504, endPoint y: 249, distance: 80.4
click at [504, 249] on td "1950" at bounding box center [482, 238] width 123 height 42
select select "89189"
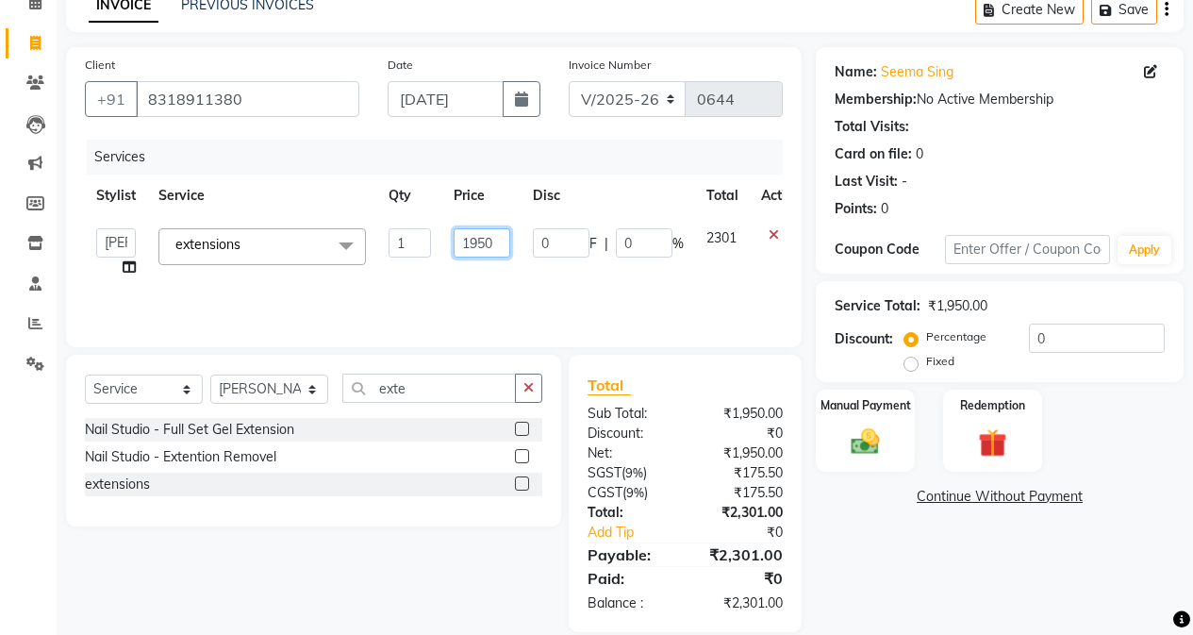
drag, startPoint x: 472, startPoint y: 243, endPoint x: 501, endPoint y: 246, distance: 28.4
click at [501, 246] on input "1950" at bounding box center [482, 242] width 57 height 29
type input "1850"
click at [455, 287] on div "Services Stylist Service Qty Price Disc Total Action Alfina Aman Asif Christy G…" at bounding box center [434, 234] width 698 height 189
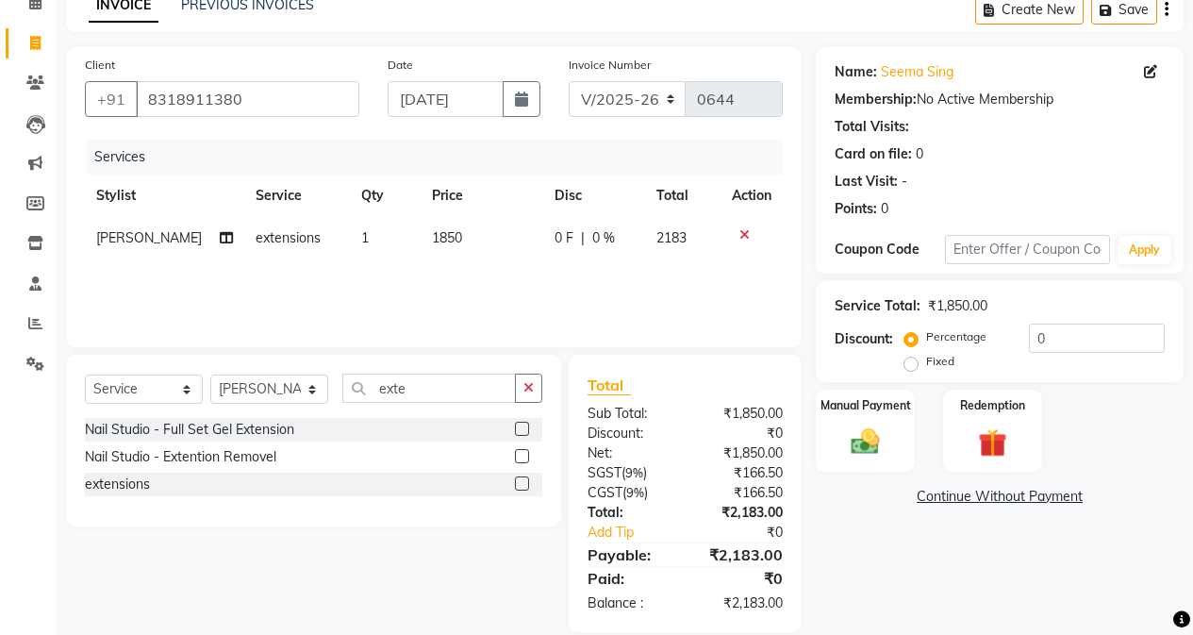
click at [435, 232] on span "1850" at bounding box center [447, 237] width 30 height 17
select select "89189"
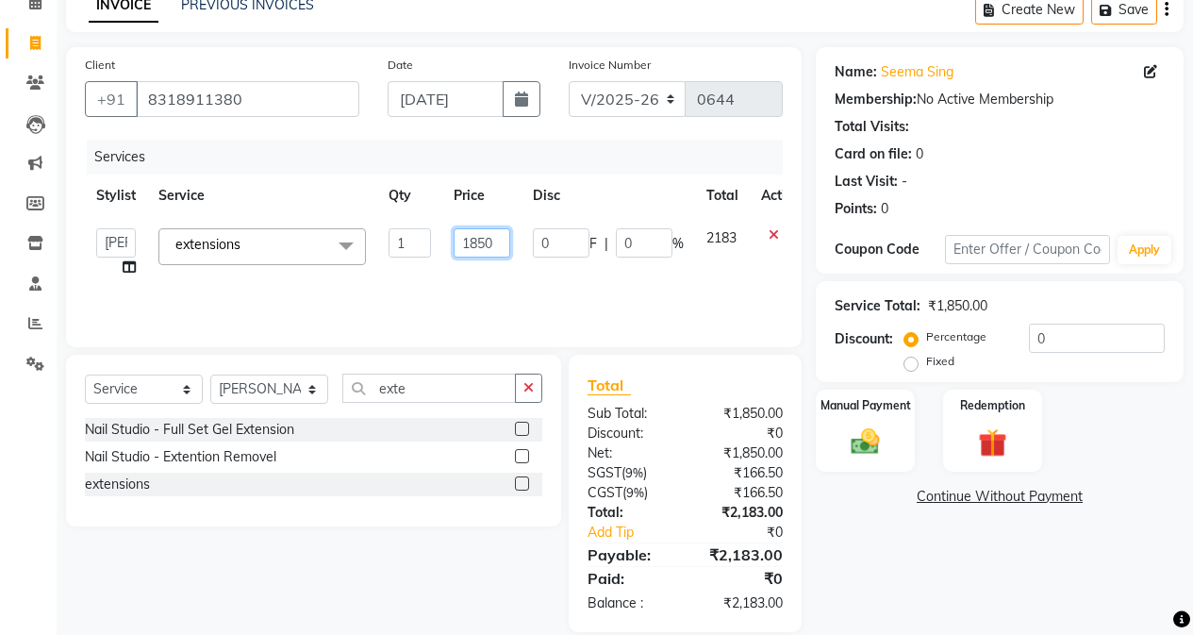
drag, startPoint x: 473, startPoint y: 241, endPoint x: 522, endPoint y: 258, distance: 51.9
click at [524, 258] on tr "Alfina Aman Asif Christy Gigi John Kim Roshan shanawaz Taruna extensions x (Mal…" at bounding box center [448, 253] width 727 height 72
type input "1860"
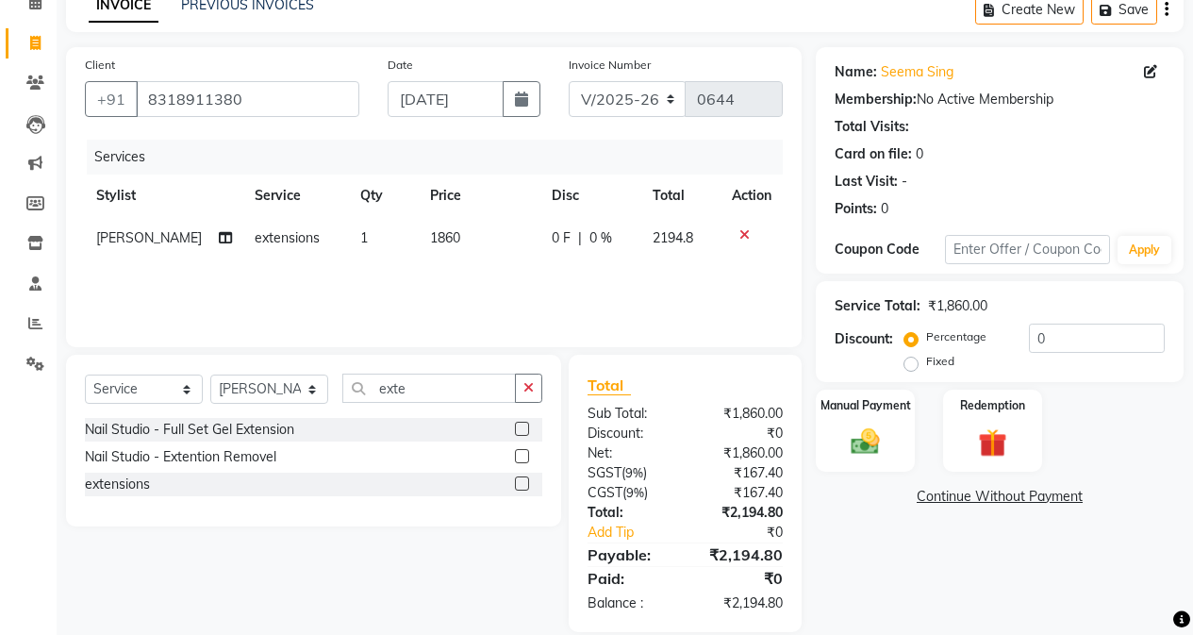
click at [536, 275] on div "Services Stylist Service Qty Price Disc Total Action Kim extensions 1 1860 0 F …" at bounding box center [434, 234] width 698 height 189
drag, startPoint x: 429, startPoint y: 240, endPoint x: 500, endPoint y: 240, distance: 70.7
click at [500, 240] on td "1860" at bounding box center [480, 238] width 122 height 42
select select "89189"
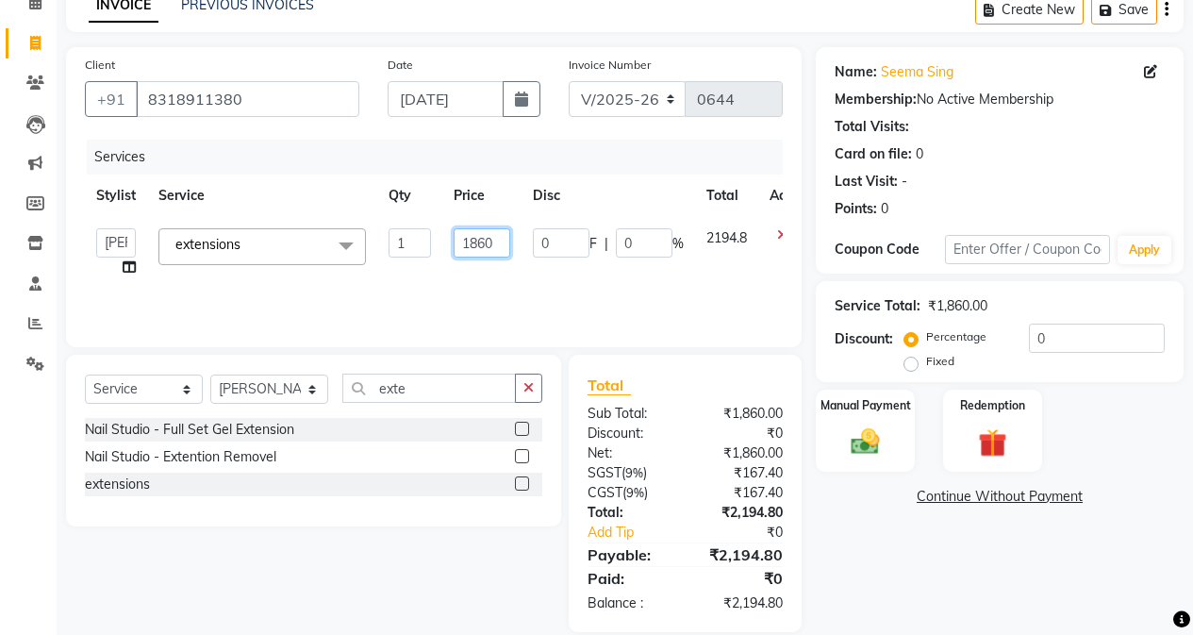
click at [499, 240] on input "1860" at bounding box center [482, 242] width 57 height 29
type input "1865"
click at [514, 269] on div "Services Stylist Service Qty Price Disc Total Action Alfina Aman Asif Christy G…" at bounding box center [434, 234] width 698 height 189
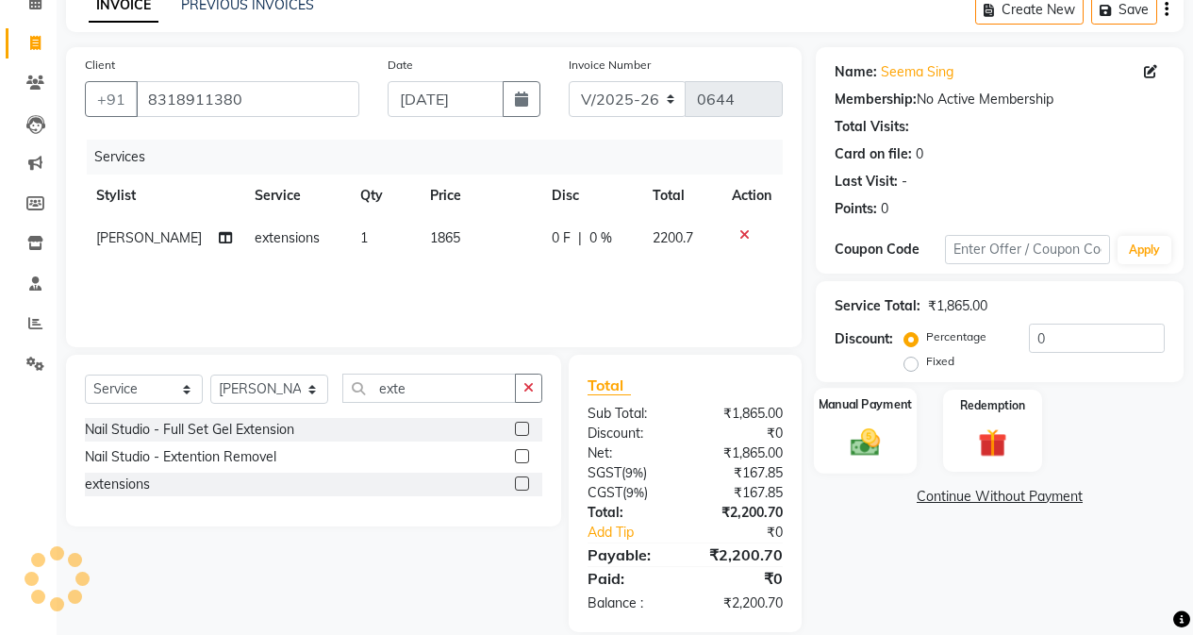
click at [887, 424] on img at bounding box center [865, 441] width 48 height 34
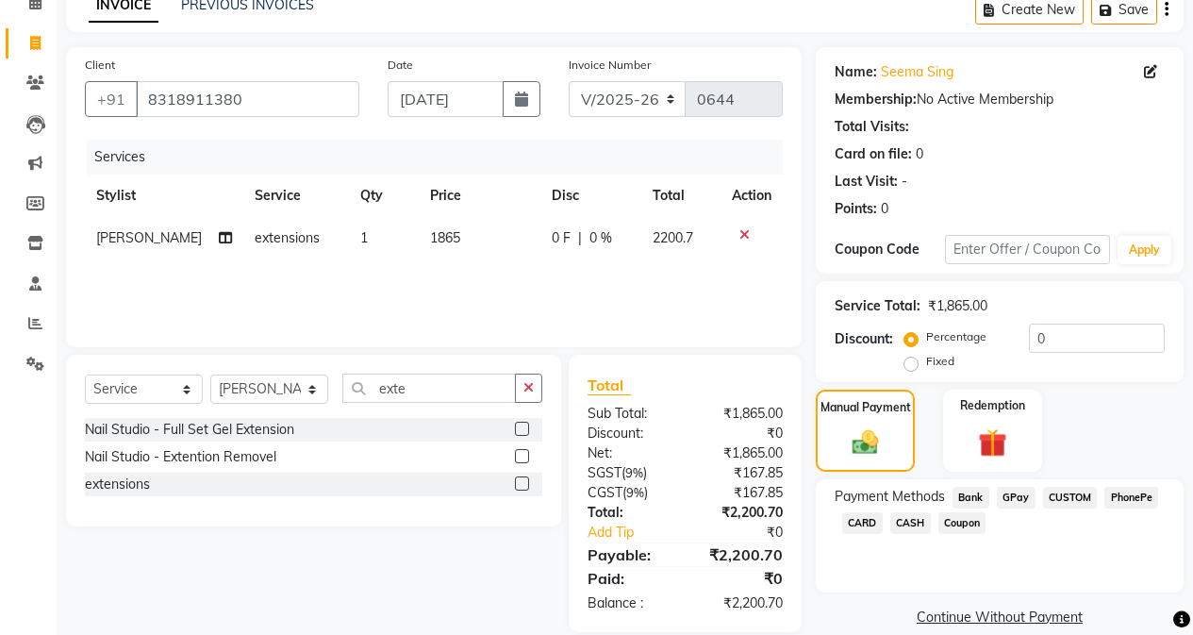
click at [1018, 506] on span "GPay" at bounding box center [1016, 498] width 39 height 22
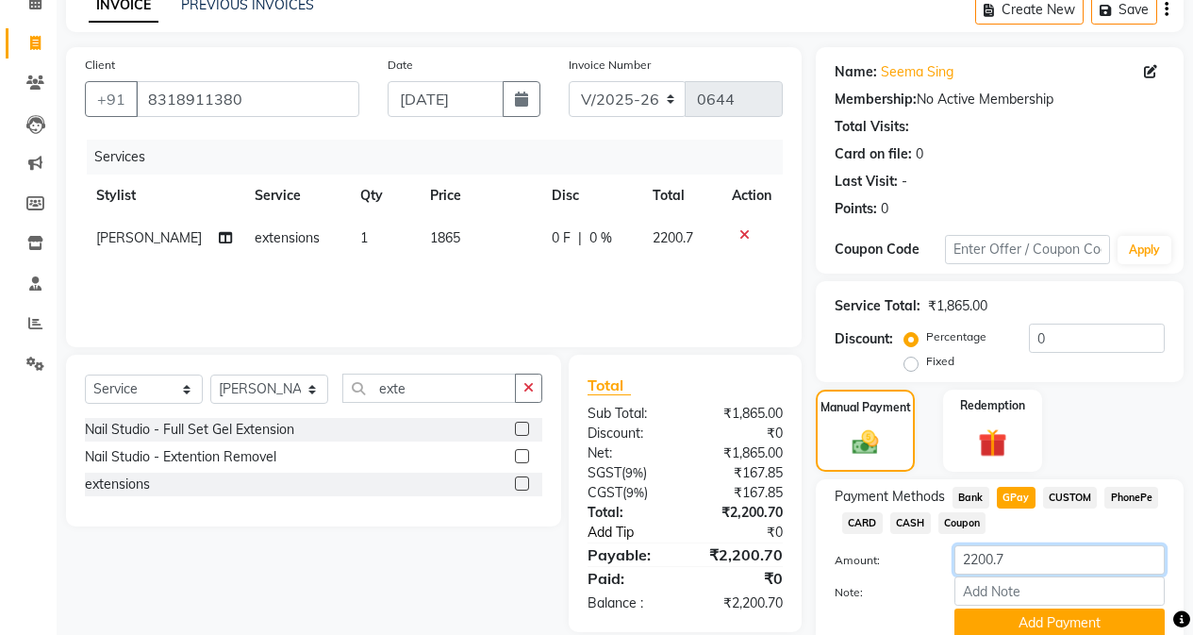
drag, startPoint x: 1033, startPoint y: 565, endPoint x: 693, endPoint y: 536, distance: 340.7
click at [693, 536] on div "Client +91 8318911380 Date 01-09-2025 Invoice Number V/2025 V/2025-26 0644 Serv…" at bounding box center [625, 365] width 1146 height 637
type input "2200"
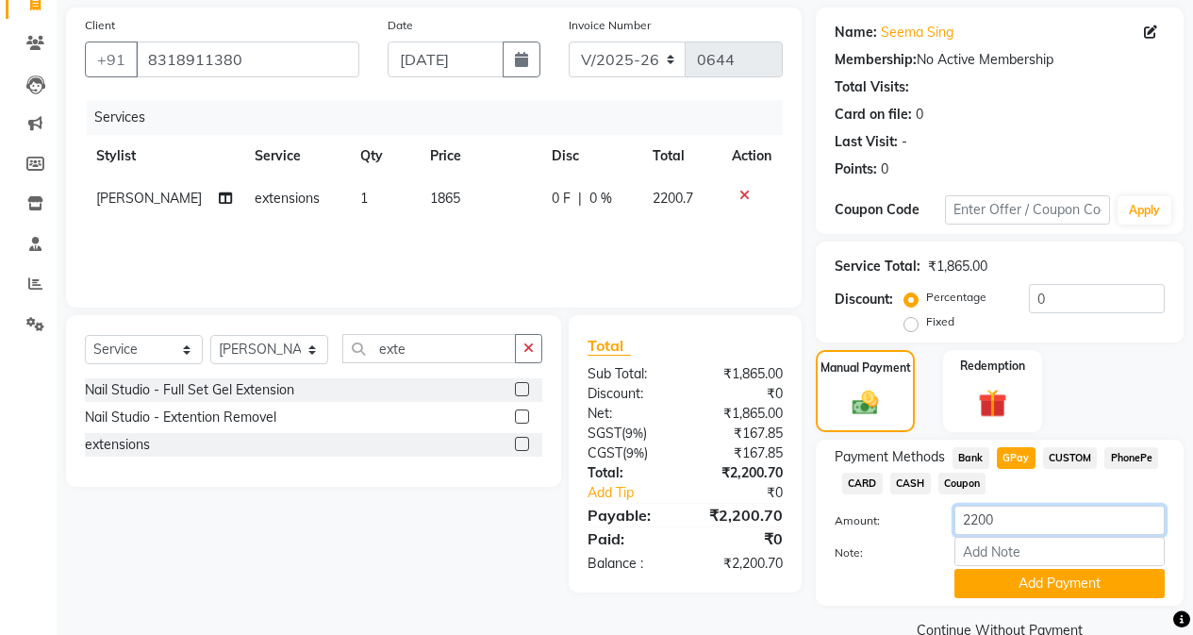
scroll to position [172, 0]
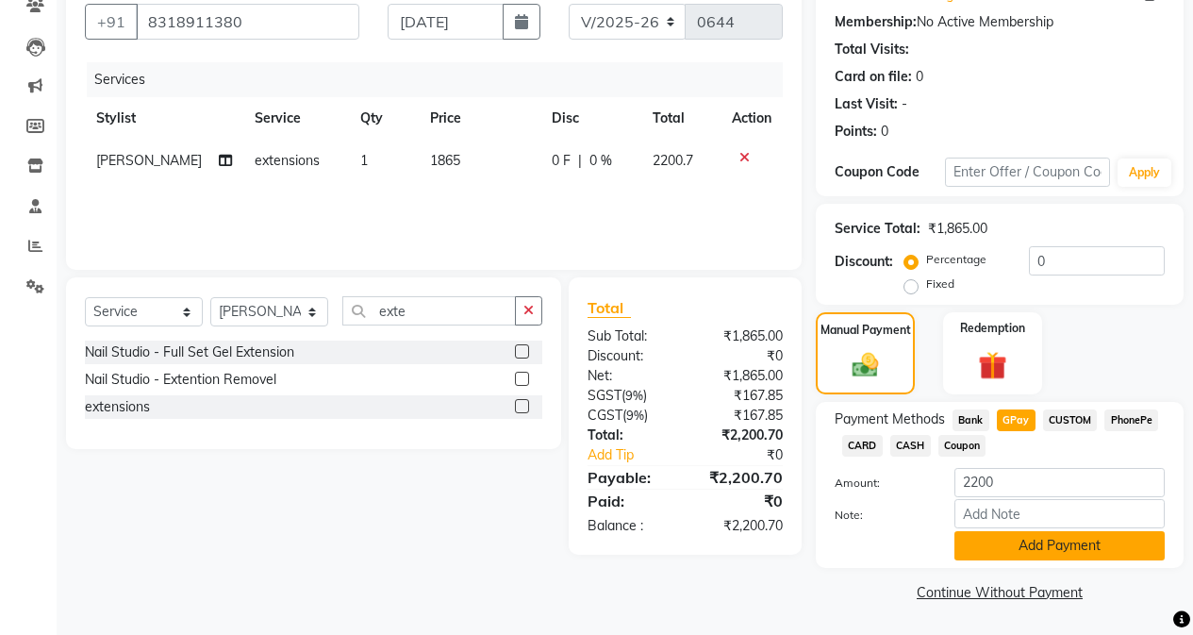
click at [1026, 545] on button "Add Payment" at bounding box center [1059, 545] width 210 height 29
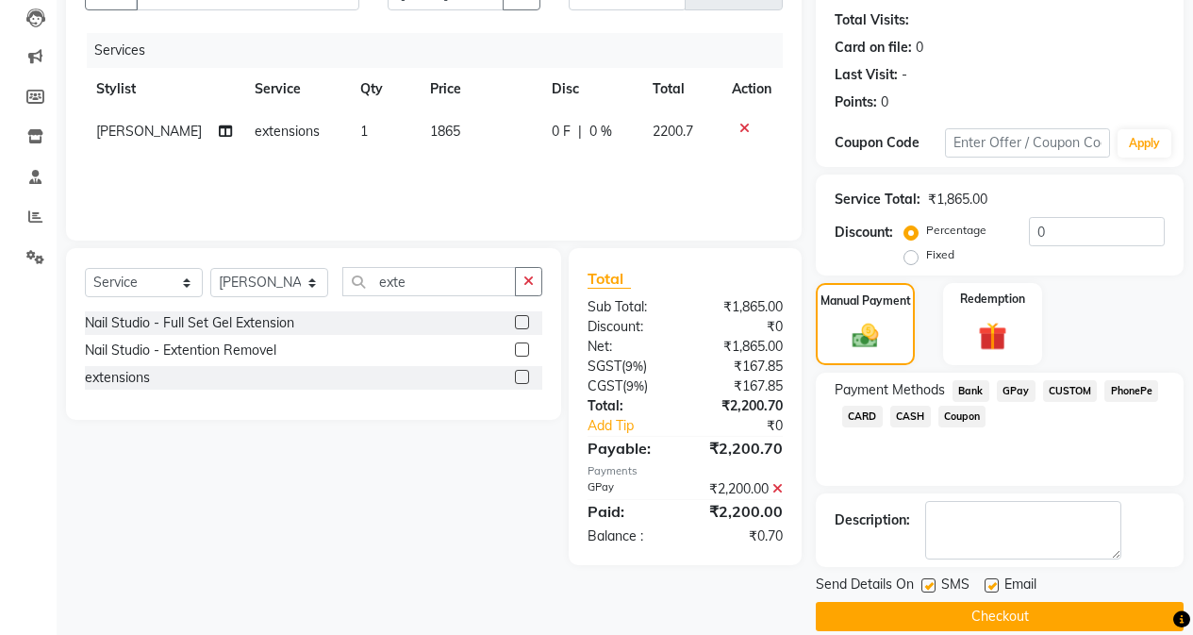
scroll to position [225, 0]
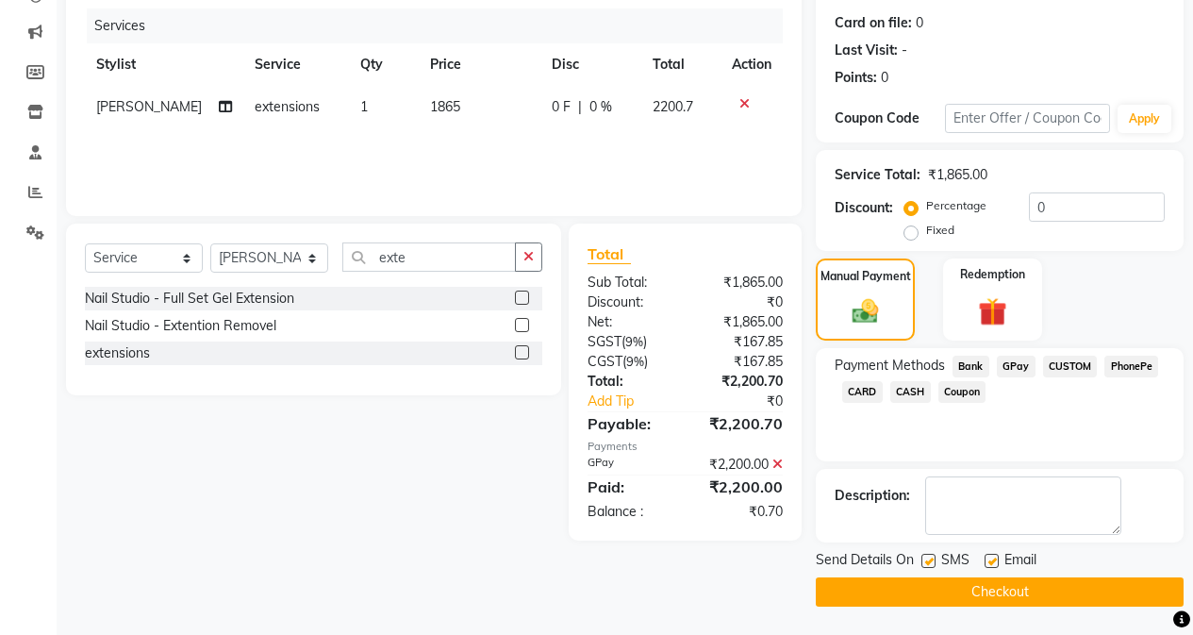
click at [1001, 597] on button "Checkout" at bounding box center [1000, 591] width 368 height 29
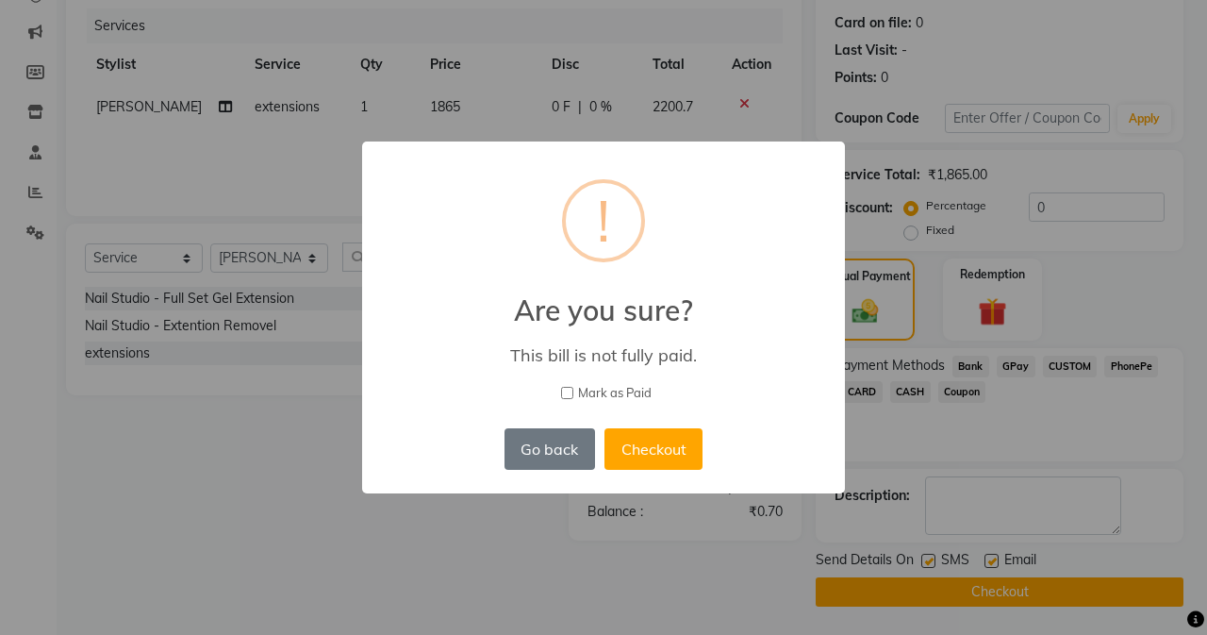
click at [561, 387] on input "Mark as Paid" at bounding box center [567, 393] width 12 height 12
checkbox input "true"
click at [628, 446] on button "Checkout" at bounding box center [653, 448] width 98 height 41
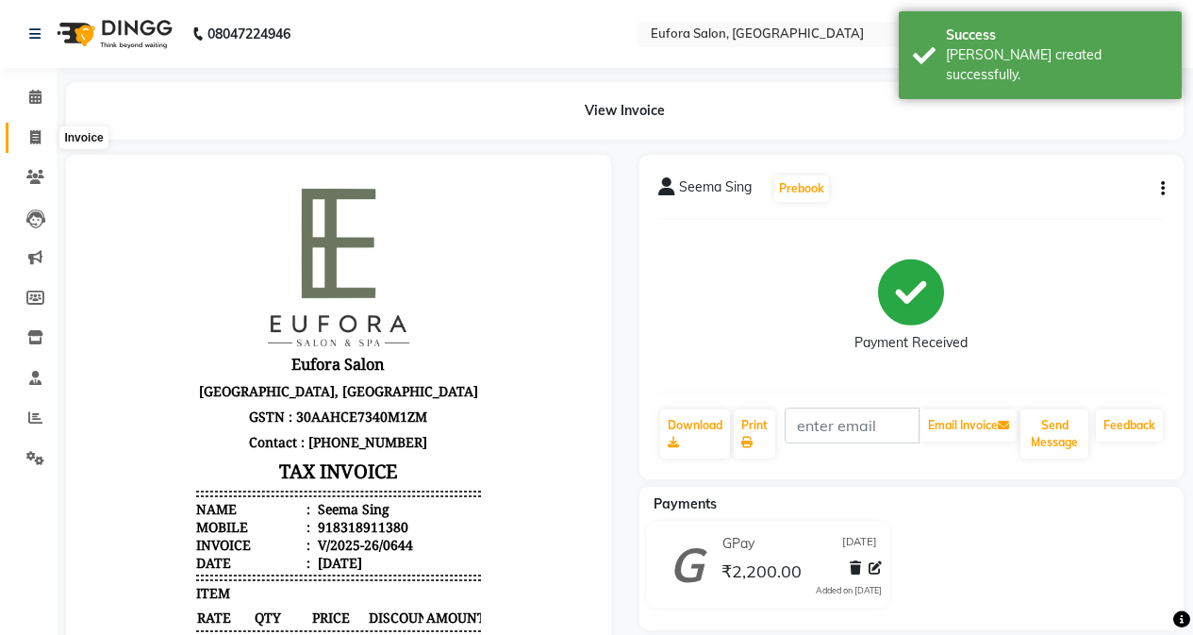
click at [36, 136] on icon at bounding box center [35, 137] width 10 height 14
select select "service"
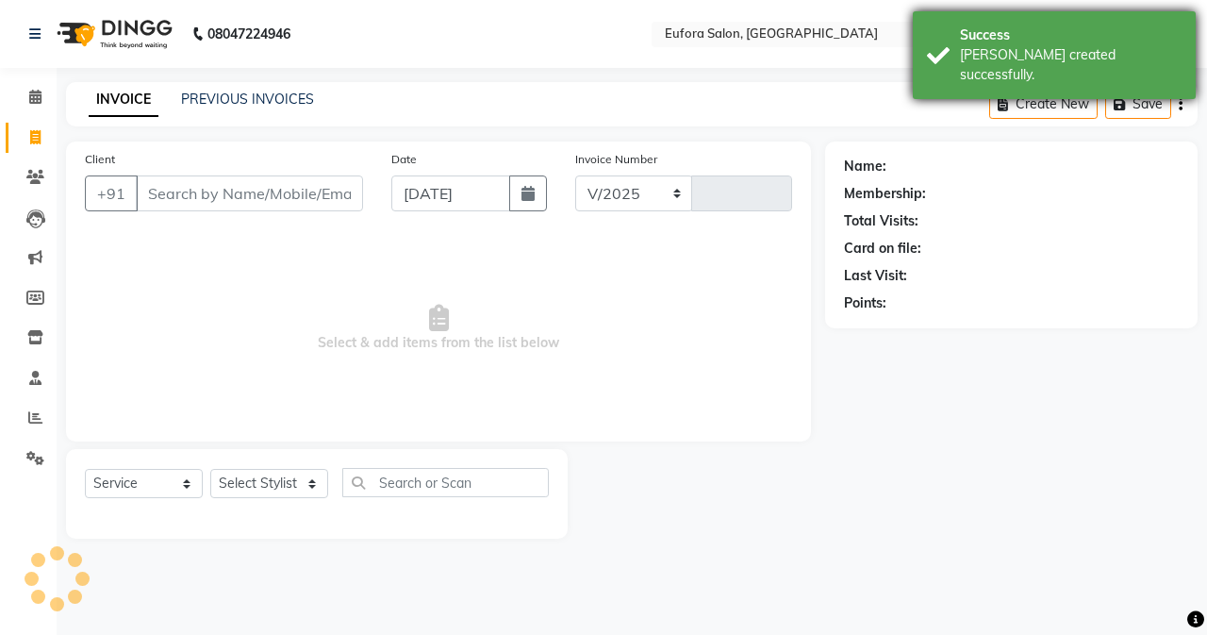
select select "6684"
type input "0645"
click at [1016, 36] on div "Success" at bounding box center [1071, 35] width 222 height 20
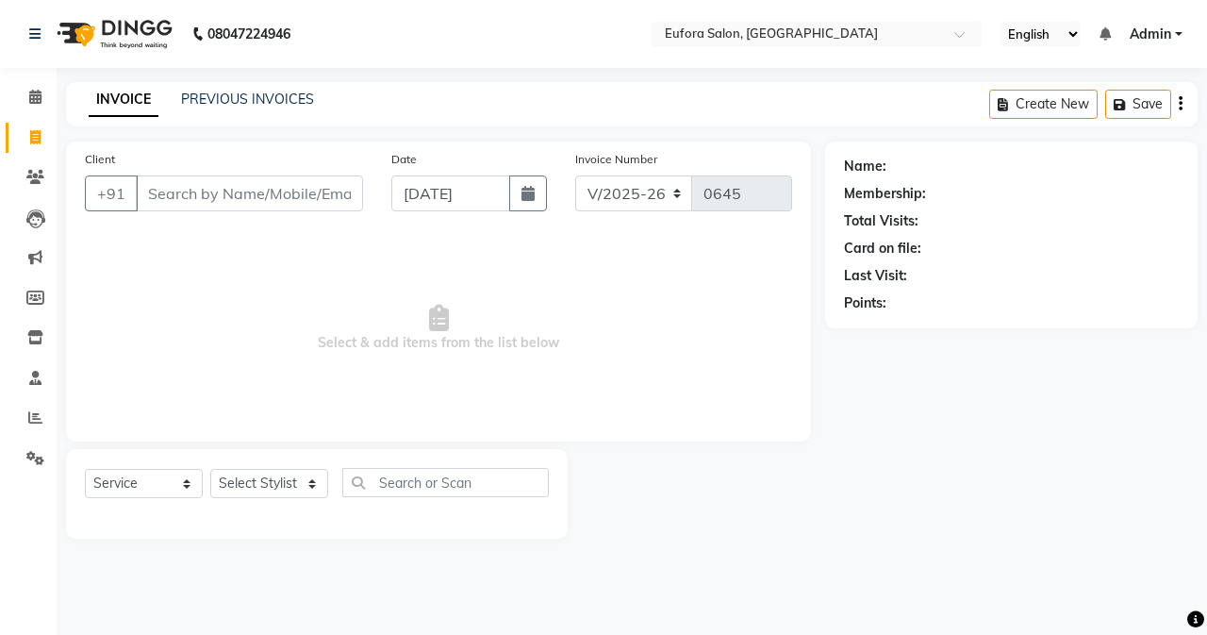
click at [1175, 37] on link "Admin" at bounding box center [1156, 35] width 53 height 20
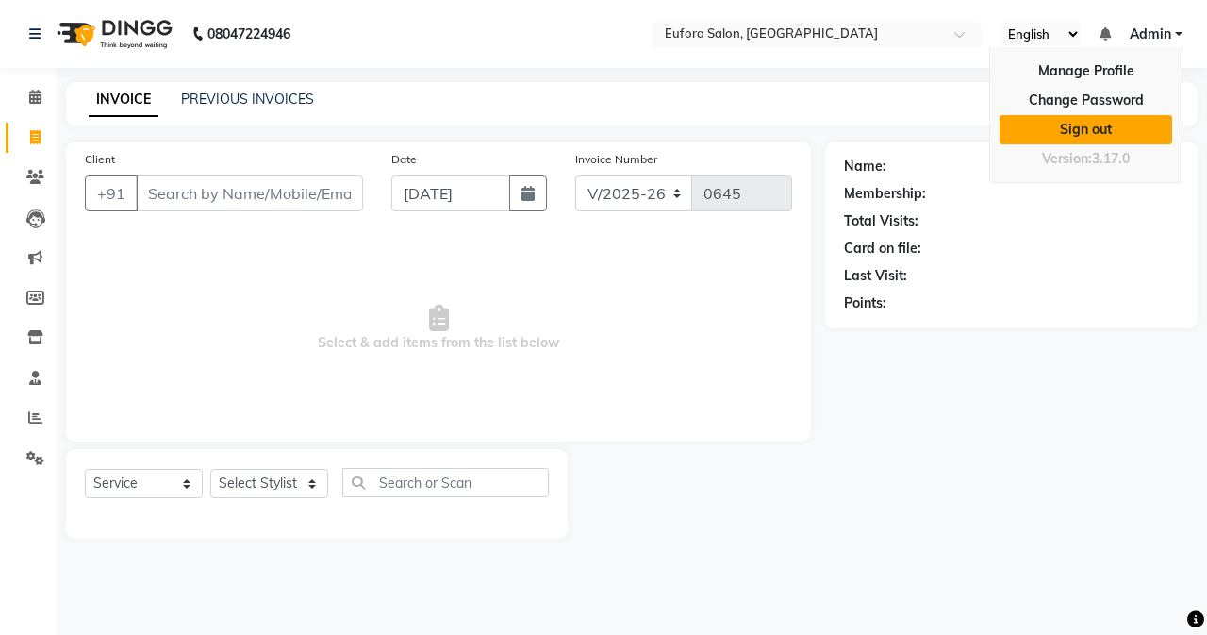
click at [1124, 122] on link "Sign out" at bounding box center [1086, 129] width 173 height 29
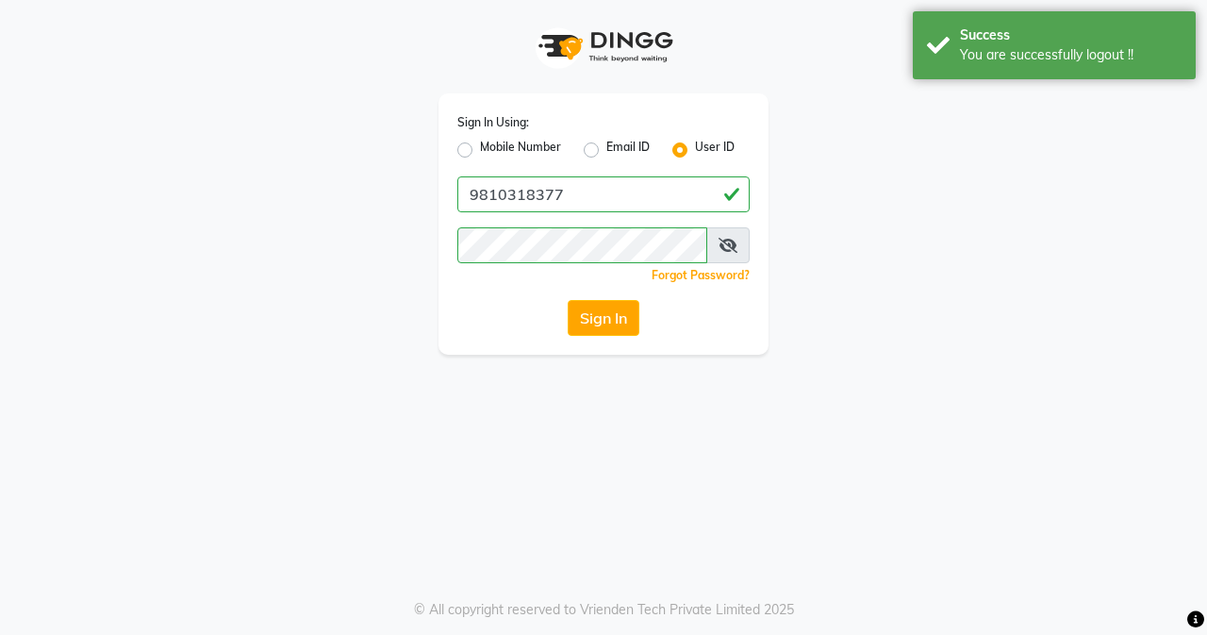
click at [480, 149] on label "Mobile Number" at bounding box center [520, 150] width 81 height 23
click at [480, 149] on input "Mobile Number" at bounding box center [486, 145] width 12 height 12
radio input "true"
radio input "false"
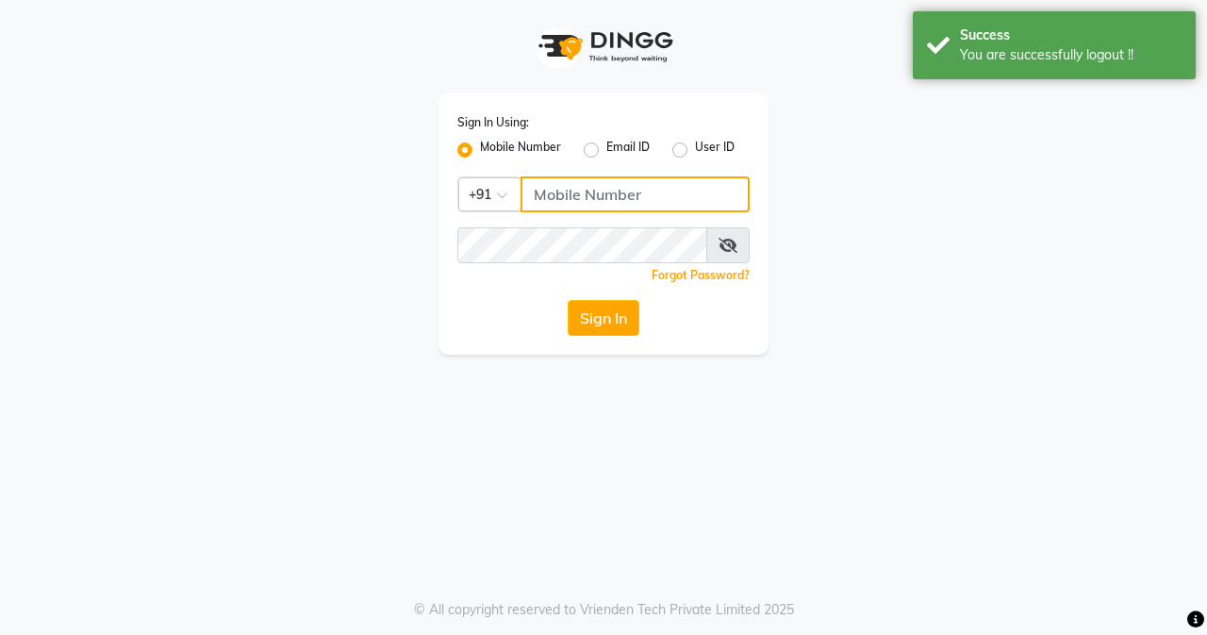
click at [588, 181] on input "Username" at bounding box center [635, 194] width 229 height 36
type input "9810318377"
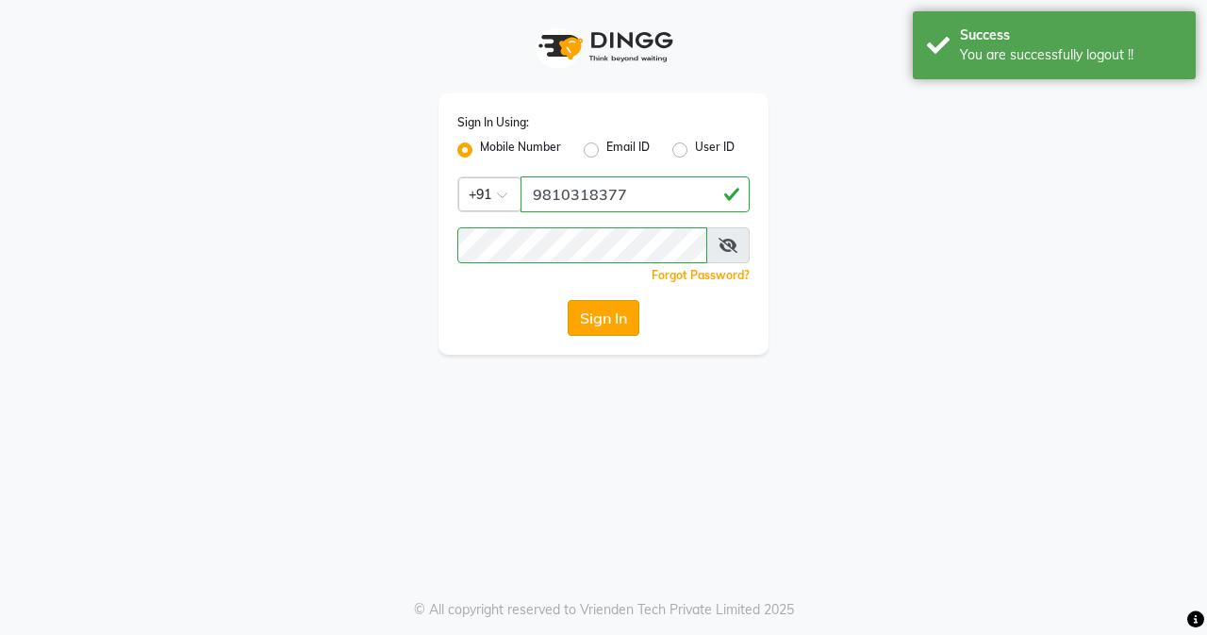
click at [604, 316] on button "Sign In" at bounding box center [604, 318] width 72 height 36
